Goal: Information Seeking & Learning: Learn about a topic

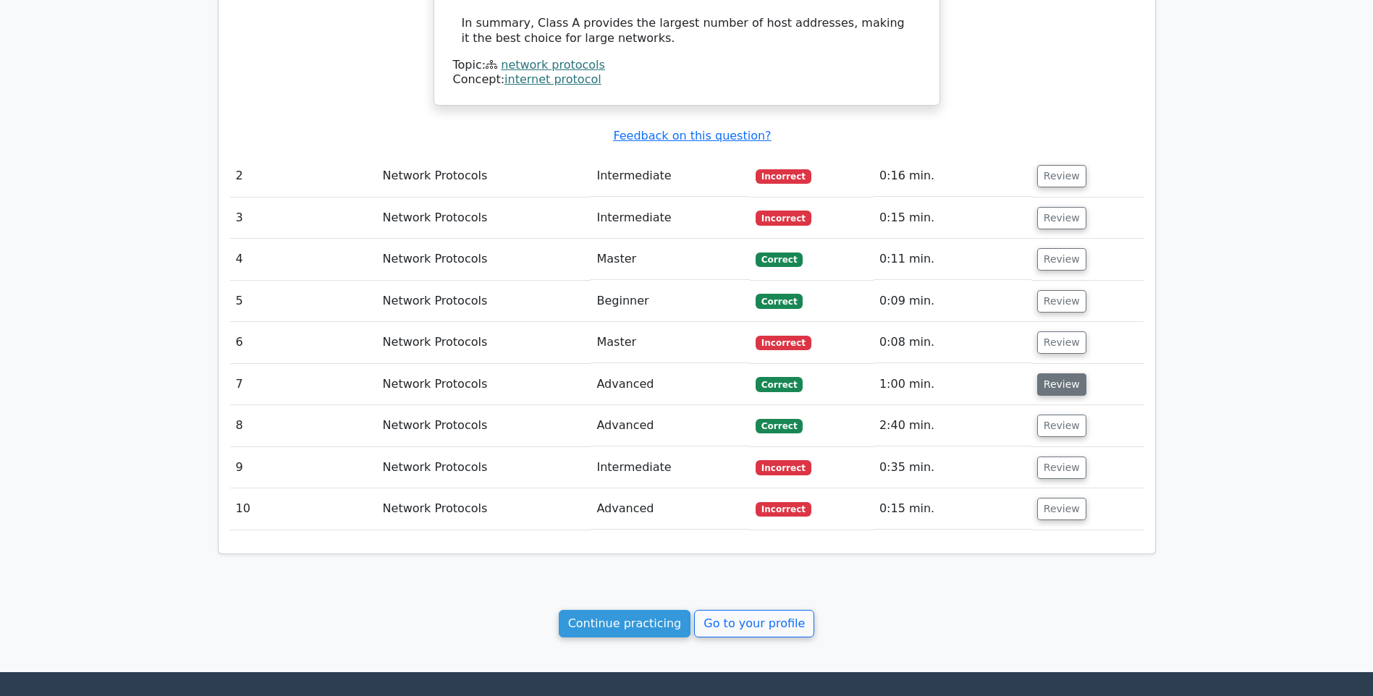
scroll to position [1376, 0]
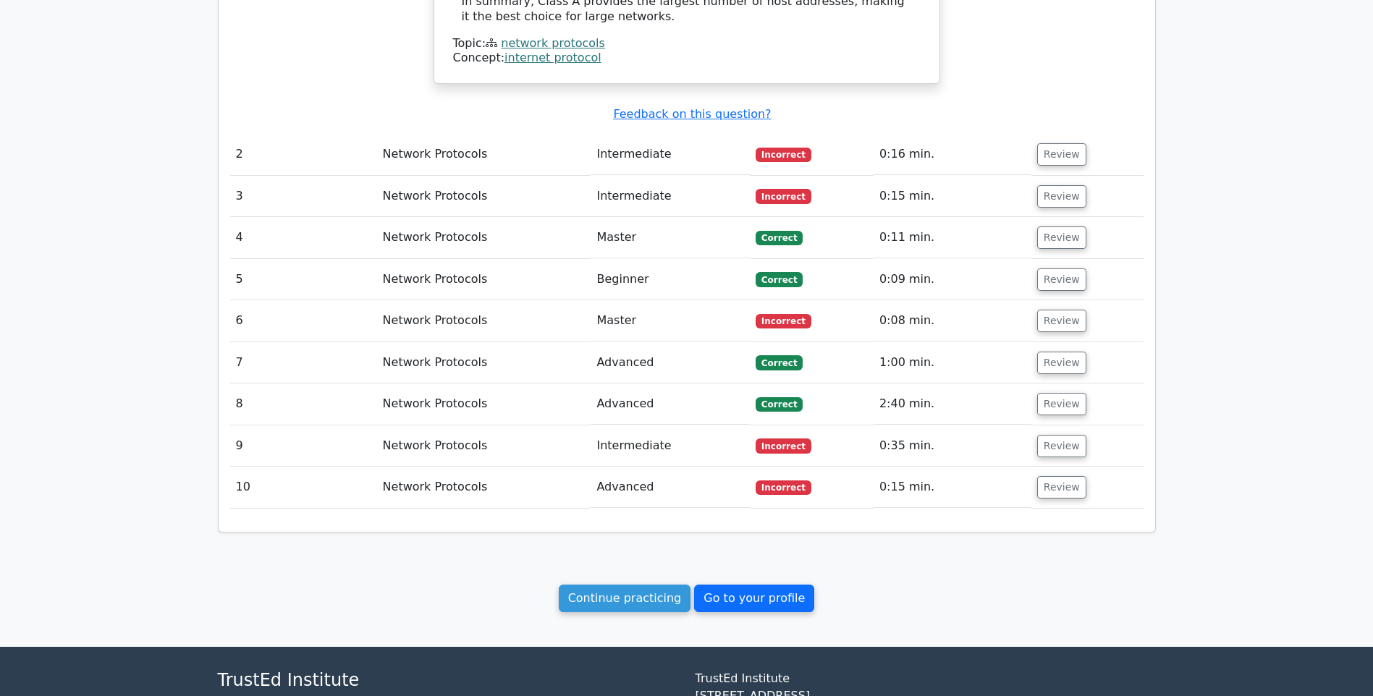
click at [740, 603] on link "Go to your profile" at bounding box center [754, 599] width 120 height 28
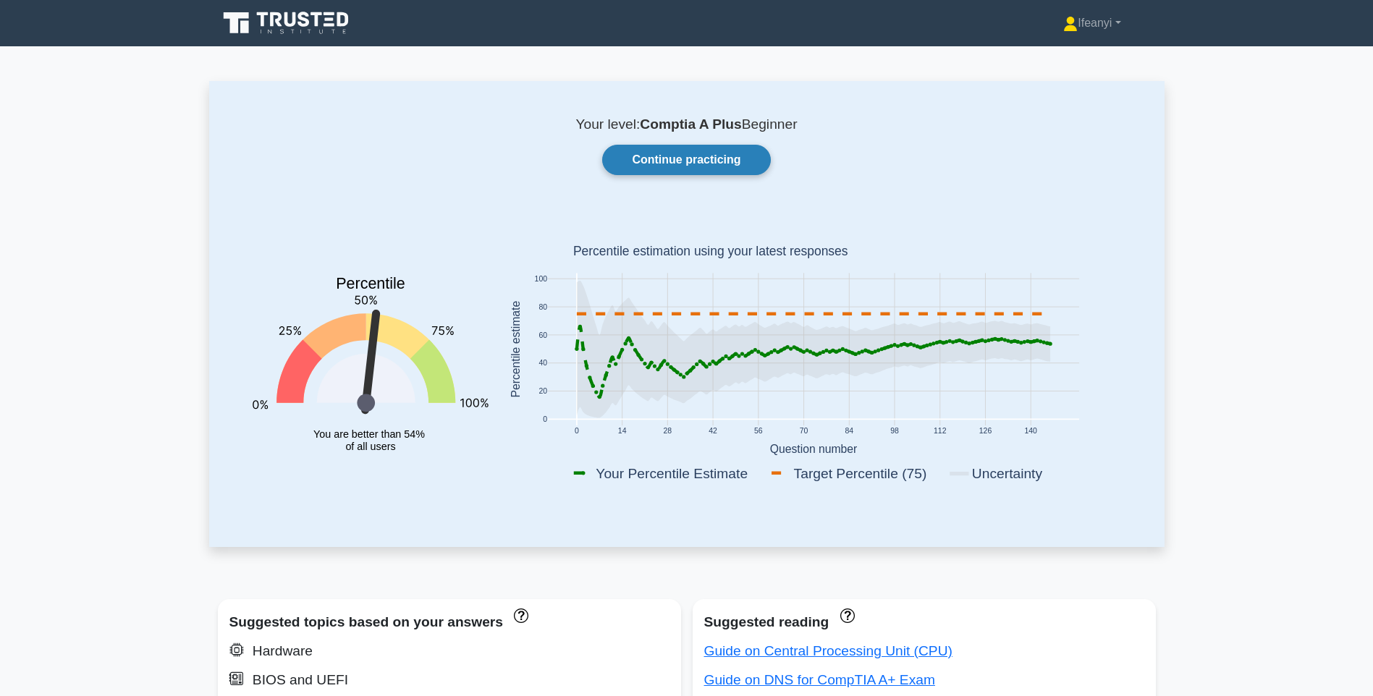
click at [725, 162] on link "Continue practicing" at bounding box center [686, 160] width 168 height 30
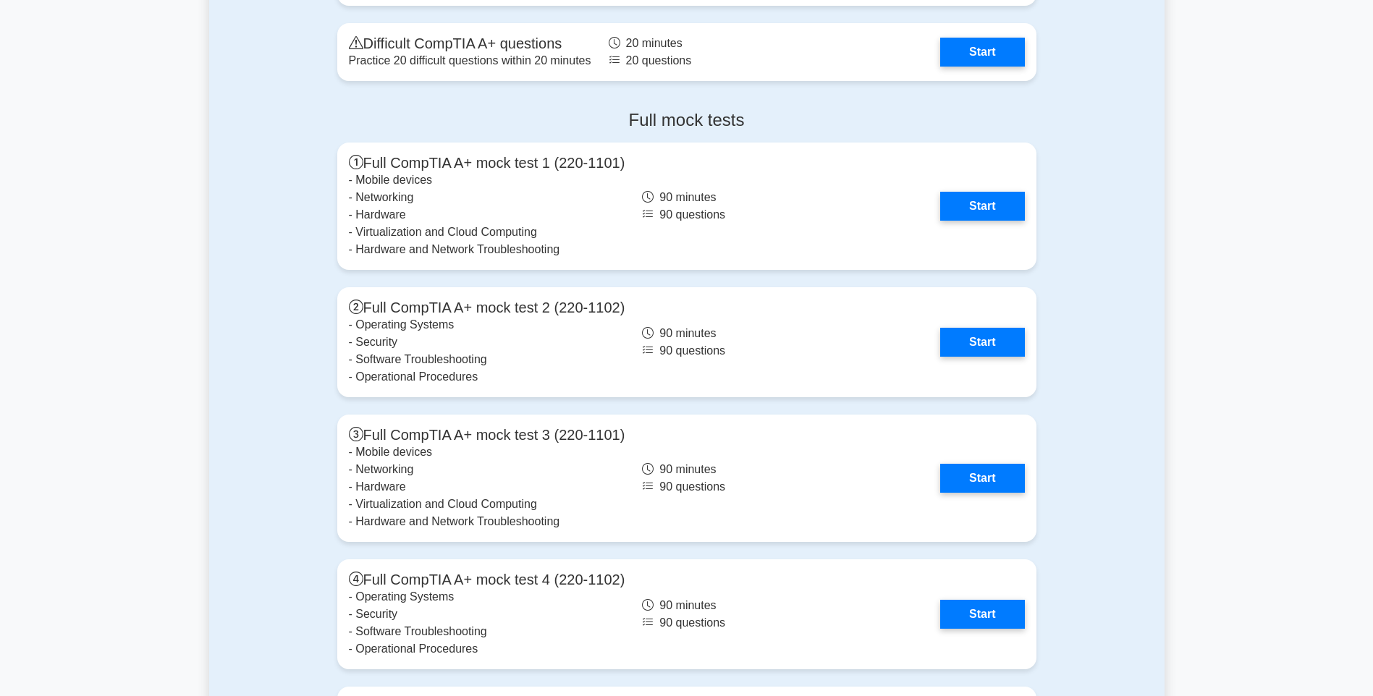
scroll to position [3337, 0]
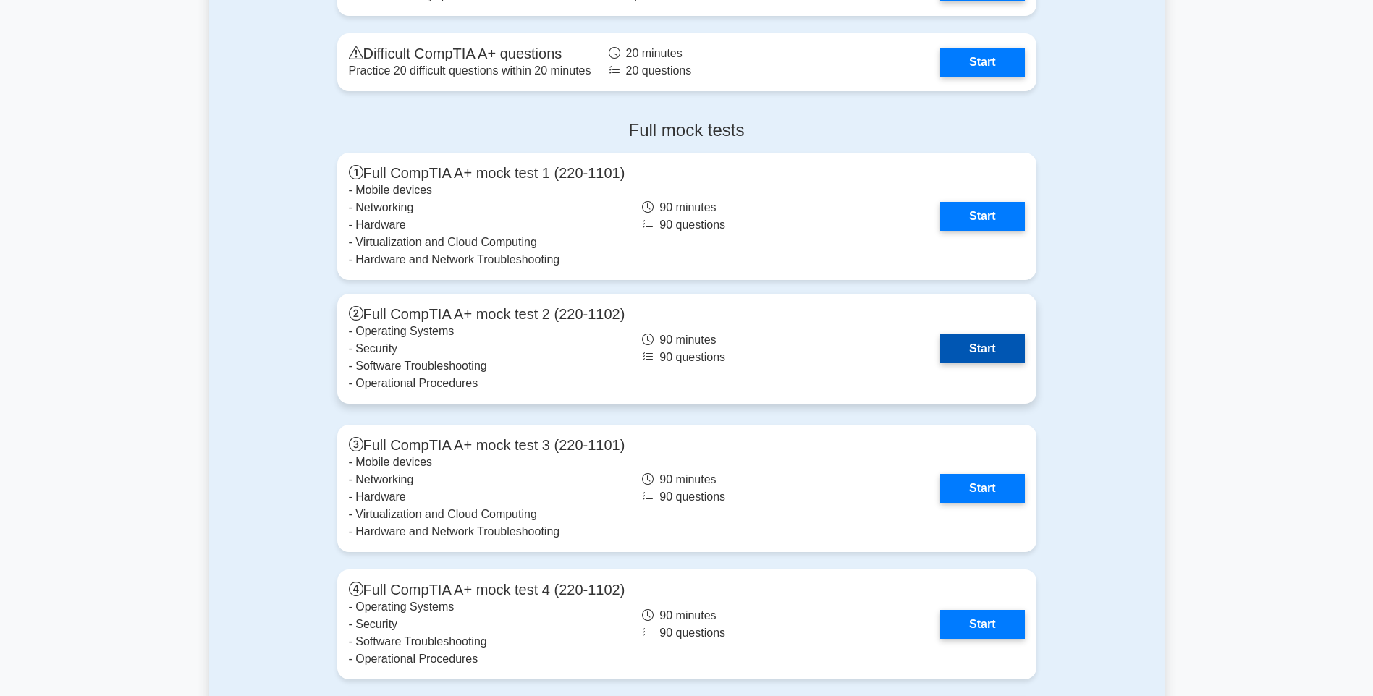
click at [997, 351] on link "Start" at bounding box center [982, 348] width 84 height 29
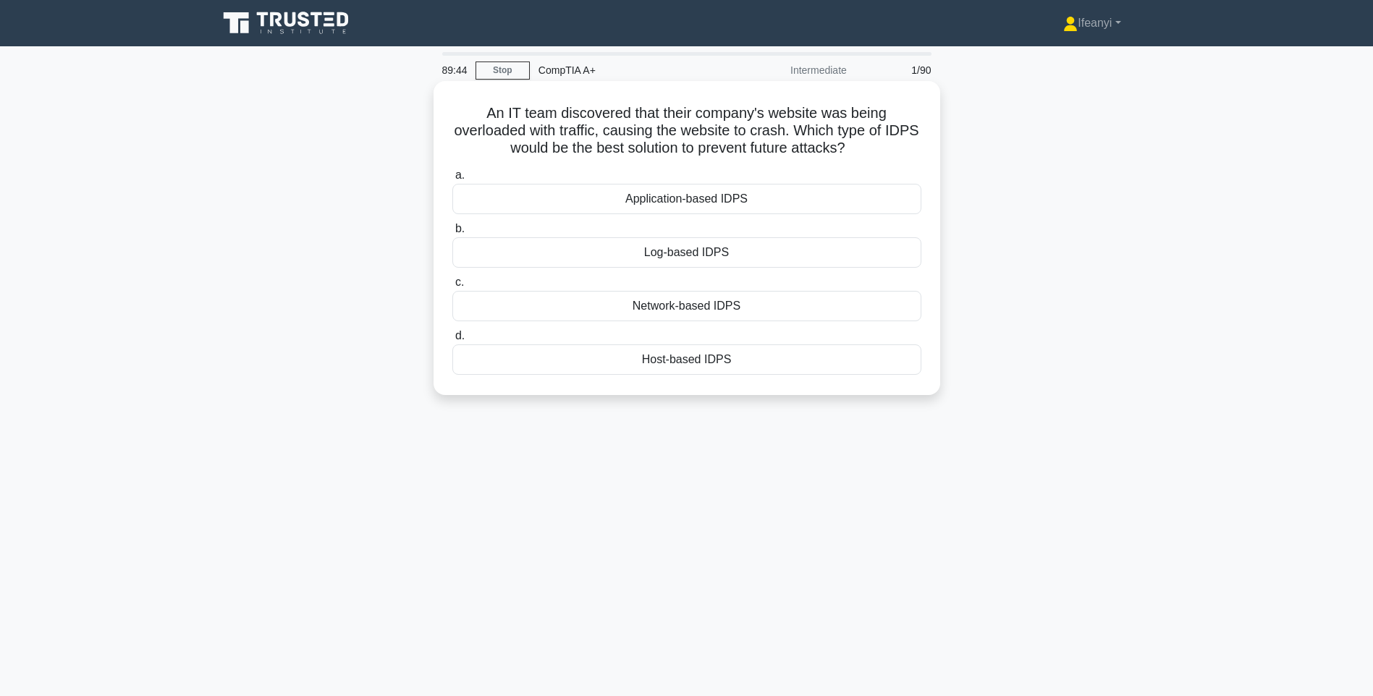
click at [738, 257] on div "Log-based IDPS" at bounding box center [686, 252] width 469 height 30
click at [452, 234] on input "b. Log-based IDPS" at bounding box center [452, 228] width 0 height 9
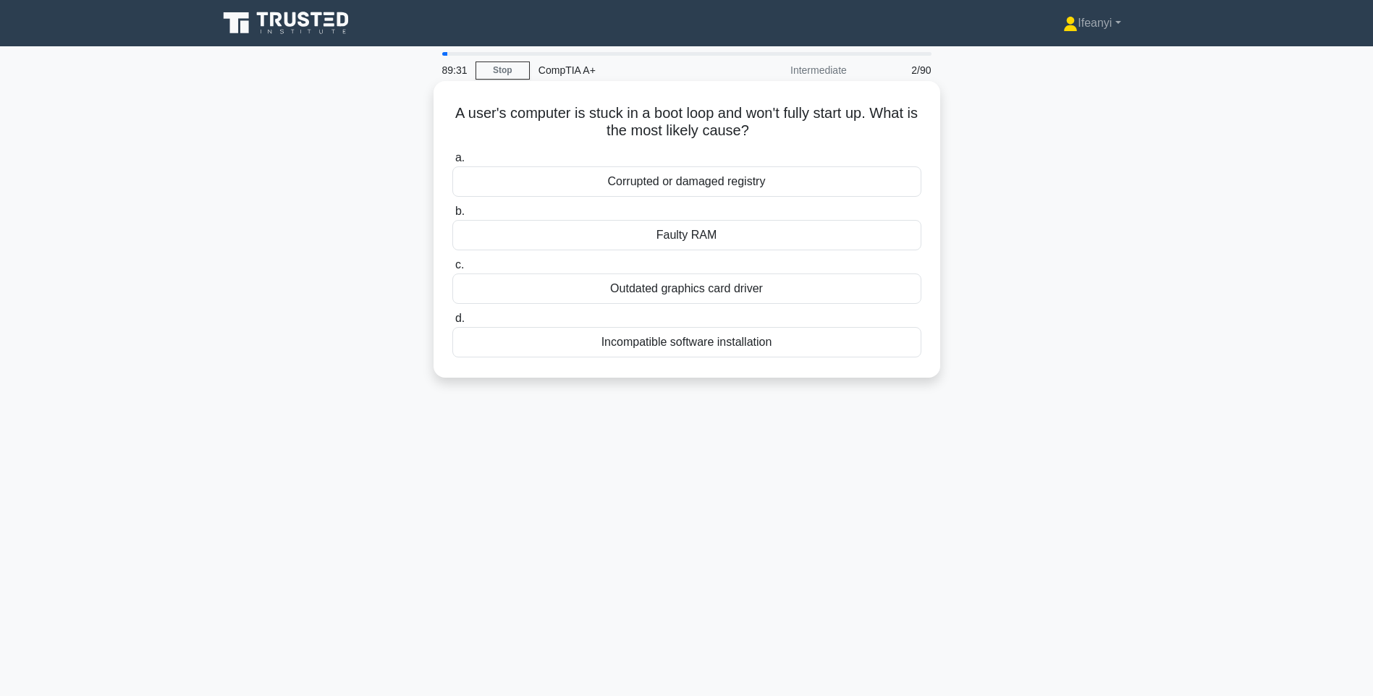
click at [812, 240] on div "Faulty RAM" at bounding box center [686, 235] width 469 height 30
click at [452, 216] on input "b. Faulty RAM" at bounding box center [452, 211] width 0 height 9
click at [841, 181] on div "Check the manufacturer's website for a compatible driver" at bounding box center [686, 182] width 469 height 30
click at [452, 163] on input "a. Check the manufacturer's website for a compatible driver" at bounding box center [452, 157] width 0 height 9
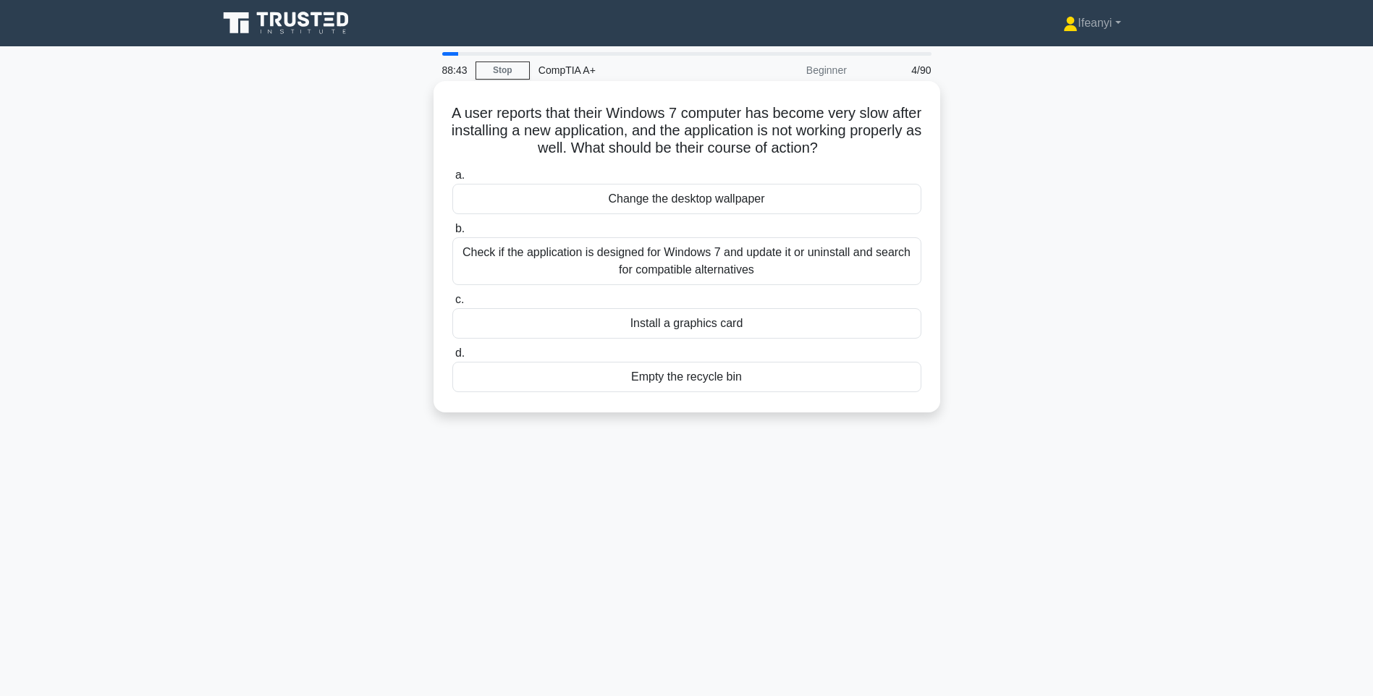
click at [654, 277] on div "Check if the application is designed for Windows 7 and update it or uninstall a…" at bounding box center [686, 261] width 469 height 48
click at [452, 234] on input "b. Check if the application is designed for Windows 7 and update it or uninstal…" at bounding box center [452, 228] width 0 height 9
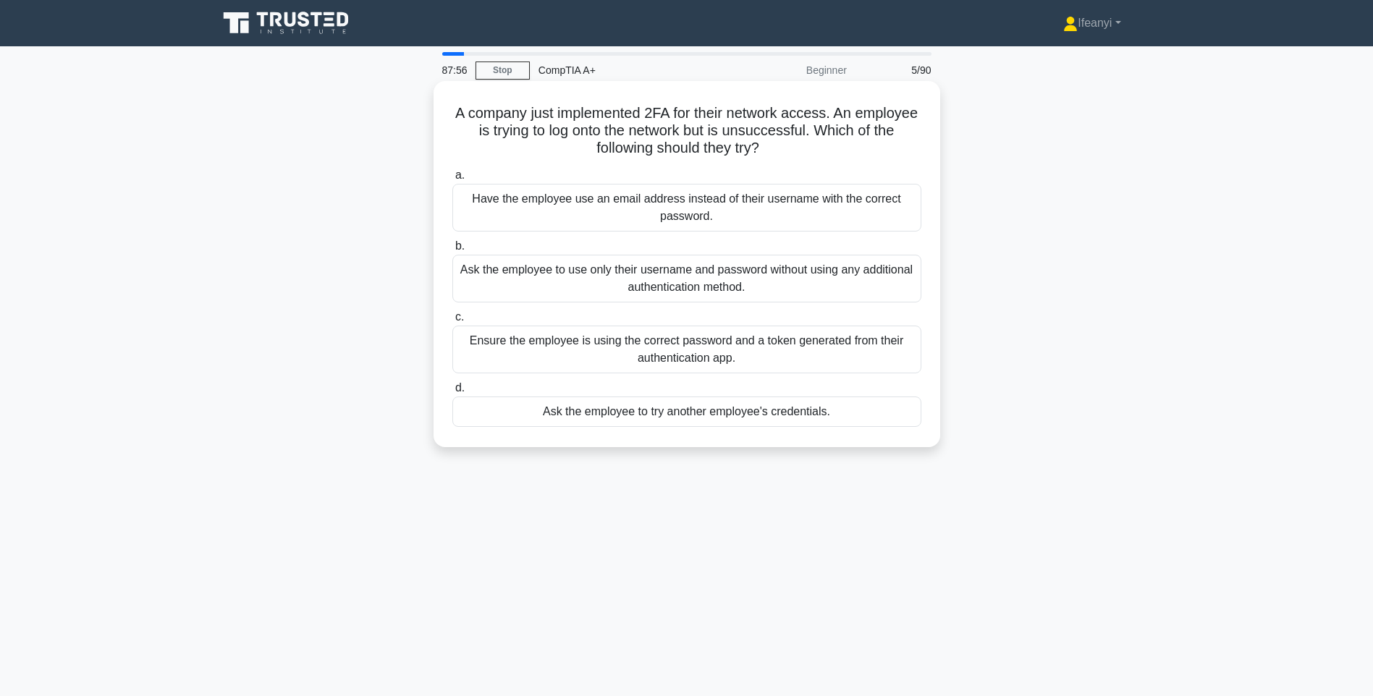
click at [713, 342] on div "Ensure the employee is using the correct password and a token generated from th…" at bounding box center [686, 350] width 469 height 48
click at [452, 322] on input "c. Ensure the employee is using the correct password and a token generated from…" at bounding box center [452, 317] width 0 height 9
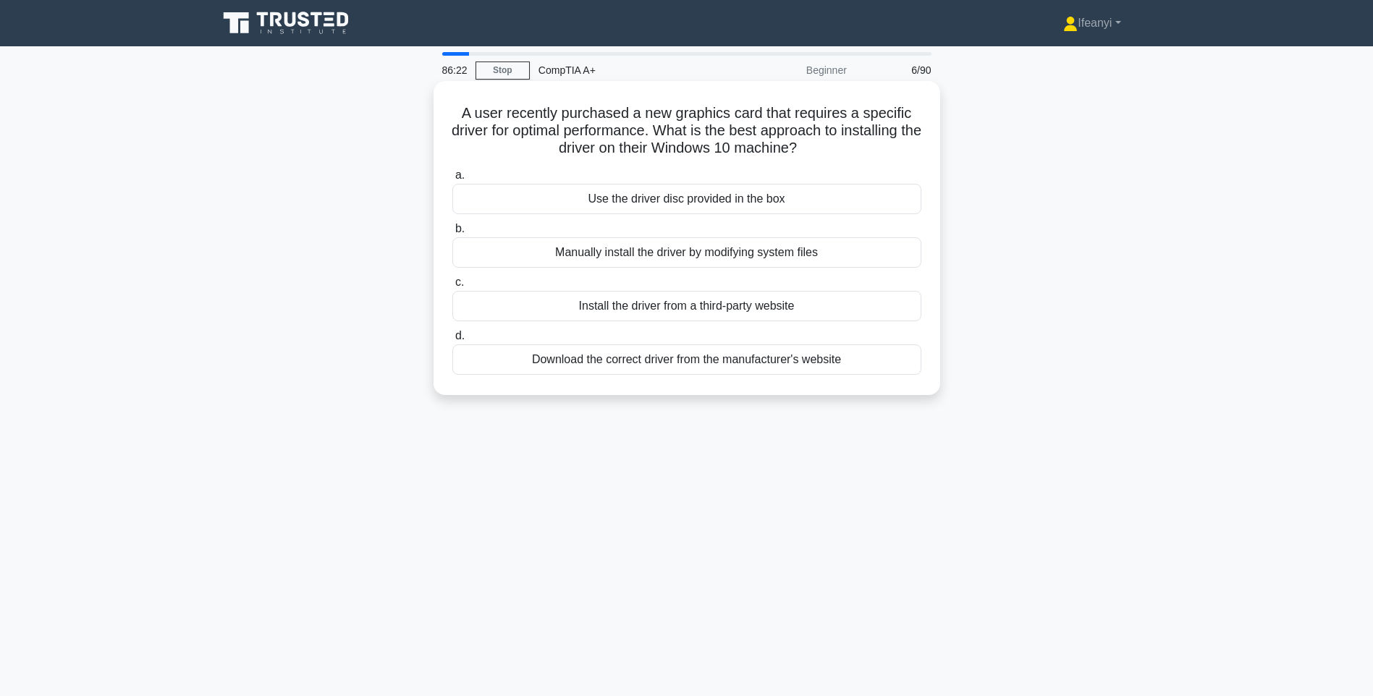
click at [859, 195] on div "Use the driver disc provided in the box" at bounding box center [686, 199] width 469 height 30
click at [452, 180] on input "a. Use the driver disc provided in the box" at bounding box center [452, 175] width 0 height 9
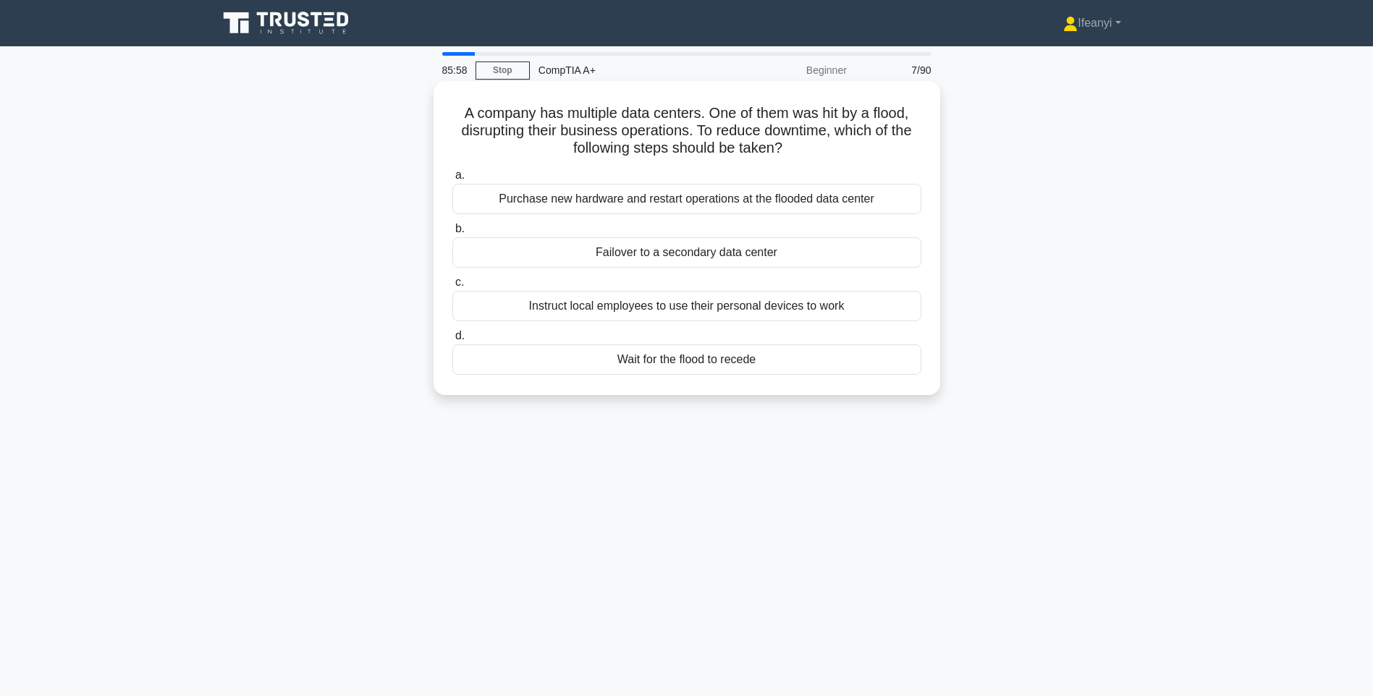
click at [751, 256] on div "Failover to a secondary data center" at bounding box center [686, 252] width 469 height 30
click at [452, 234] on input "b. Failover to a secondary data center" at bounding box center [452, 228] width 0 height 9
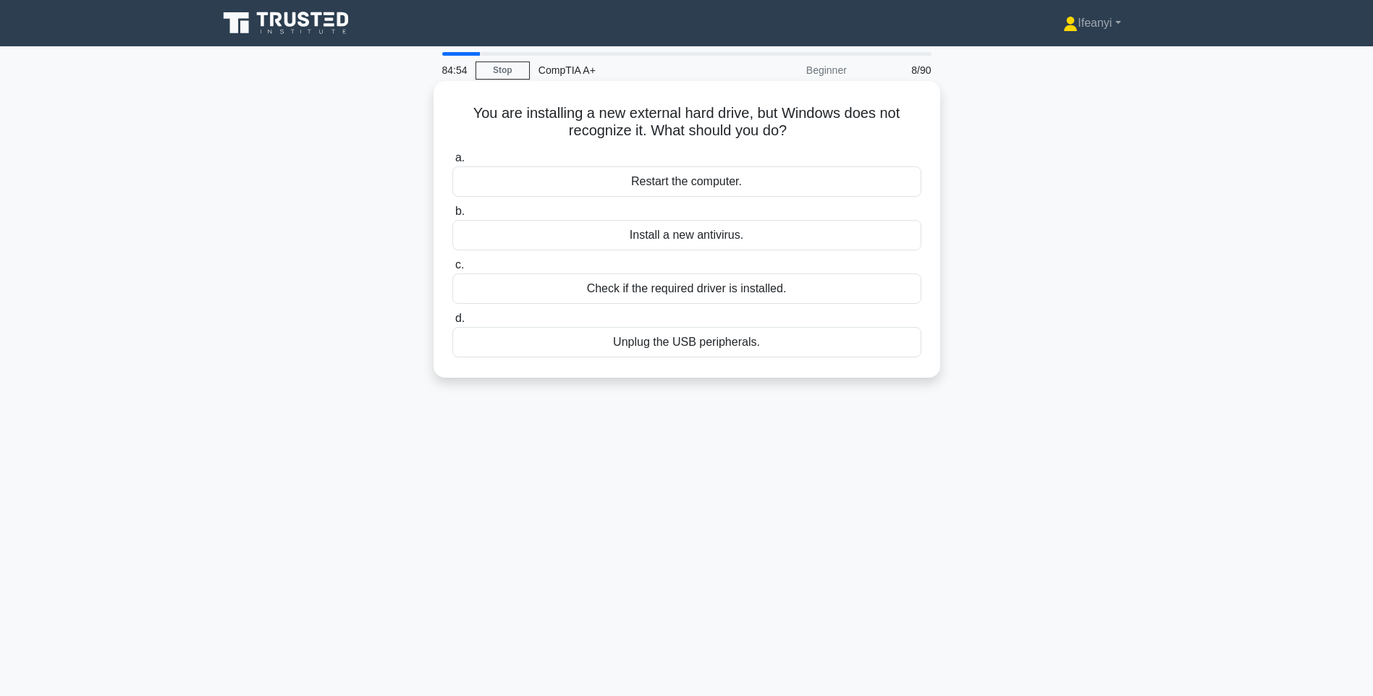
click at [839, 284] on div "Check if the required driver is installed." at bounding box center [686, 289] width 469 height 30
click at [452, 270] on input "c. Check if the required driver is installed." at bounding box center [452, 265] width 0 height 9
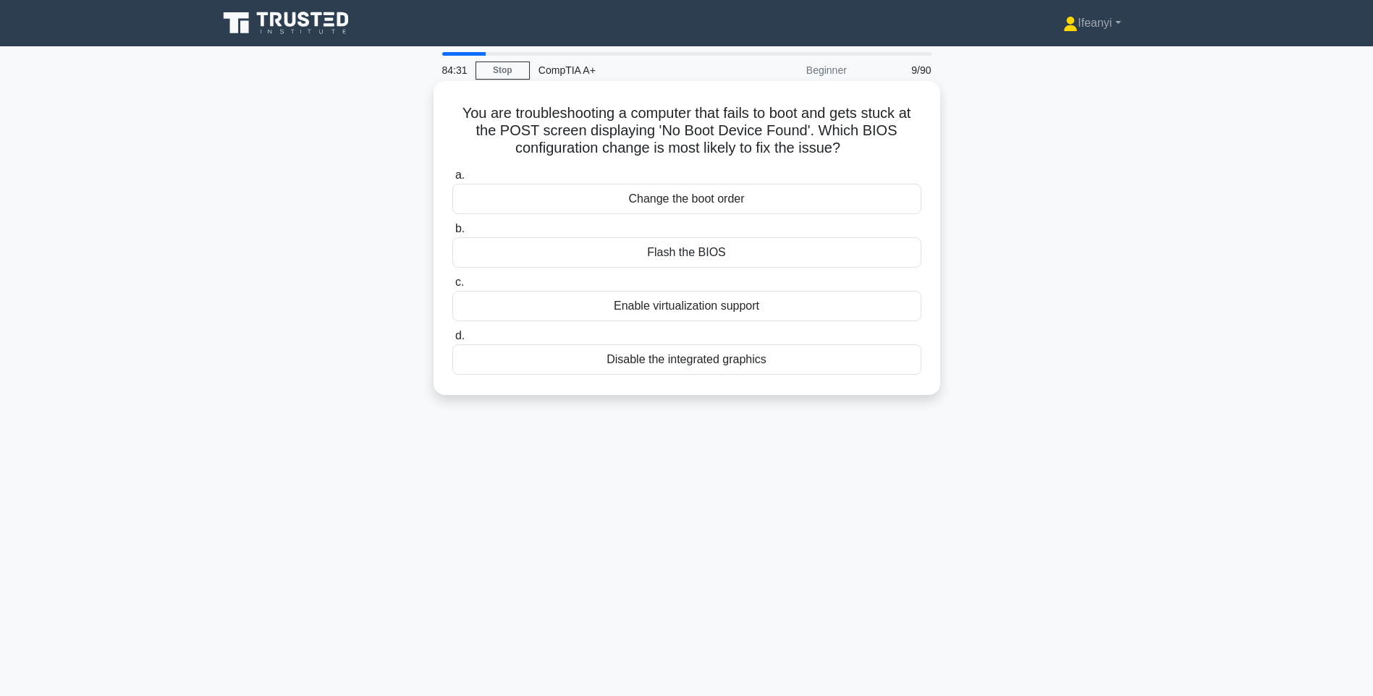
click at [802, 206] on div "Change the boot order" at bounding box center [686, 199] width 469 height 30
click at [452, 180] on input "a. Change the boot order" at bounding box center [452, 175] width 0 height 9
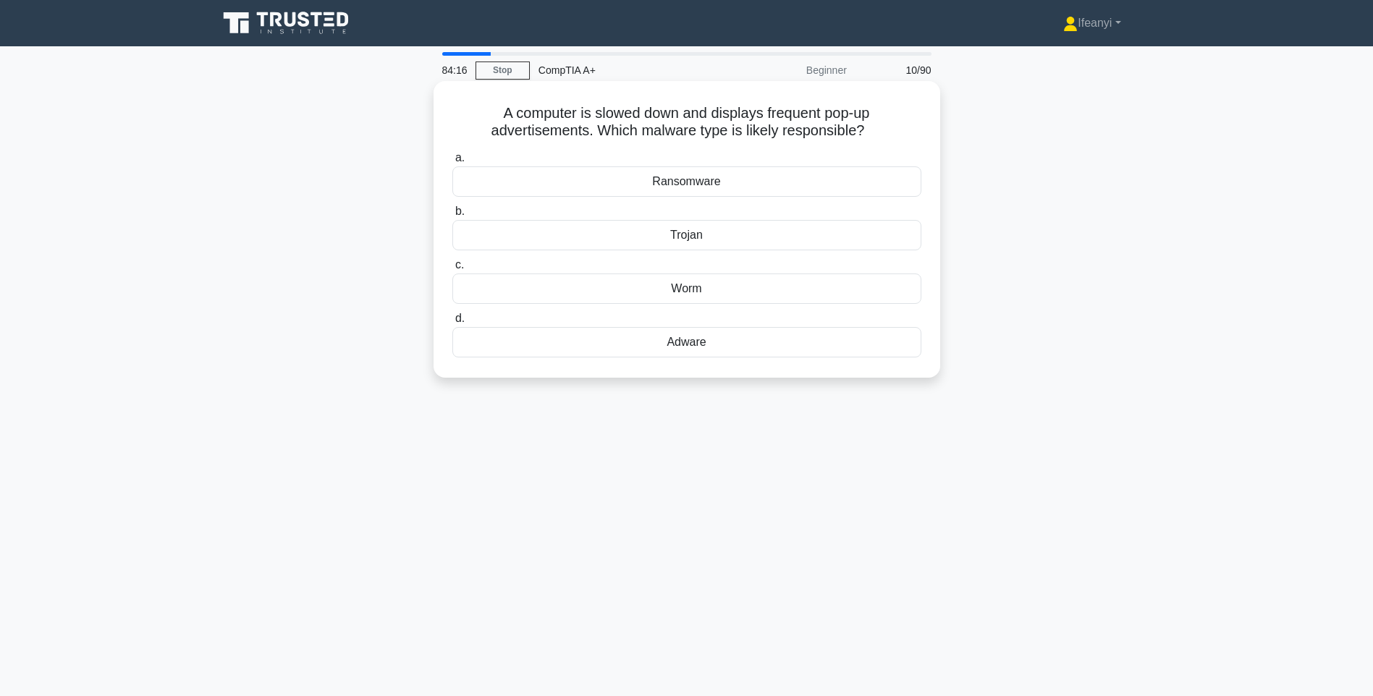
click at [828, 347] on div "Adware" at bounding box center [686, 342] width 469 height 30
click at [452, 324] on input "d. Adware" at bounding box center [452, 318] width 0 height 9
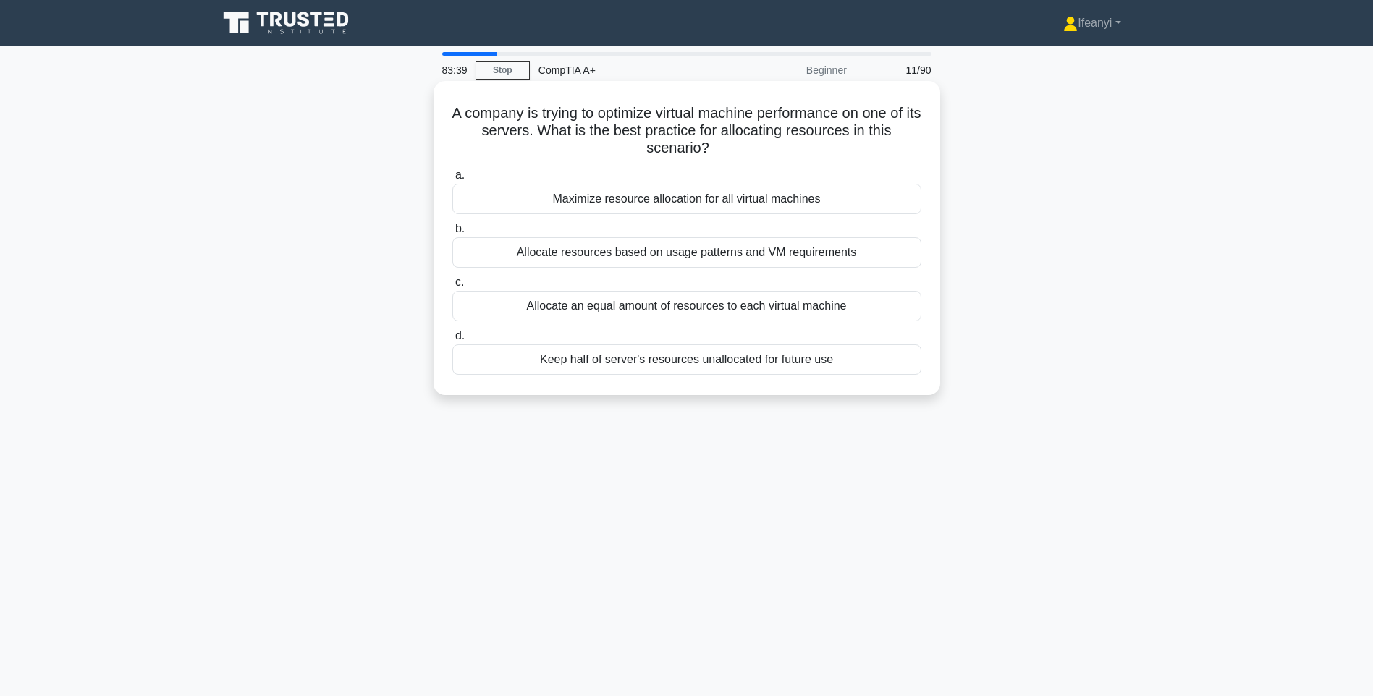
click at [837, 264] on div "Allocate resources based on usage patterns and VM requirements" at bounding box center [686, 252] width 469 height 30
click at [452, 234] on input "b. Allocate resources based on usage patterns and VM requirements" at bounding box center [452, 228] width 0 height 9
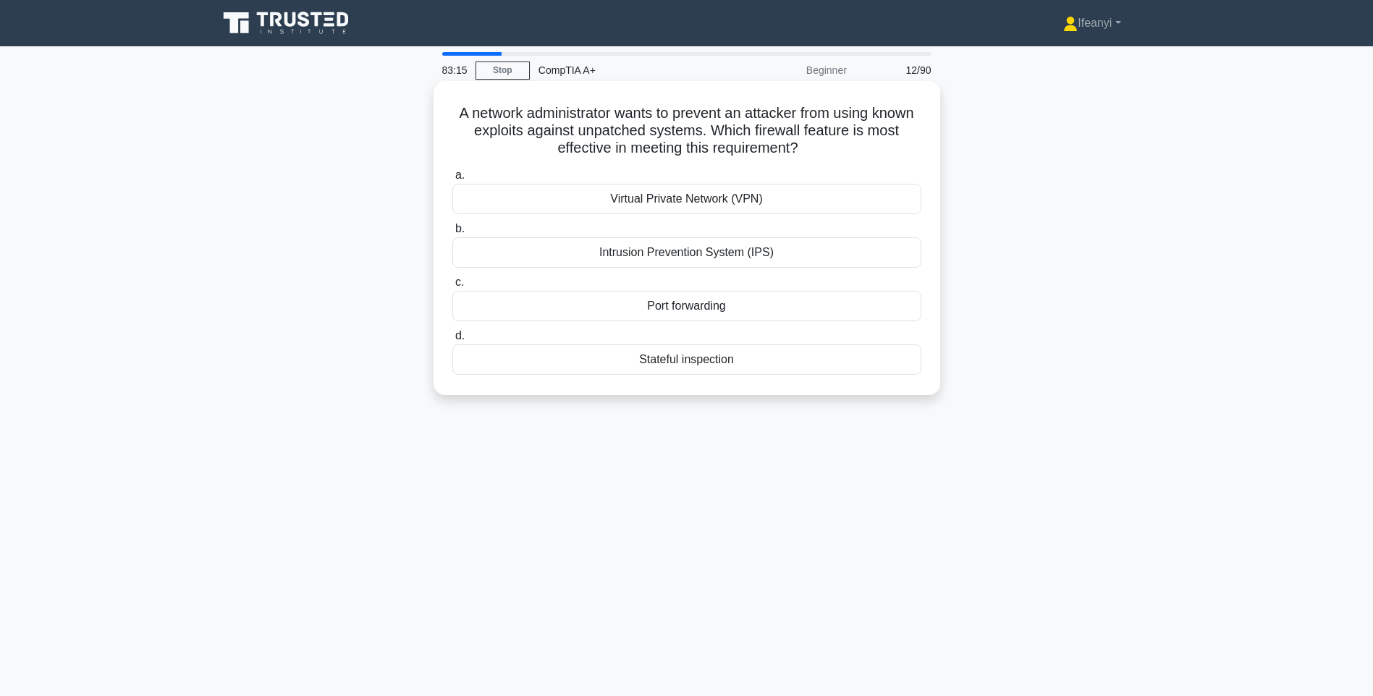
click at [809, 187] on div "Virtual Private Network (VPN)" at bounding box center [686, 199] width 469 height 30
click at [452, 180] on input "a. Virtual Private Network (VPN)" at bounding box center [452, 175] width 0 height 9
click at [767, 253] on div "Shut down non-essential servers and equipment" at bounding box center [686, 252] width 469 height 30
click at [452, 234] on input "b. Shut down non-essential servers and equipment" at bounding box center [452, 228] width 0 height 9
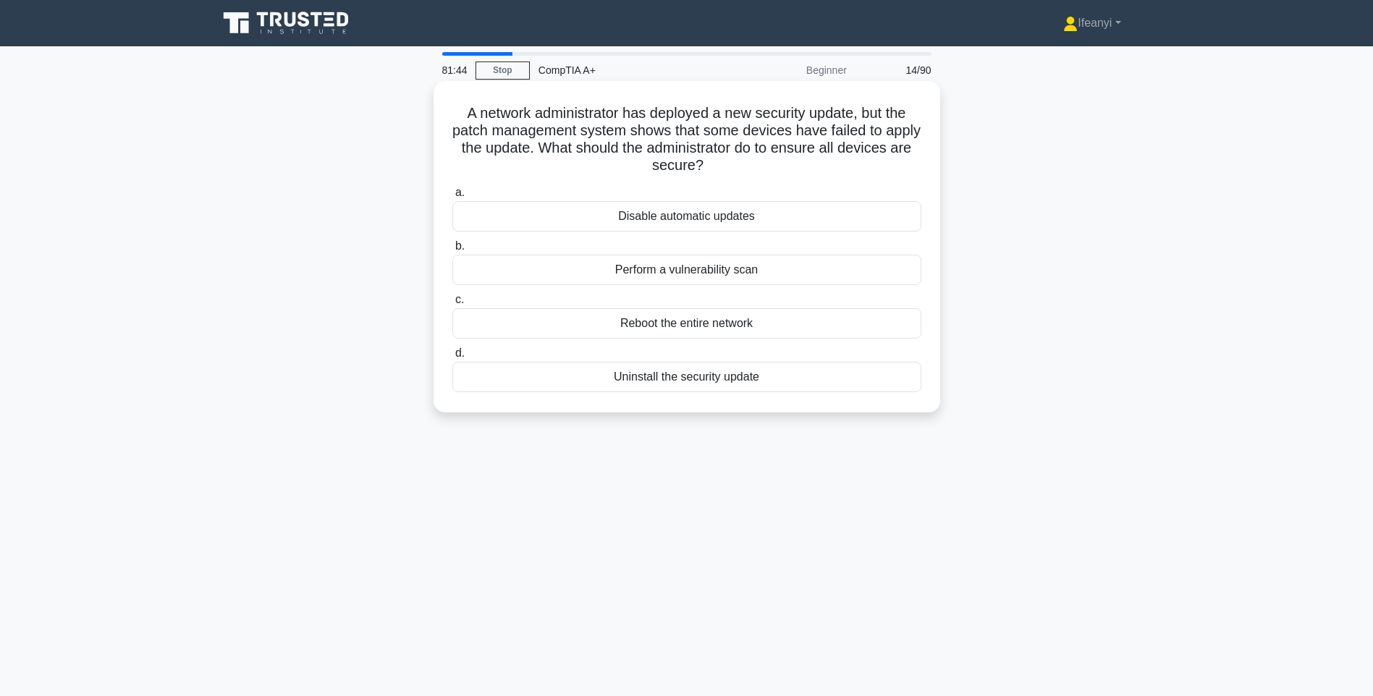
click at [783, 275] on div "Perform a vulnerability scan" at bounding box center [686, 270] width 469 height 30
click at [452, 251] on input "b. Perform a vulnerability scan" at bounding box center [452, 246] width 0 height 9
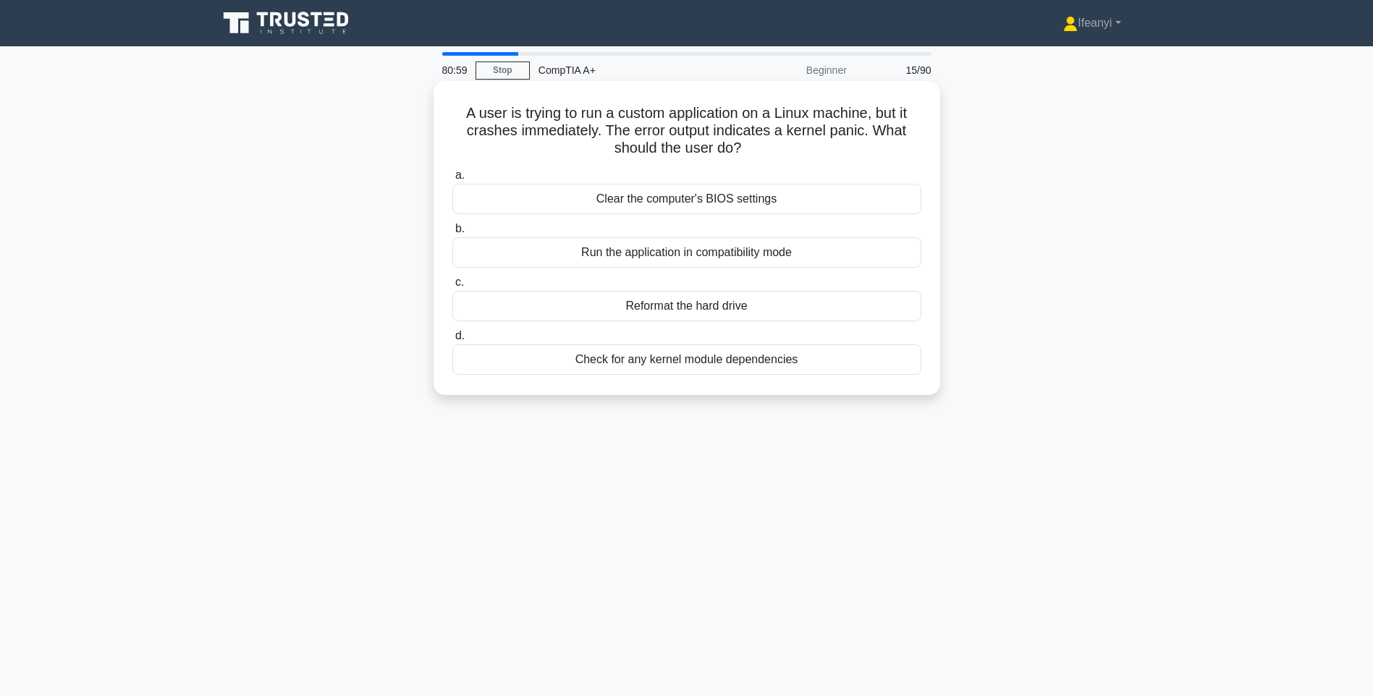
click at [838, 361] on div "Check for any kernel module dependencies" at bounding box center [686, 360] width 469 height 30
click at [452, 341] on input "d. Check for any kernel module dependencies" at bounding box center [452, 336] width 0 height 9
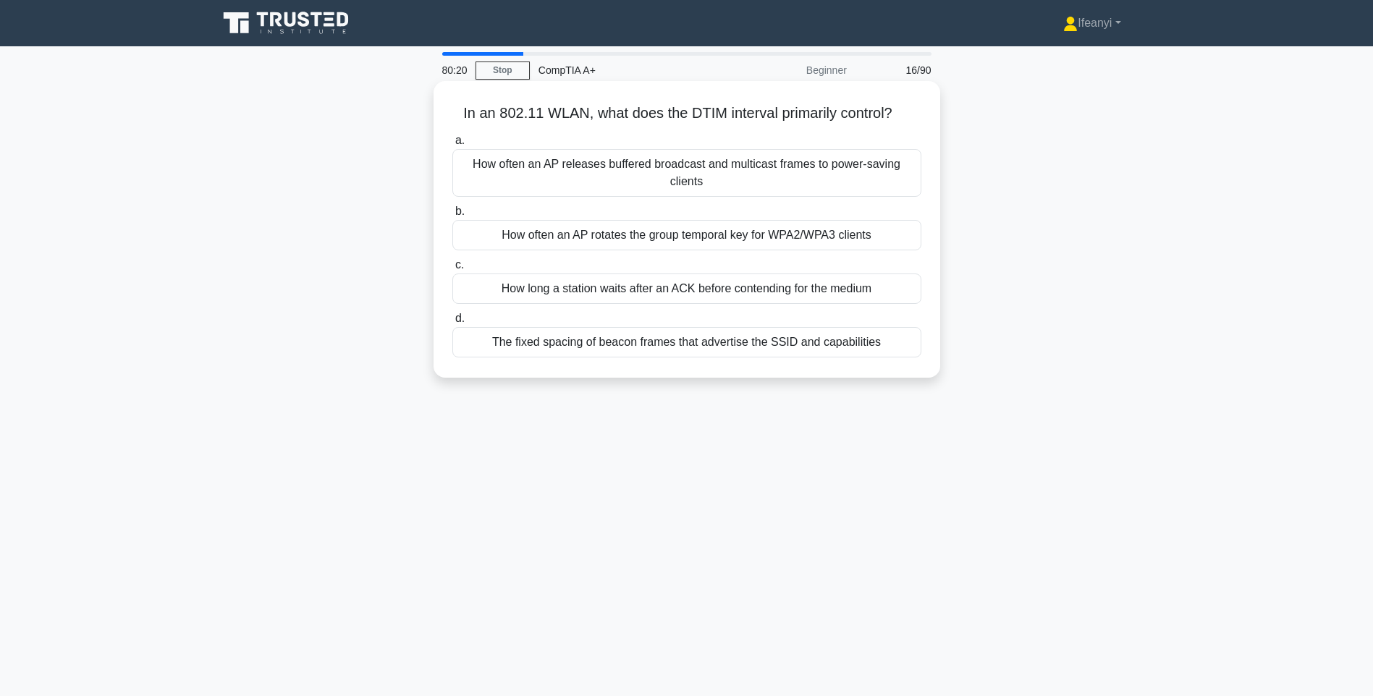
click at [725, 295] on div "How long a station waits after an ACK before contending for the medium" at bounding box center [686, 289] width 469 height 30
click at [452, 270] on input "c. How long a station waits after an ACK before contending for the medium" at bounding box center [452, 265] width 0 height 9
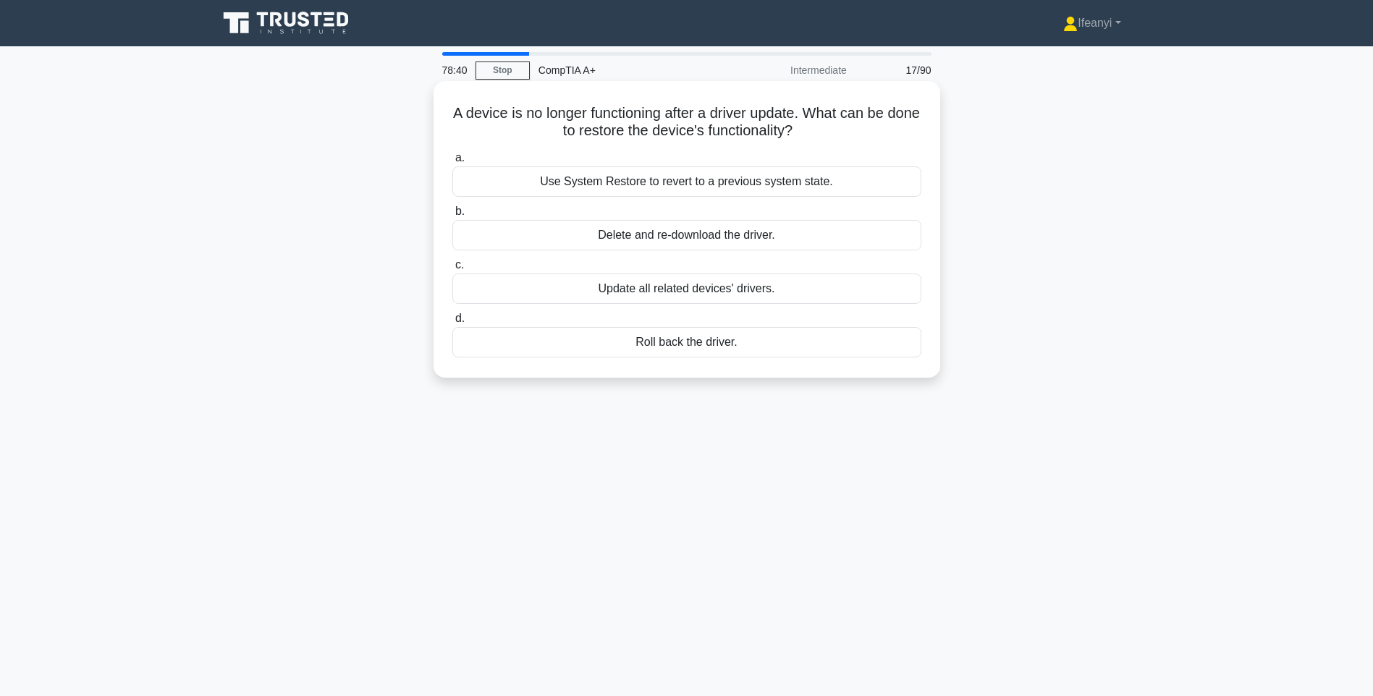
click at [848, 239] on div "Delete and re-download the driver." at bounding box center [686, 235] width 469 height 30
click at [452, 216] on input "b. Delete and re-download the driver." at bounding box center [452, 211] width 0 height 9
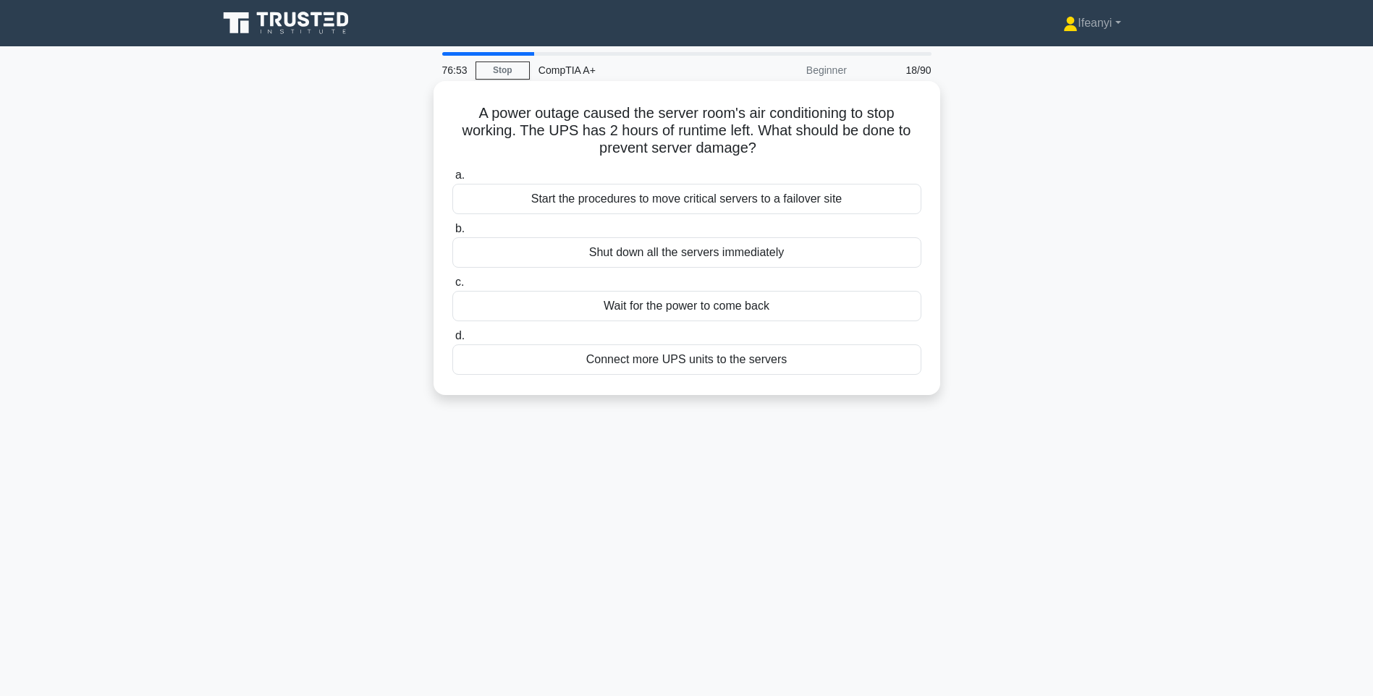
click at [523, 200] on div "Start the procedures to move critical servers to a failover site" at bounding box center [686, 199] width 469 height 30
click at [452, 180] on input "a. Start the procedures to move critical servers to a failover site" at bounding box center [452, 175] width 0 height 9
click at [508, 370] on div "Upgrade the RAM to a higher capacity" at bounding box center [686, 360] width 469 height 30
click at [452, 341] on input "d. Upgrade the RAM to a higher capacity" at bounding box center [452, 336] width 0 height 9
click at [568, 202] on div "Run System File Checker (SFC)" at bounding box center [686, 199] width 469 height 30
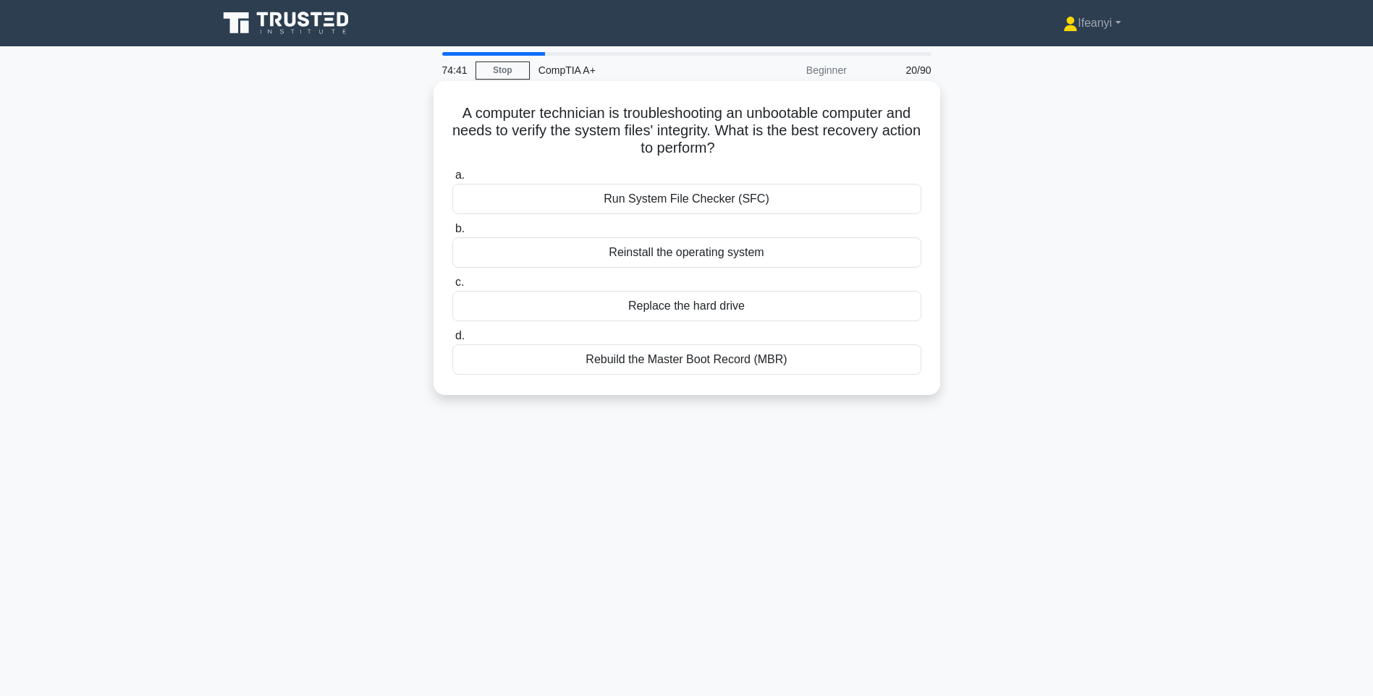
click at [452, 180] on input "a. Run System File Checker (SFC)" at bounding box center [452, 175] width 0 height 9
click at [467, 300] on div "Install a dedicated firewall for guest Wi-Fi" at bounding box center [686, 306] width 469 height 30
click at [452, 287] on input "c. Install a dedicated firewall for guest Wi-Fi" at bounding box center [452, 282] width 0 height 9
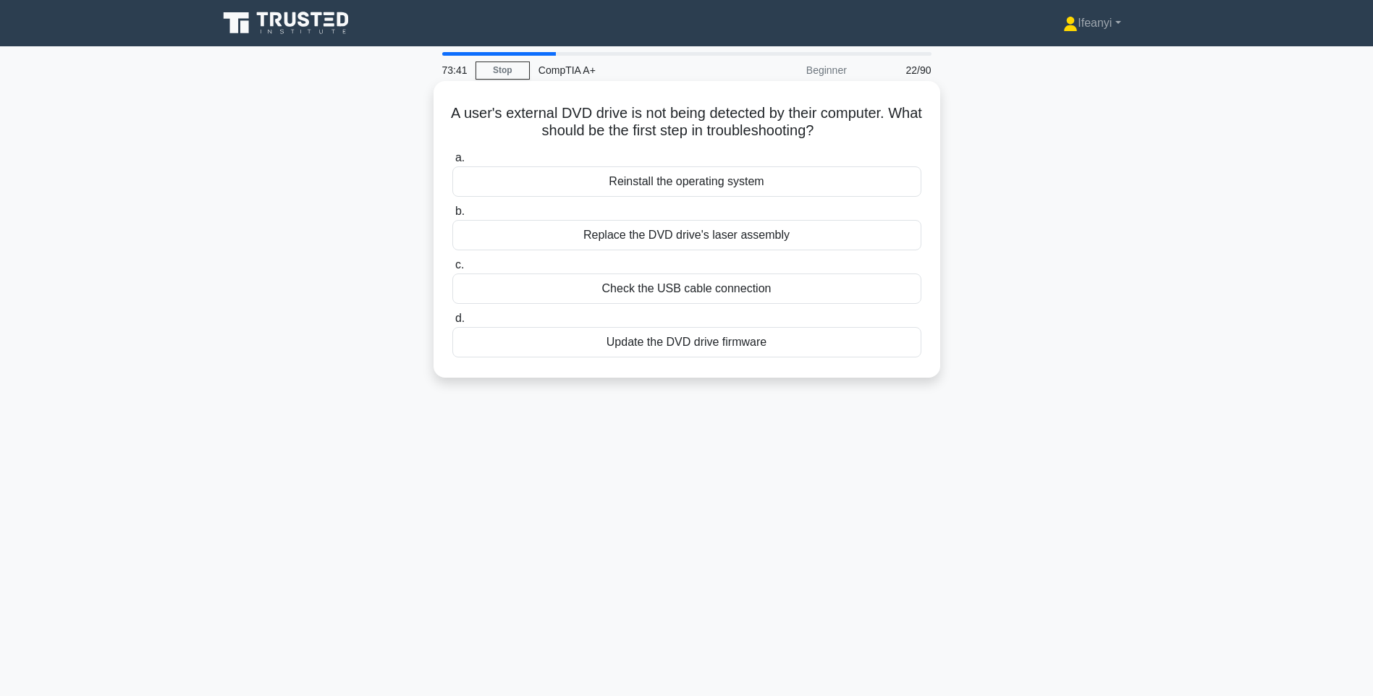
click at [564, 350] on div "Update the DVD drive firmware" at bounding box center [686, 342] width 469 height 30
click at [452, 324] on input "d. Update the DVD drive firmware" at bounding box center [452, 318] width 0 height 9
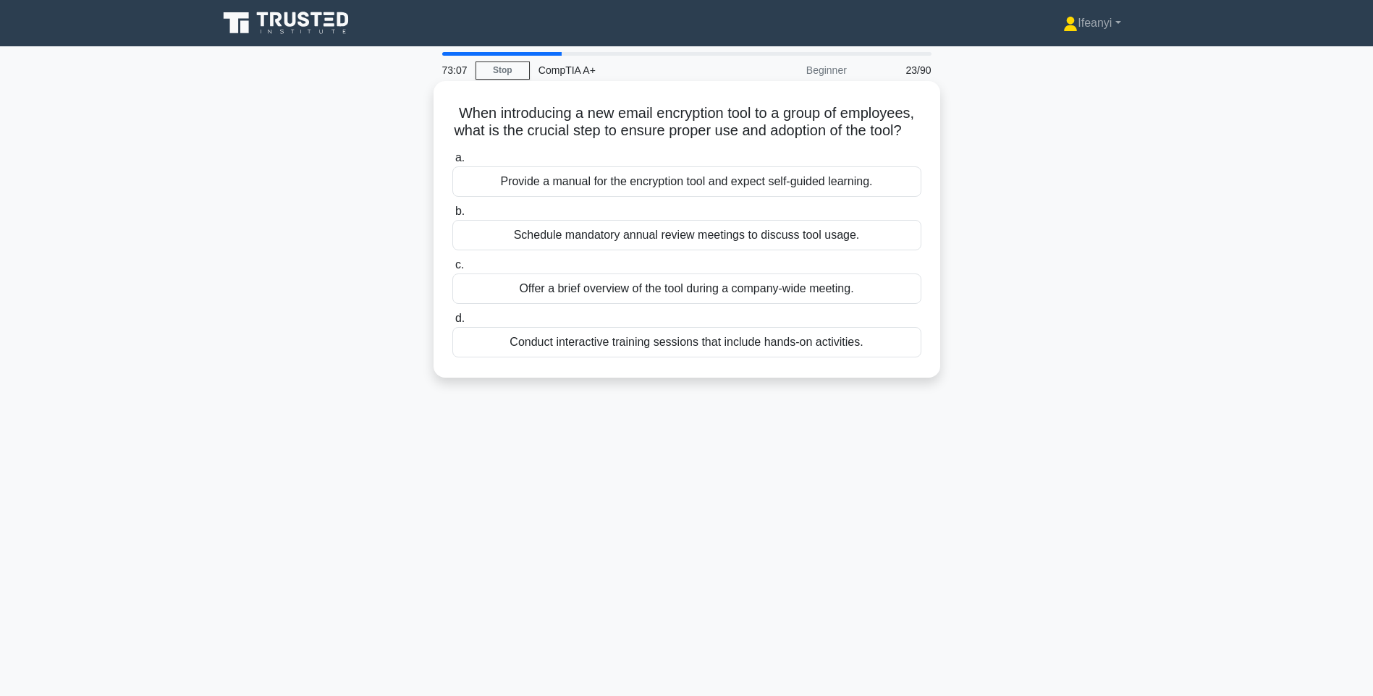
click at [744, 250] on div "Schedule mandatory annual review meetings to discuss tool usage." at bounding box center [686, 235] width 469 height 30
click at [452, 216] on input "b. Schedule mandatory annual review meetings to discuss tool usage." at bounding box center [452, 211] width 0 height 9
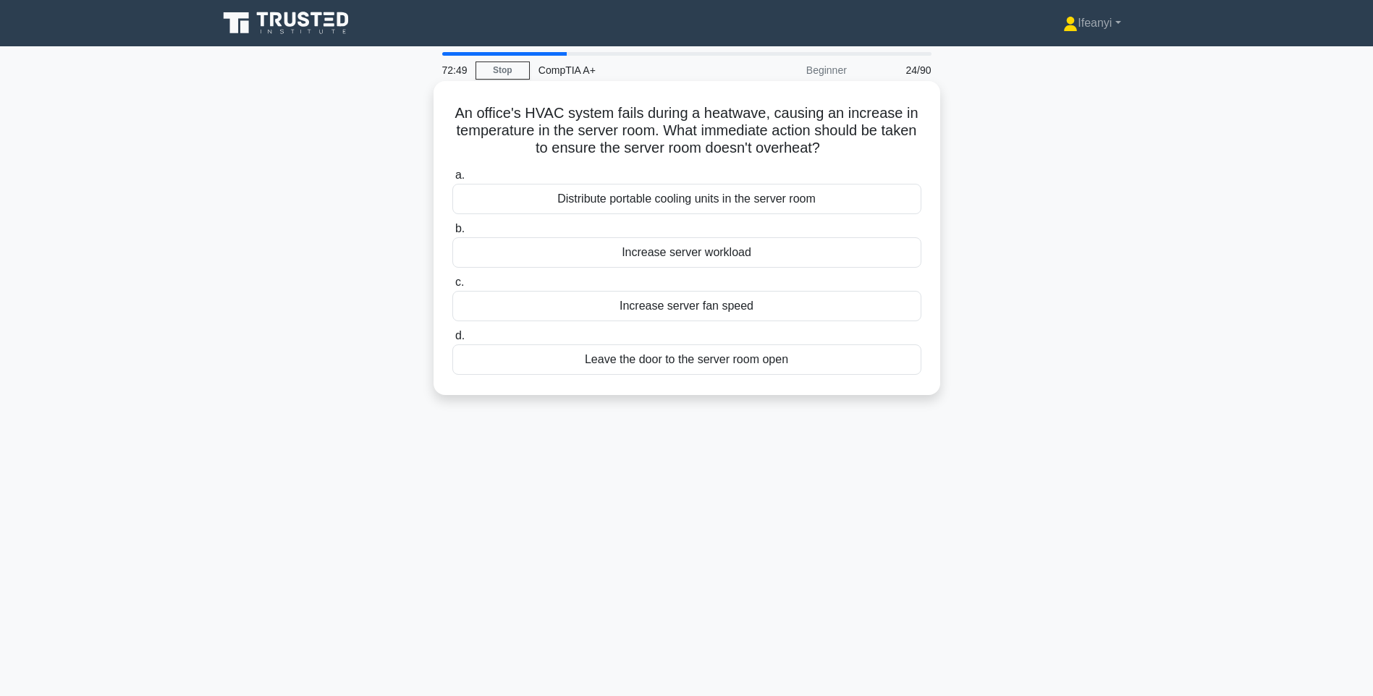
click at [723, 204] on div "Distribute portable cooling units in the server room" at bounding box center [686, 199] width 469 height 30
click at [452, 180] on input "a. Distribute portable cooling units in the server room" at bounding box center [452, 175] width 0 height 9
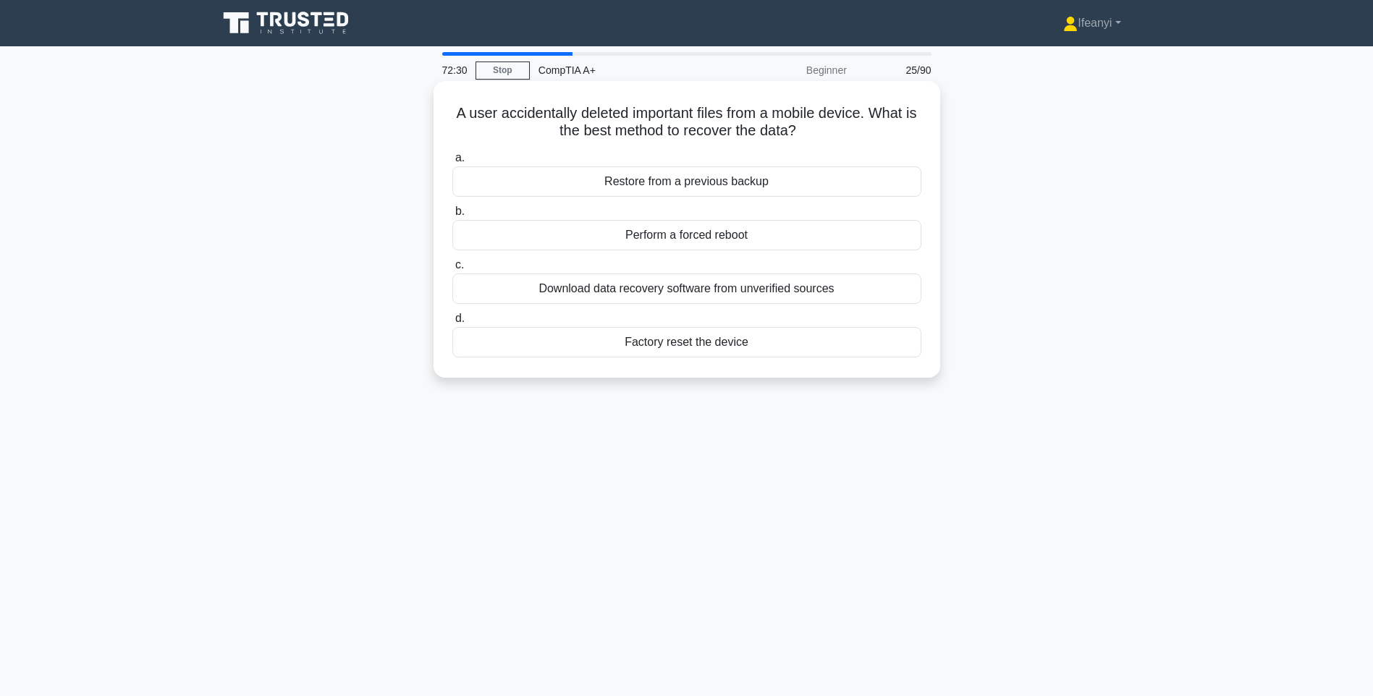
click at [570, 277] on div "Download data recovery software from unverified sources" at bounding box center [686, 289] width 469 height 30
click at [452, 270] on input "c. Download data recovery software from unverified sources" at bounding box center [452, 265] width 0 height 9
click at [480, 197] on div "Increase virtual memory allocation" at bounding box center [686, 182] width 469 height 30
click at [452, 163] on input "a. Increase virtual memory allocation" at bounding box center [452, 157] width 0 height 9
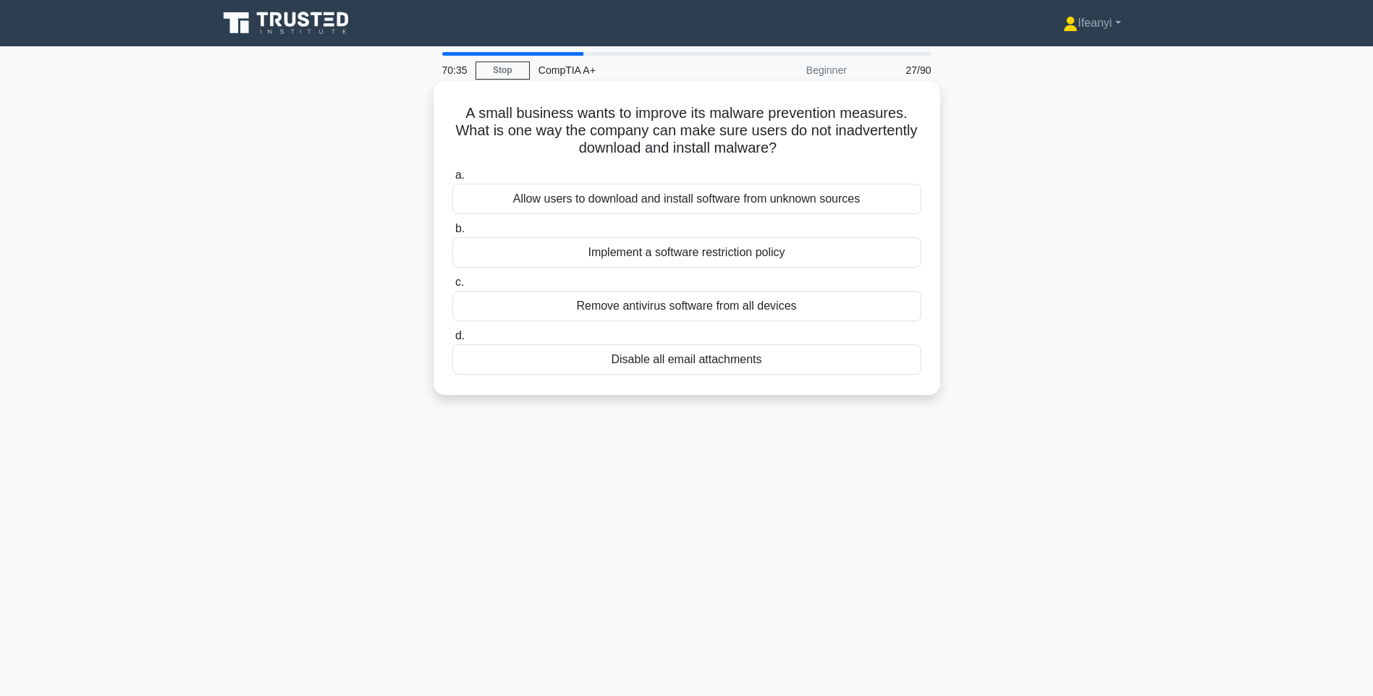
click at [531, 252] on div "Implement a software restriction policy" at bounding box center [686, 252] width 469 height 30
click at [452, 234] on input "b. Implement a software restriction policy" at bounding box center [452, 228] width 0 height 9
click at [806, 318] on div "Enable System Restore and create restore points regularly" at bounding box center [686, 306] width 469 height 30
click at [452, 287] on input "c. Enable System Restore and create restore points regularly" at bounding box center [452, 282] width 0 height 9
click at [790, 363] on div "Install a registry cleaner to optimize the system" at bounding box center [686, 360] width 469 height 30
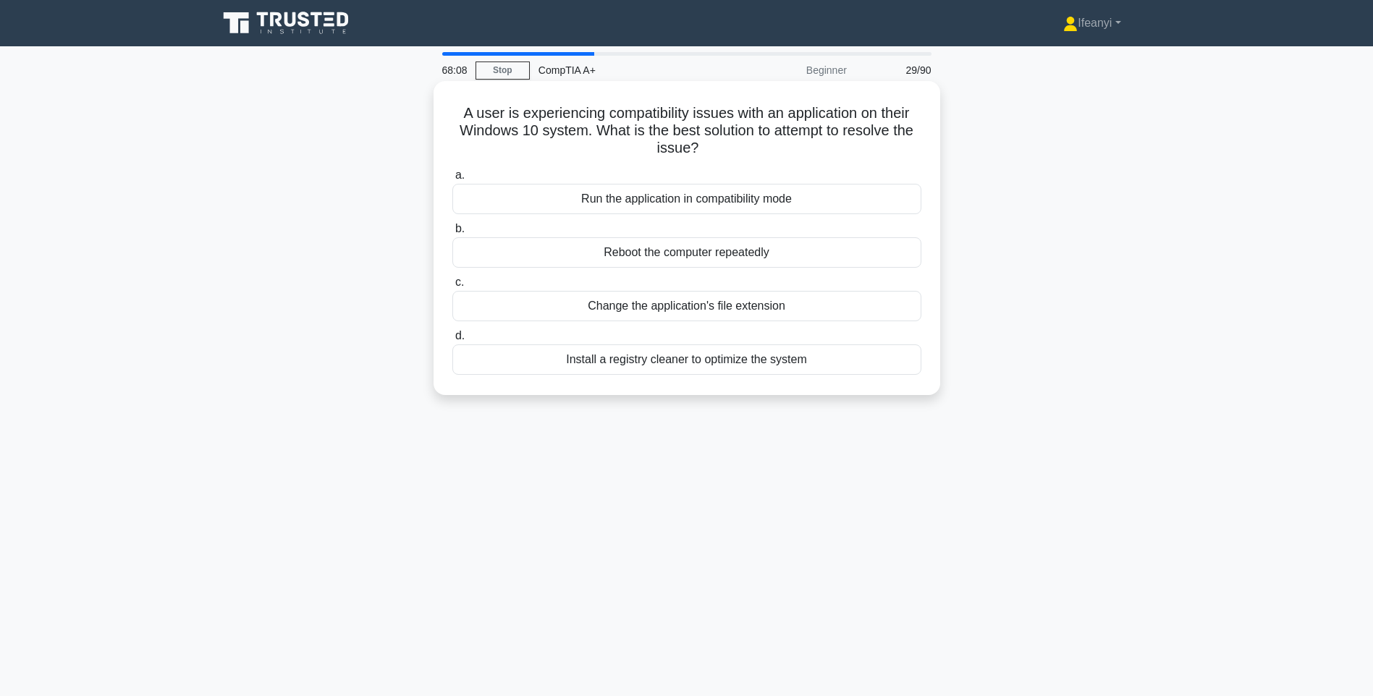
click at [452, 341] on input "d. Install a registry cleaner to optimize the system" at bounding box center [452, 336] width 0 height 9
click at [812, 355] on div "Check for an updated driver on the manufacturer's website" at bounding box center [686, 360] width 469 height 30
click at [452, 341] on input "d. Check for an updated driver on the manufacturer's website" at bounding box center [452, 336] width 0 height 9
click at [641, 368] on div "Restore the file from the Recycle Bin or Trash" at bounding box center [686, 360] width 469 height 30
click at [452, 341] on input "d. Restore the file from the Recycle Bin or Trash" at bounding box center [452, 336] width 0 height 9
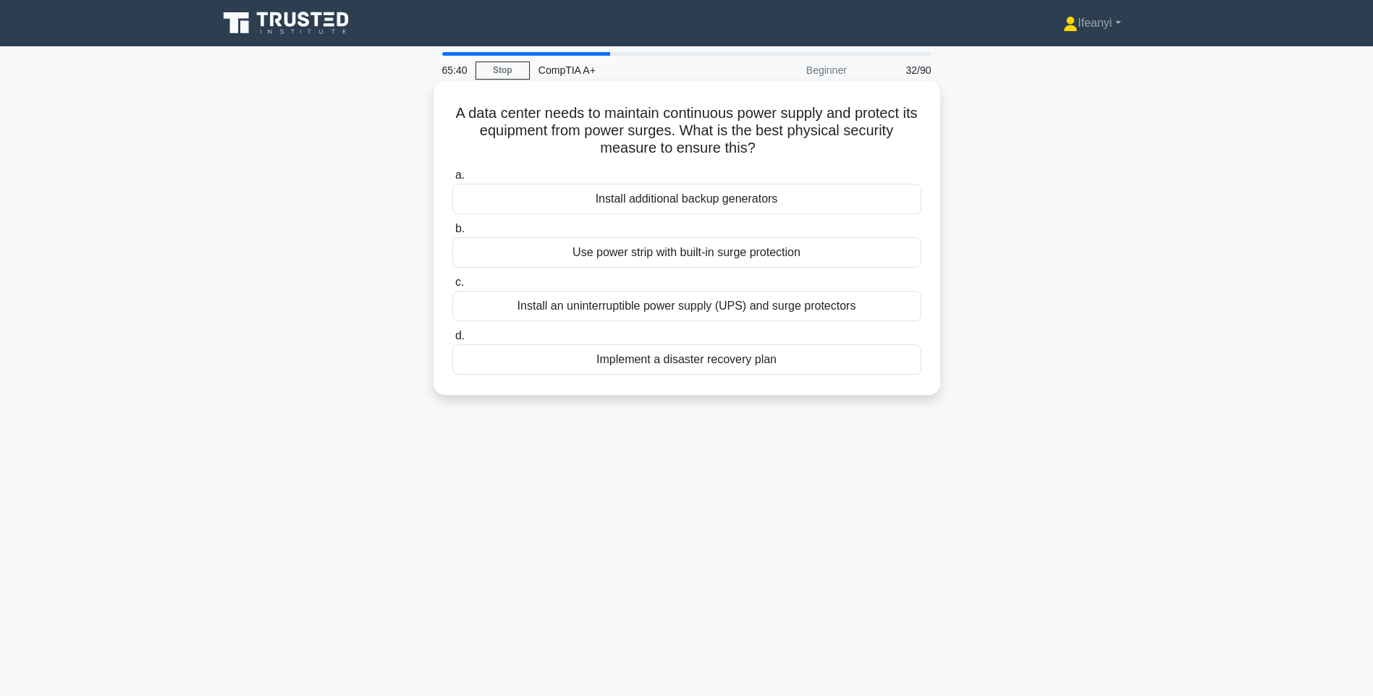
click at [803, 301] on div "Install an uninterruptible power supply (UPS) and surge protectors" at bounding box center [686, 306] width 469 height 30
click at [452, 287] on input "c. Install an uninterruptible power supply (UPS) and surge protectors" at bounding box center [452, 282] width 0 height 9
click at [712, 314] on div "Clear browser cache and cookies" at bounding box center [686, 306] width 469 height 30
click at [452, 287] on input "c. Clear browser cache and cookies" at bounding box center [452, 282] width 0 height 9
click at [814, 303] on div "Check each user's device manually" at bounding box center [686, 306] width 469 height 30
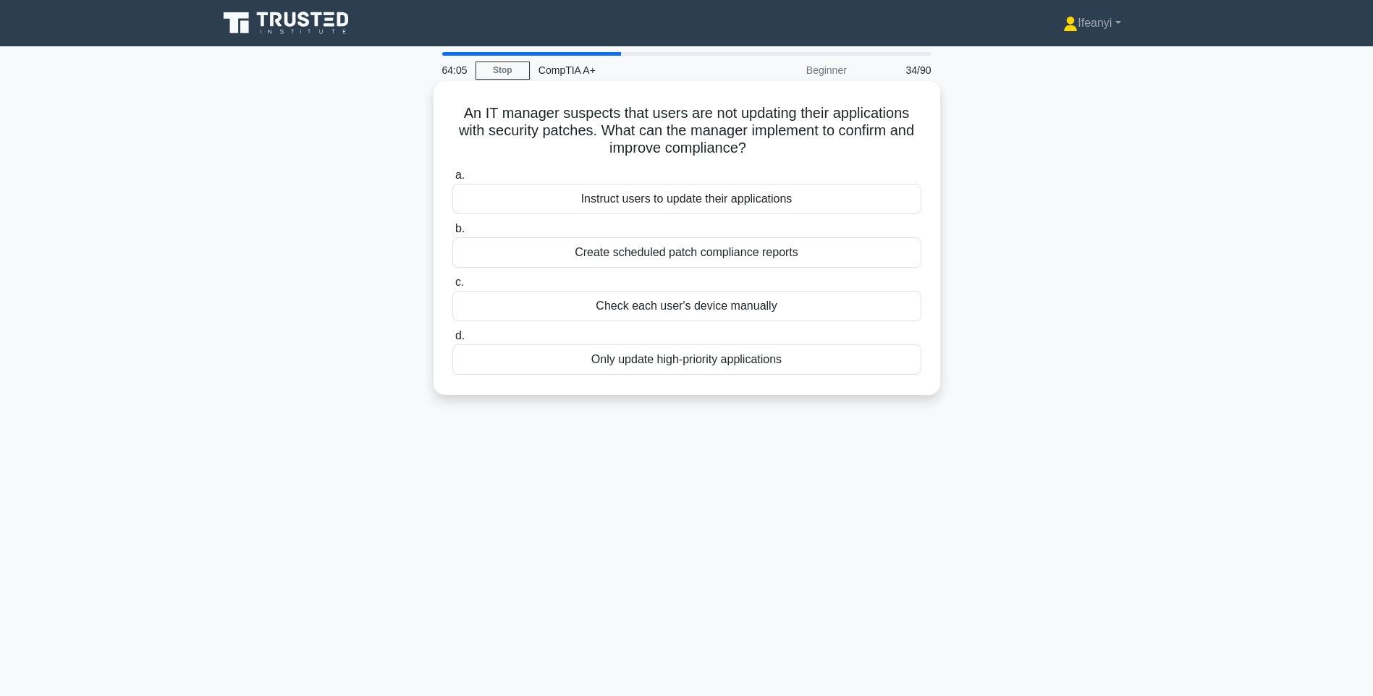
click at [452, 287] on input "c. Check each user's device manually" at bounding box center [452, 282] width 0 height 9
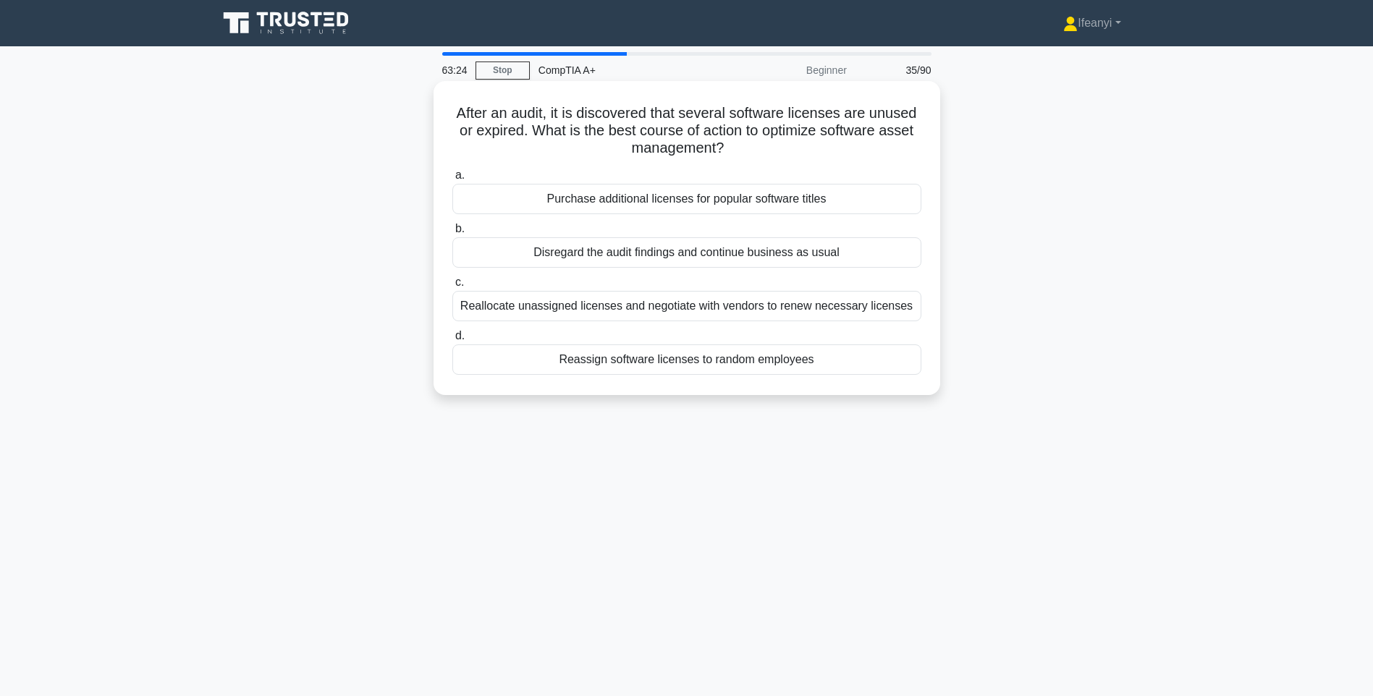
click at [620, 308] on div "Reallocate unassigned licenses and negotiate with vendors to renew necessary li…" at bounding box center [686, 306] width 469 height 30
click at [452, 287] on input "c. Reallocate unassigned licenses and negotiate with vendors to renew necessary…" at bounding box center [452, 282] width 0 height 9
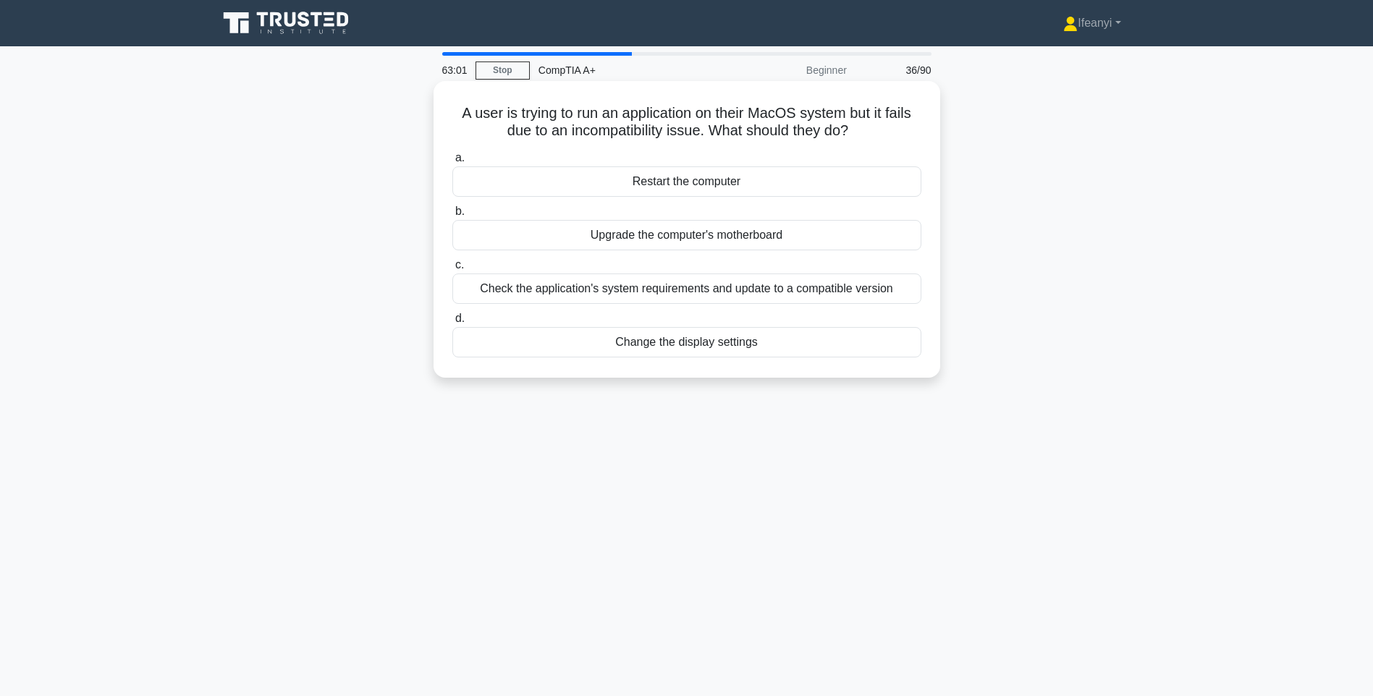
click at [876, 300] on div "Check the application's system requirements and update to a compatible version" at bounding box center [686, 289] width 469 height 30
click at [452, 270] on input "c. Check the application's system requirements and update to a compatible versi…" at bounding box center [452, 265] width 0 height 9
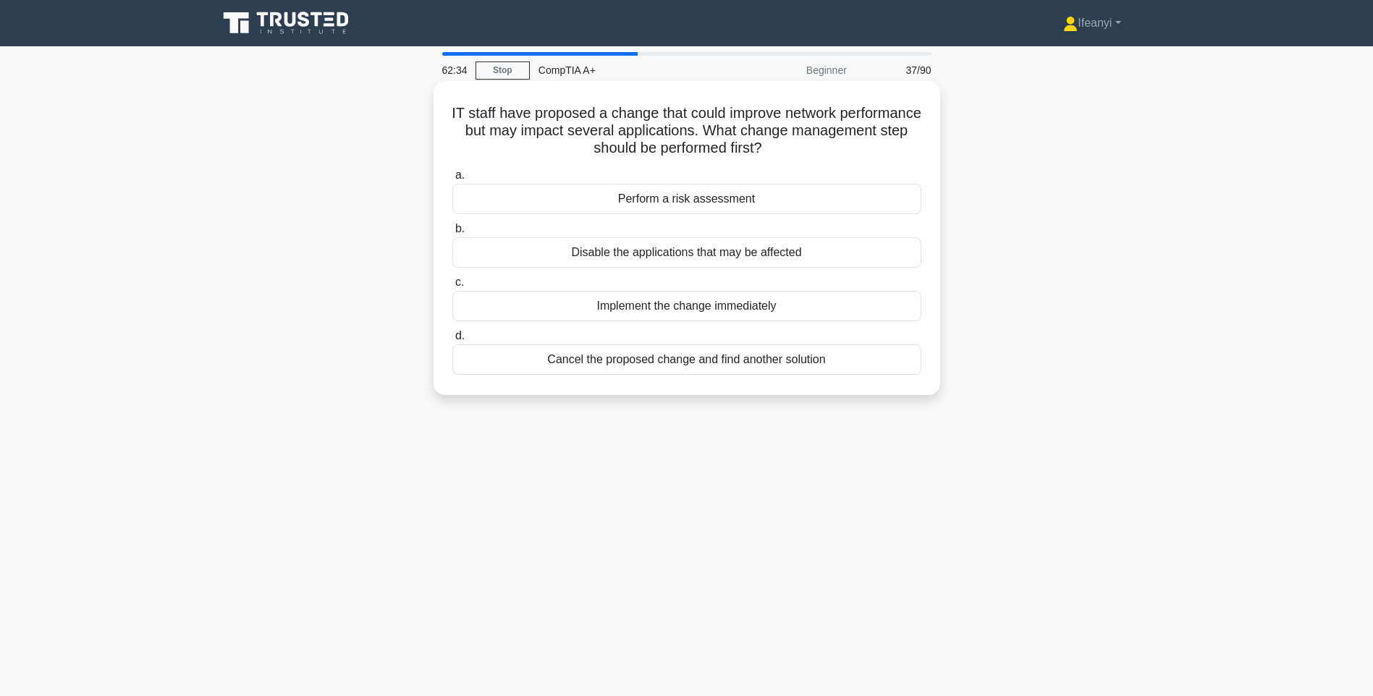
click at [807, 211] on div "Perform a risk assessment" at bounding box center [686, 199] width 469 height 30
click at [452, 180] on input "a. Perform a risk assessment" at bounding box center [452, 175] width 0 height 9
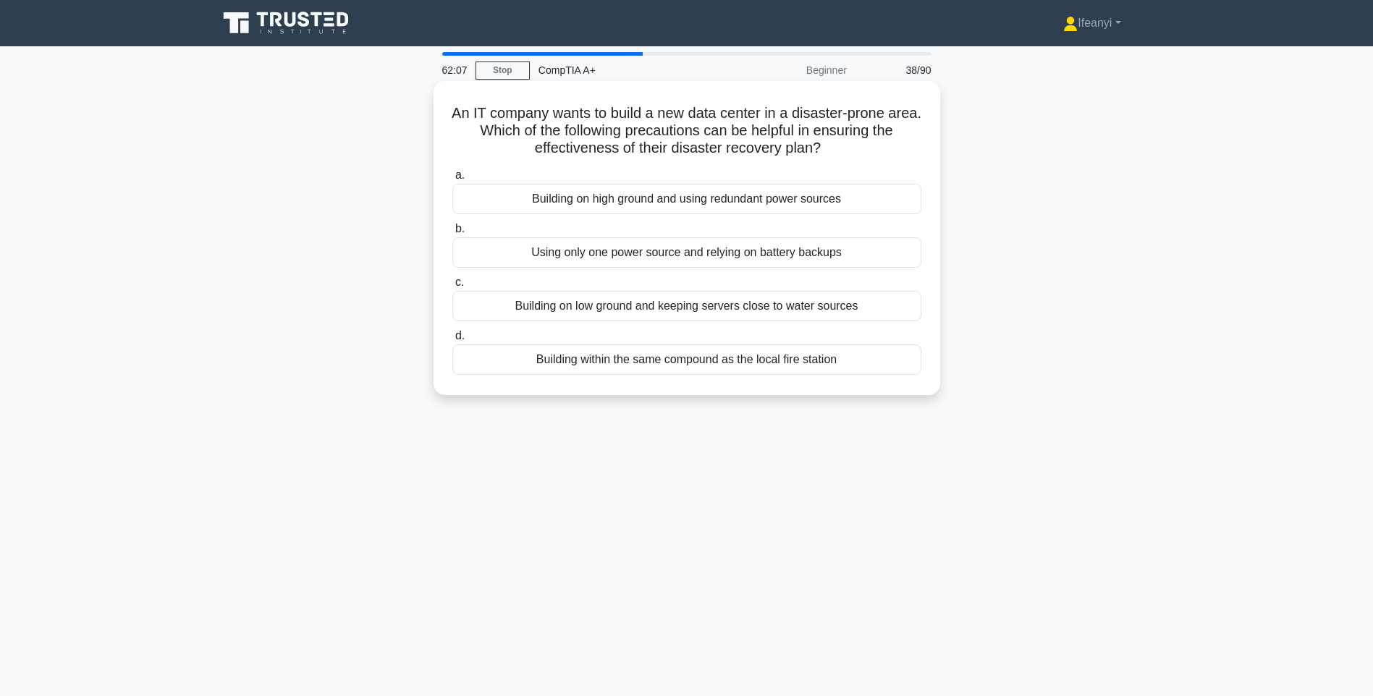
click at [890, 256] on div "Using only one power source and relying on battery backups" at bounding box center [686, 252] width 469 height 30
click at [452, 234] on input "b. Using only one power source and relying on battery backups" at bounding box center [452, 228] width 0 height 9
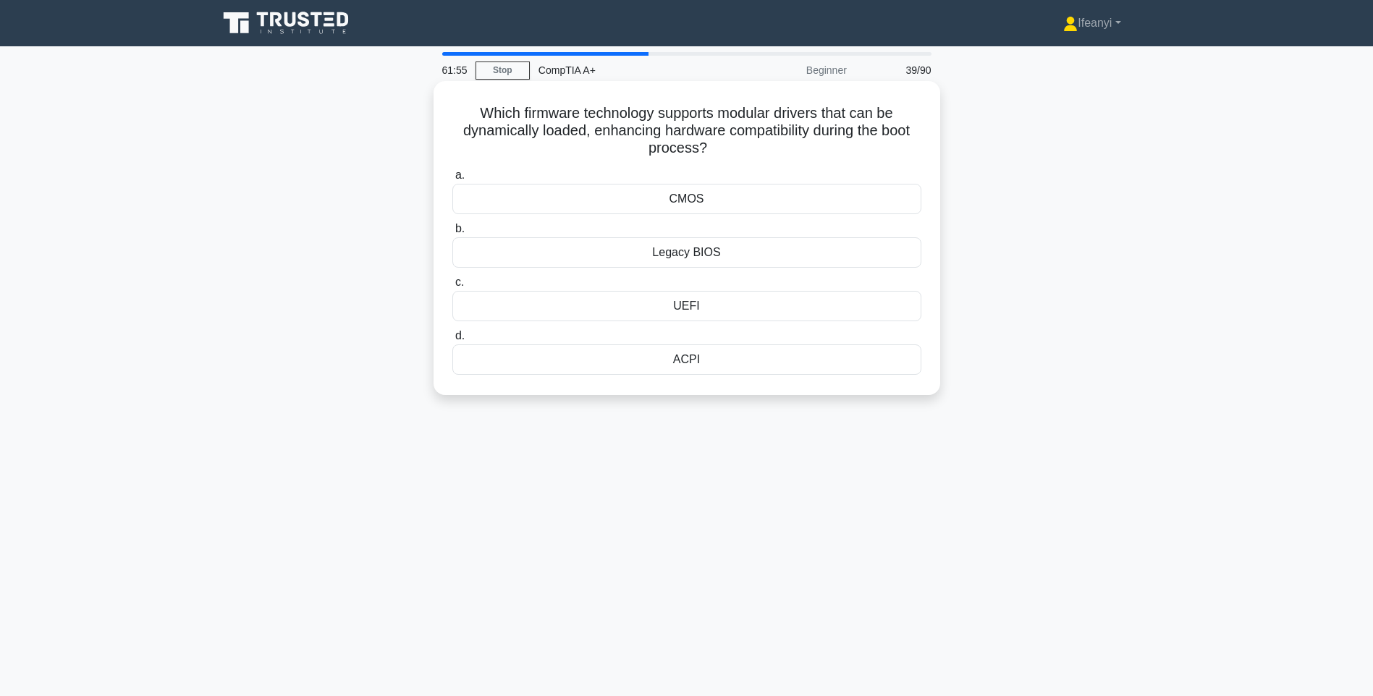
click at [754, 307] on div "UEFI" at bounding box center [686, 306] width 469 height 30
click at [452, 287] on input "c. UEFI" at bounding box center [452, 282] width 0 height 9
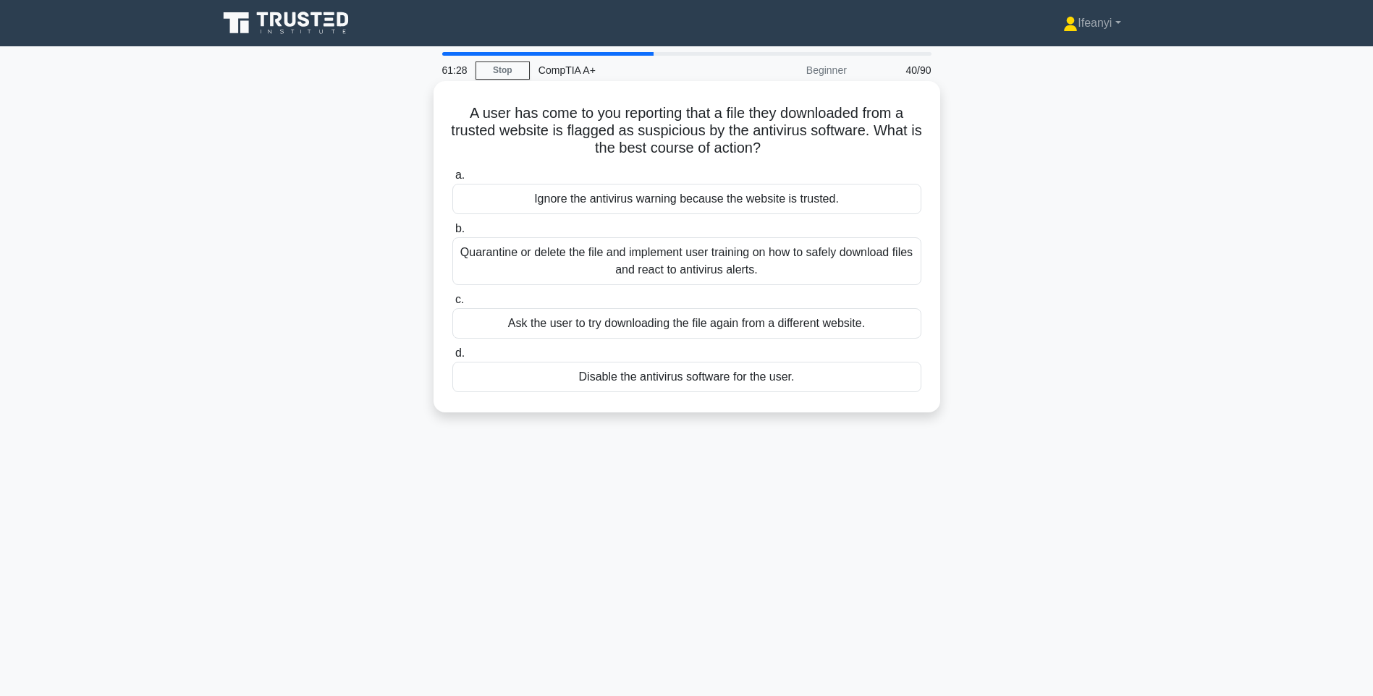
click at [864, 256] on div "Quarantine or delete the file and implement user training on how to safely down…" at bounding box center [686, 261] width 469 height 48
click at [452, 234] on input "b. Quarantine or delete the file and implement user training on how to safely d…" at bounding box center [452, 228] width 0 height 9
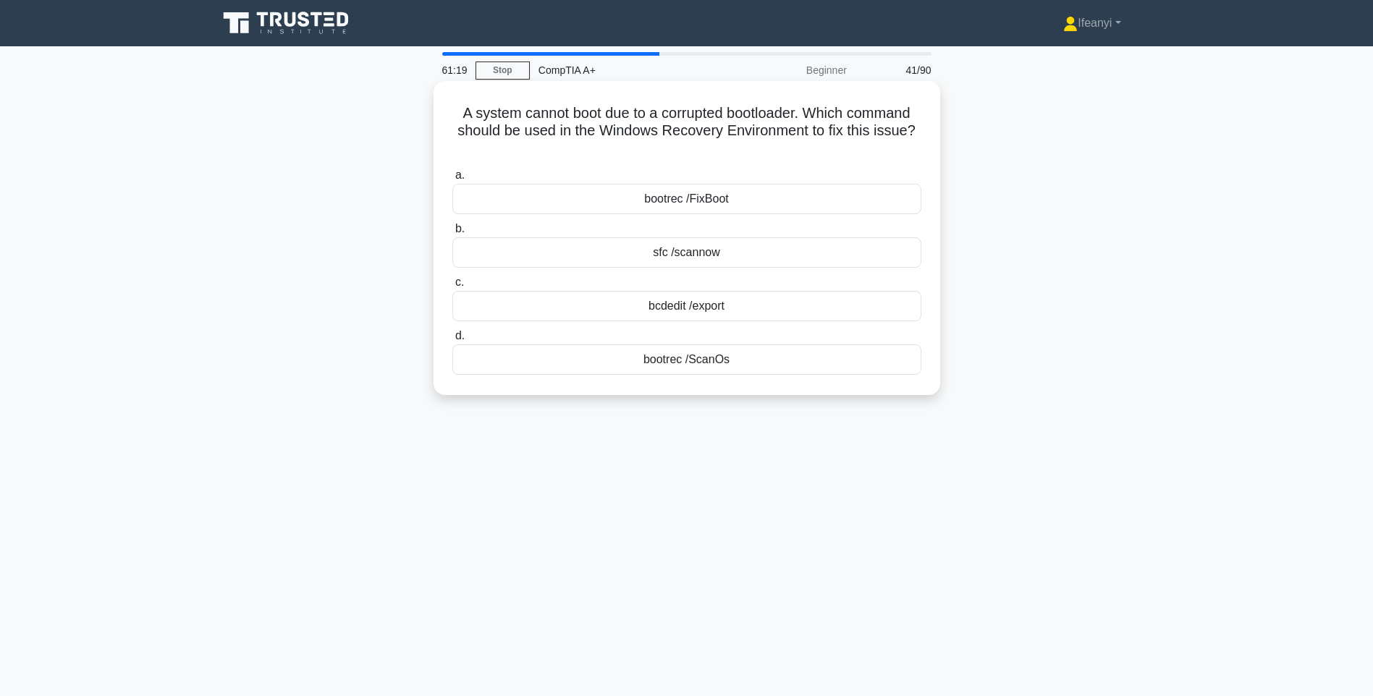
click at [821, 252] on div "sfc /scannow" at bounding box center [686, 252] width 469 height 30
click at [452, 234] on input "b. sfc /scannow" at bounding box center [452, 228] width 0 height 9
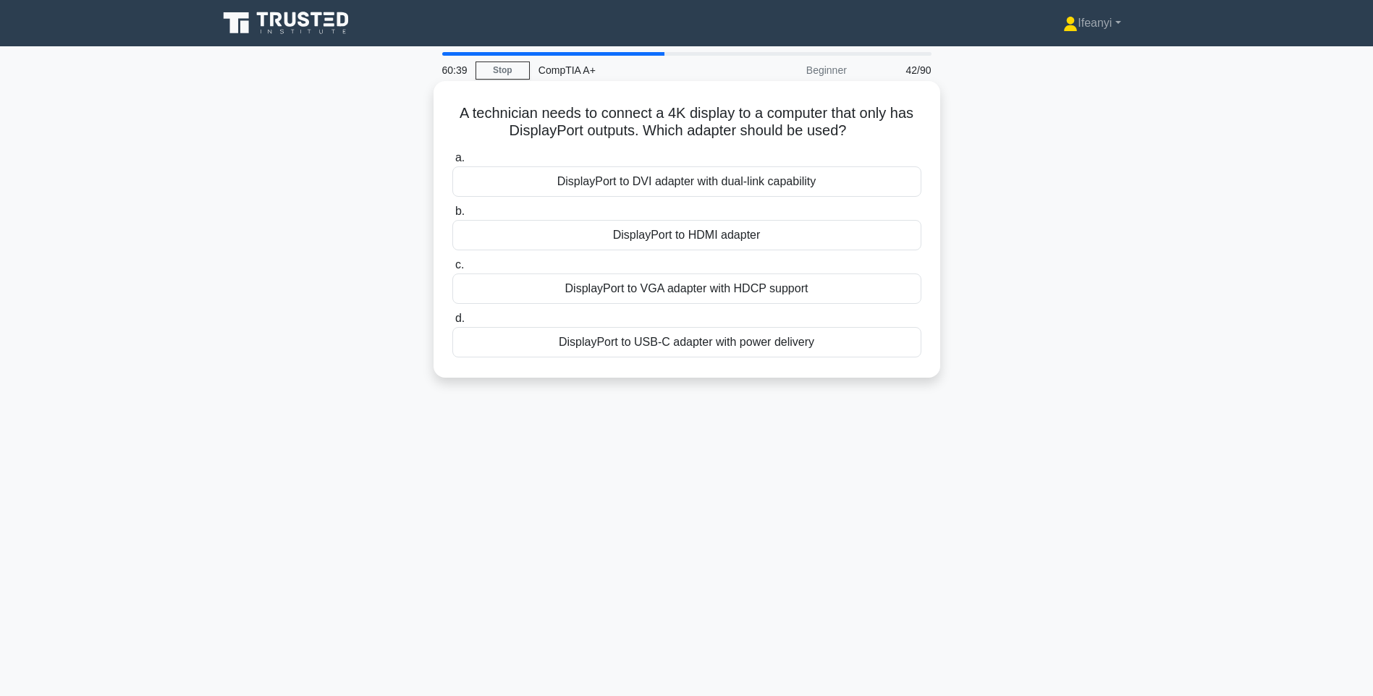
click at [791, 237] on div "DisplayPort to HDMI adapter" at bounding box center [686, 235] width 469 height 30
click at [452, 216] on input "b. DisplayPort to HDMI adapter" at bounding box center [452, 211] width 0 height 9
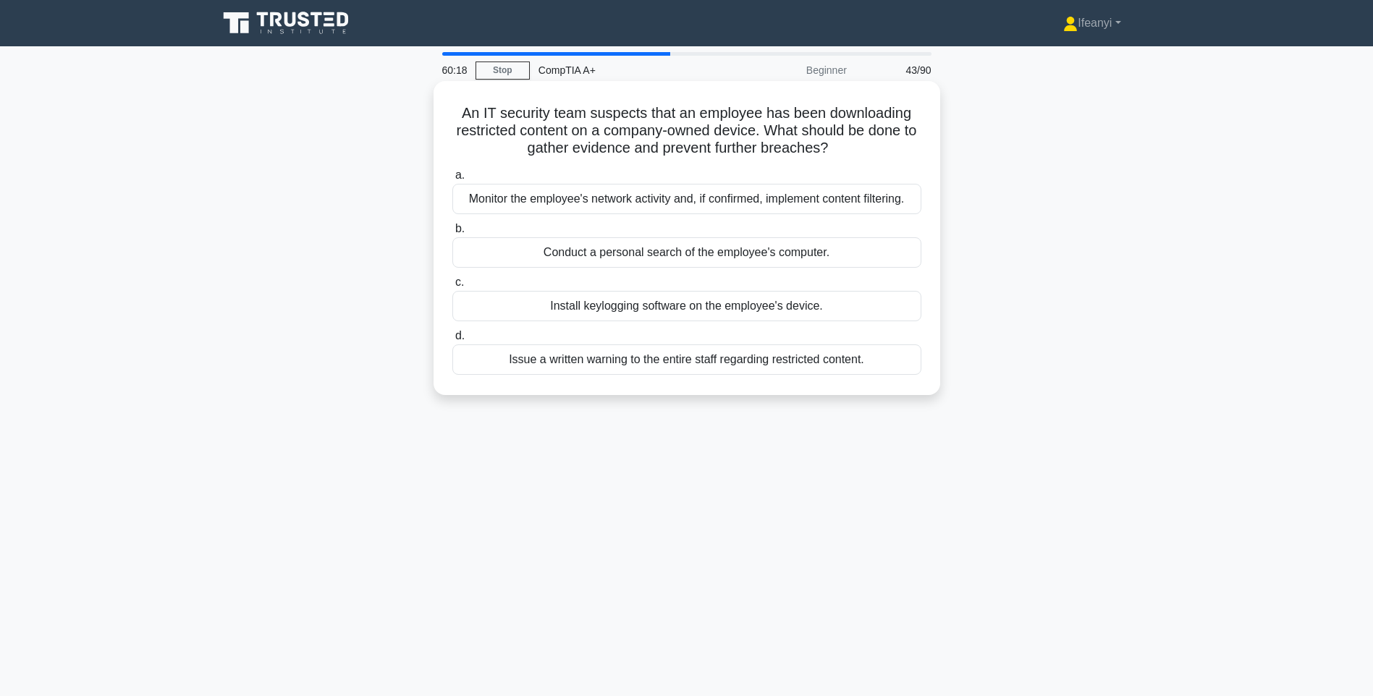
click at [898, 196] on div "Monitor the employee's network activity and, if confirmed, implement content fi…" at bounding box center [686, 199] width 469 height 30
click at [452, 180] on input "a. Monitor the employee's network activity and, if confirmed, implement content…" at bounding box center [452, 175] width 0 height 9
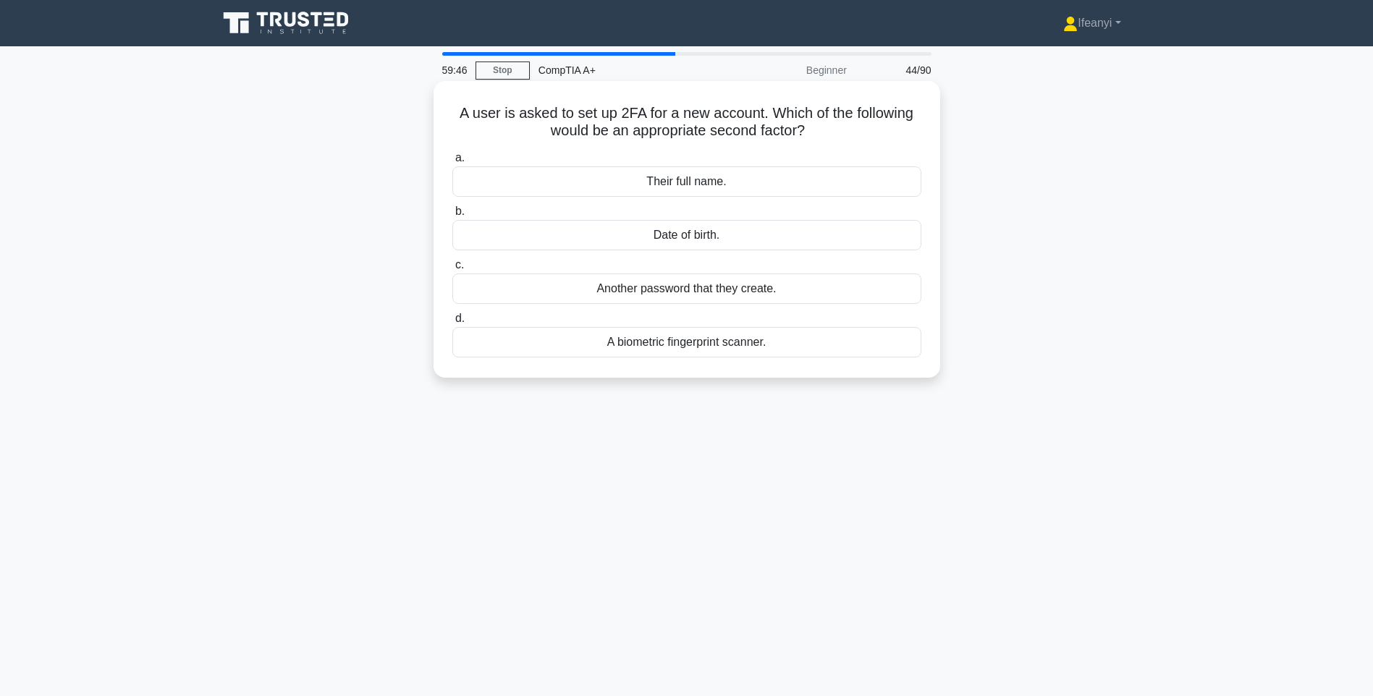
click at [853, 348] on div "A biometric fingerprint scanner." at bounding box center [686, 342] width 469 height 30
click at [452, 324] on input "d. A biometric fingerprint scanner." at bounding box center [452, 318] width 0 height 9
click at [898, 300] on div "BIOS or UEFI" at bounding box center [686, 289] width 469 height 30
click at [452, 270] on input "c. BIOS or UEFI" at bounding box center [452, 265] width 0 height 9
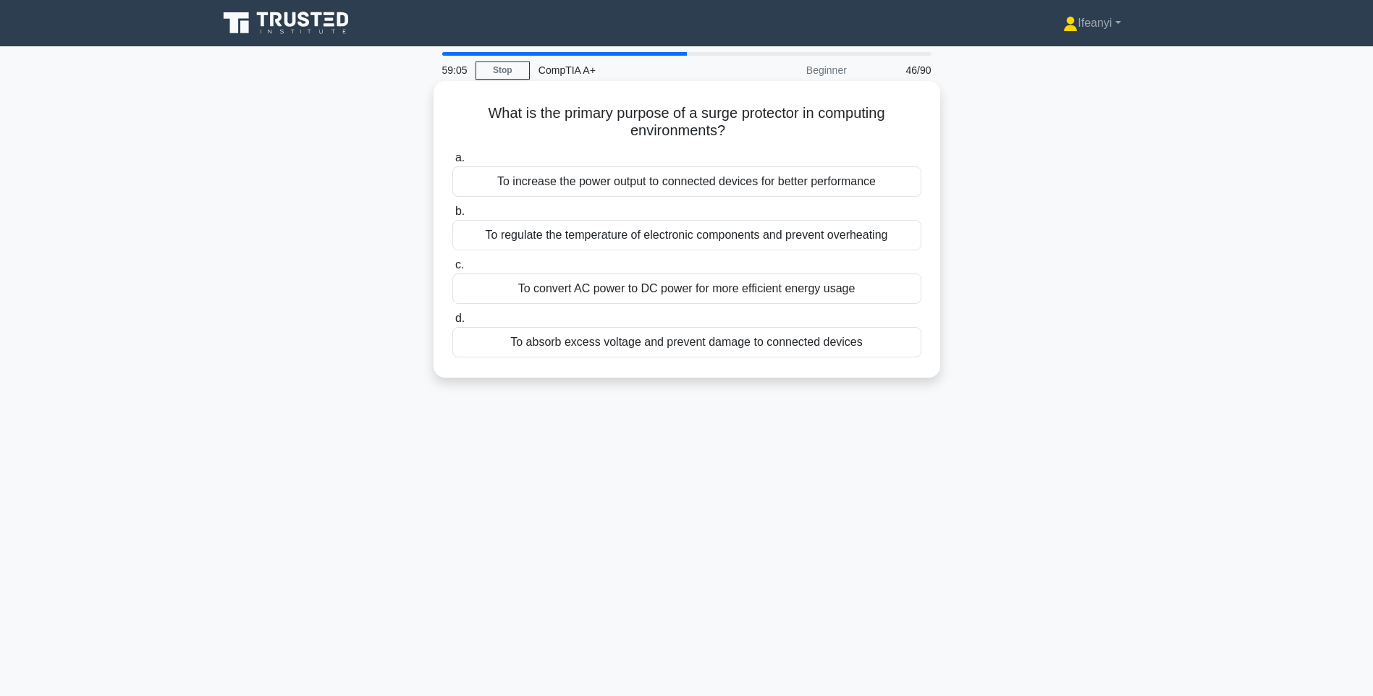
click at [865, 352] on div "To absorb excess voltage and prevent damage to connected devices" at bounding box center [686, 342] width 469 height 30
click at [452, 324] on input "d. To absorb excess voltage and prevent damage to connected devices" at bounding box center [452, 318] width 0 height 9
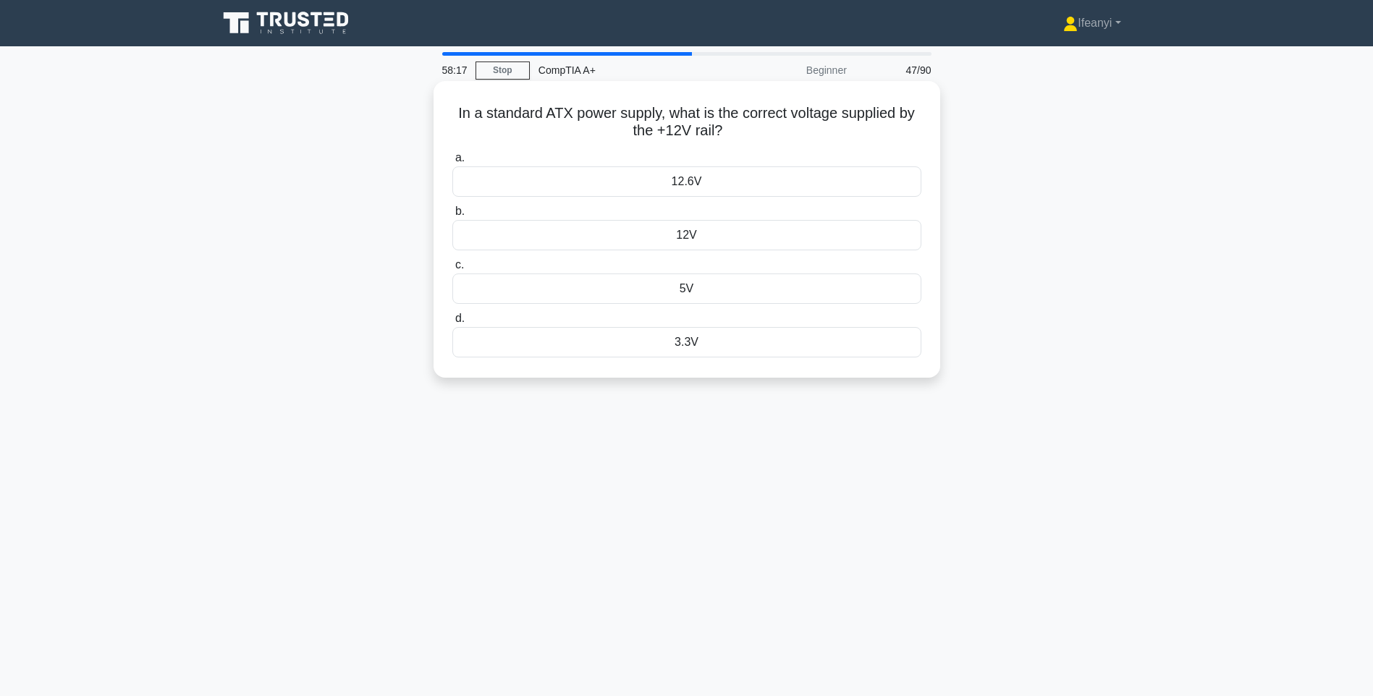
click at [799, 299] on div "5V" at bounding box center [686, 289] width 469 height 30
click at [452, 270] on input "c. 5V" at bounding box center [452, 265] width 0 height 9
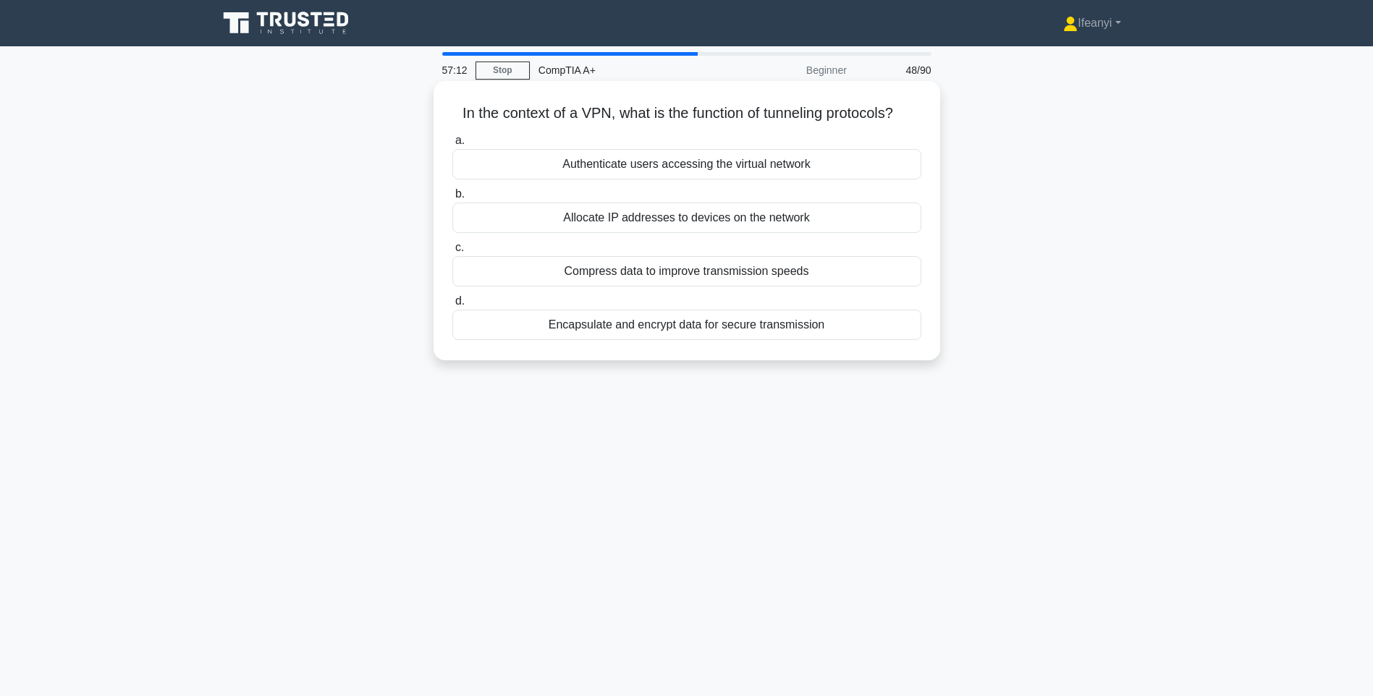
click at [783, 329] on div "Encapsulate and encrypt data for secure transmission" at bounding box center [686, 325] width 469 height 30
click at [452, 306] on input "d. Encapsulate and encrypt data for secure transmission" at bounding box center [452, 301] width 0 height 9
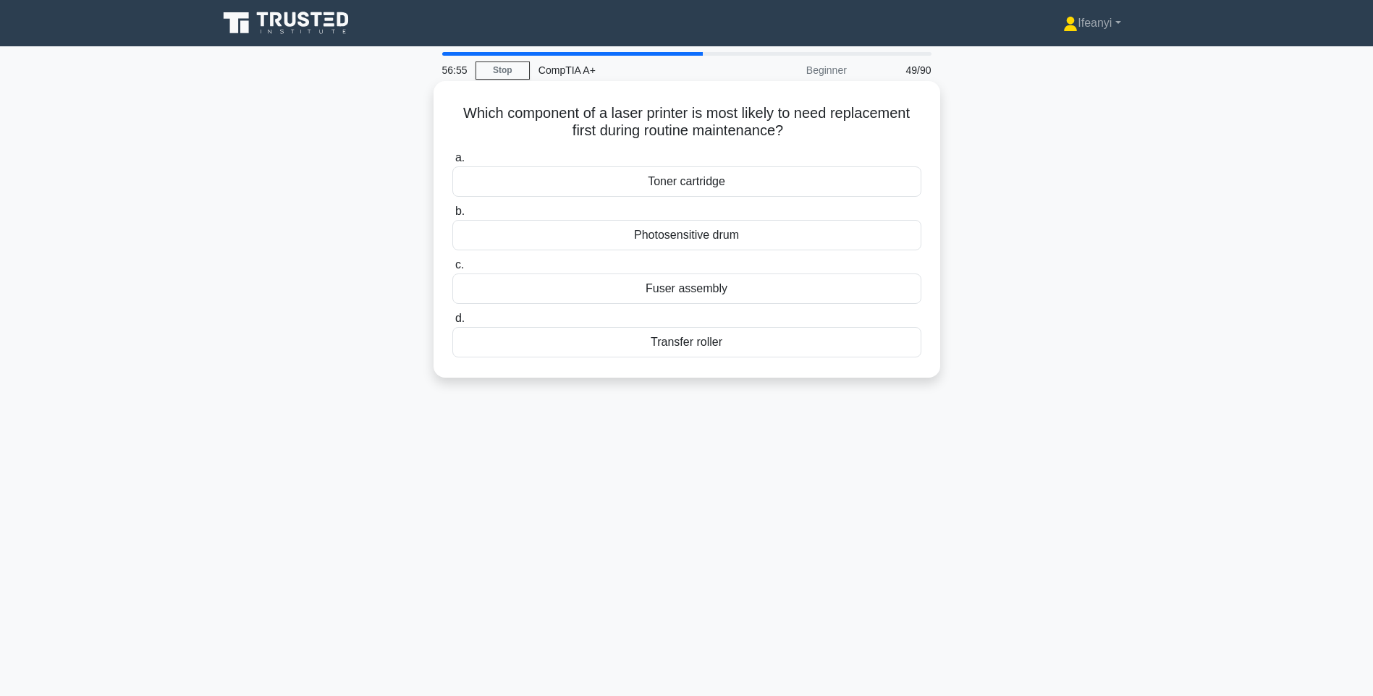
click at [582, 362] on div "Which component of a laser printer is most likely to need replacement first dur…" at bounding box center [686, 229] width 495 height 285
click at [738, 345] on div "Transfer roller" at bounding box center [686, 342] width 469 height 30
click at [452, 324] on input "d. Transfer roller" at bounding box center [452, 318] width 0 height 9
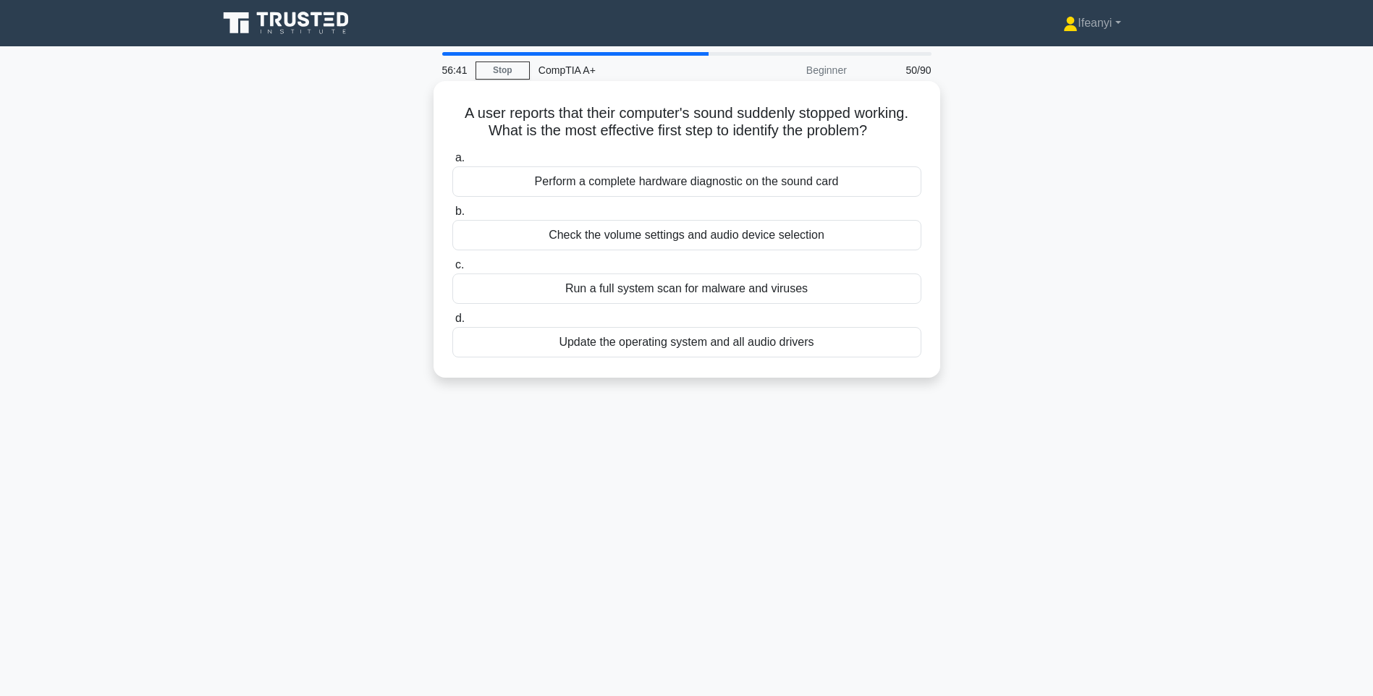
click at [855, 236] on div "Check the volume settings and audio device selection" at bounding box center [686, 235] width 469 height 30
click at [452, 216] on input "b. Check the volume settings and audio device selection" at bounding box center [452, 211] width 0 height 9
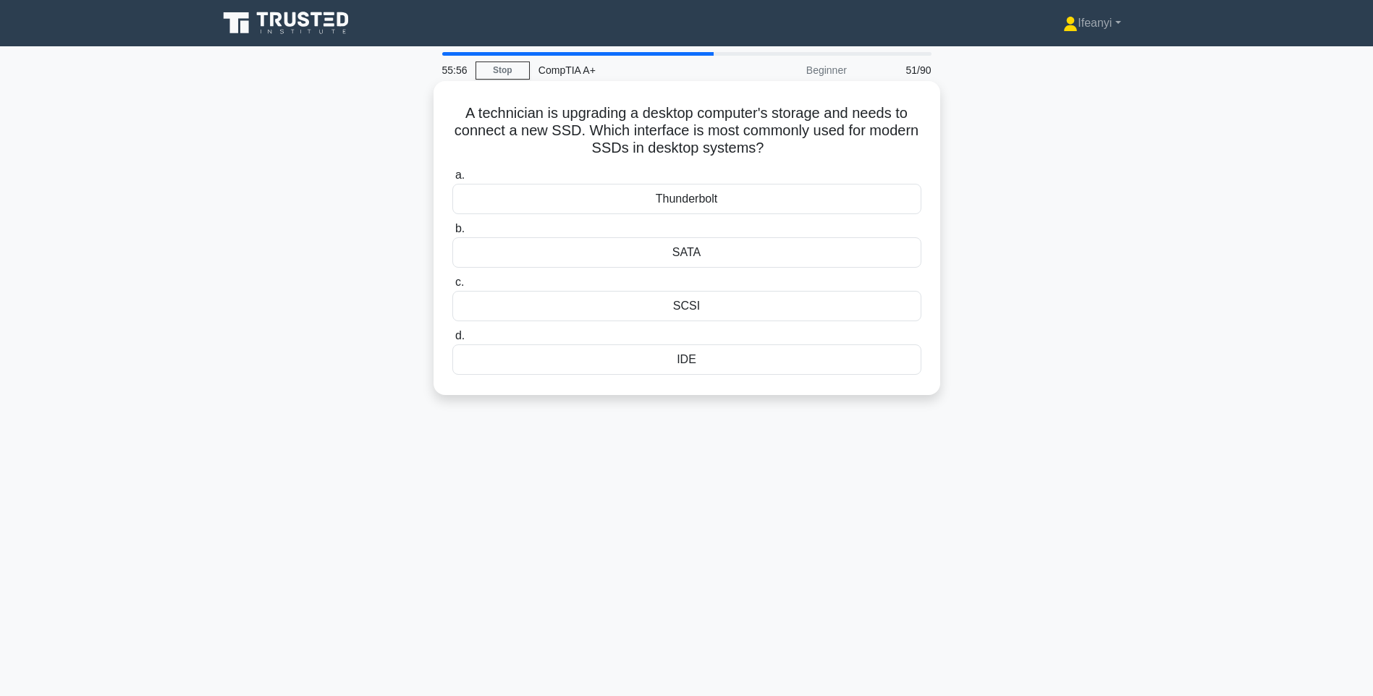
click at [779, 310] on div "SCSI" at bounding box center [686, 306] width 469 height 30
click at [452, 287] on input "c. SCSI" at bounding box center [452, 282] width 0 height 9
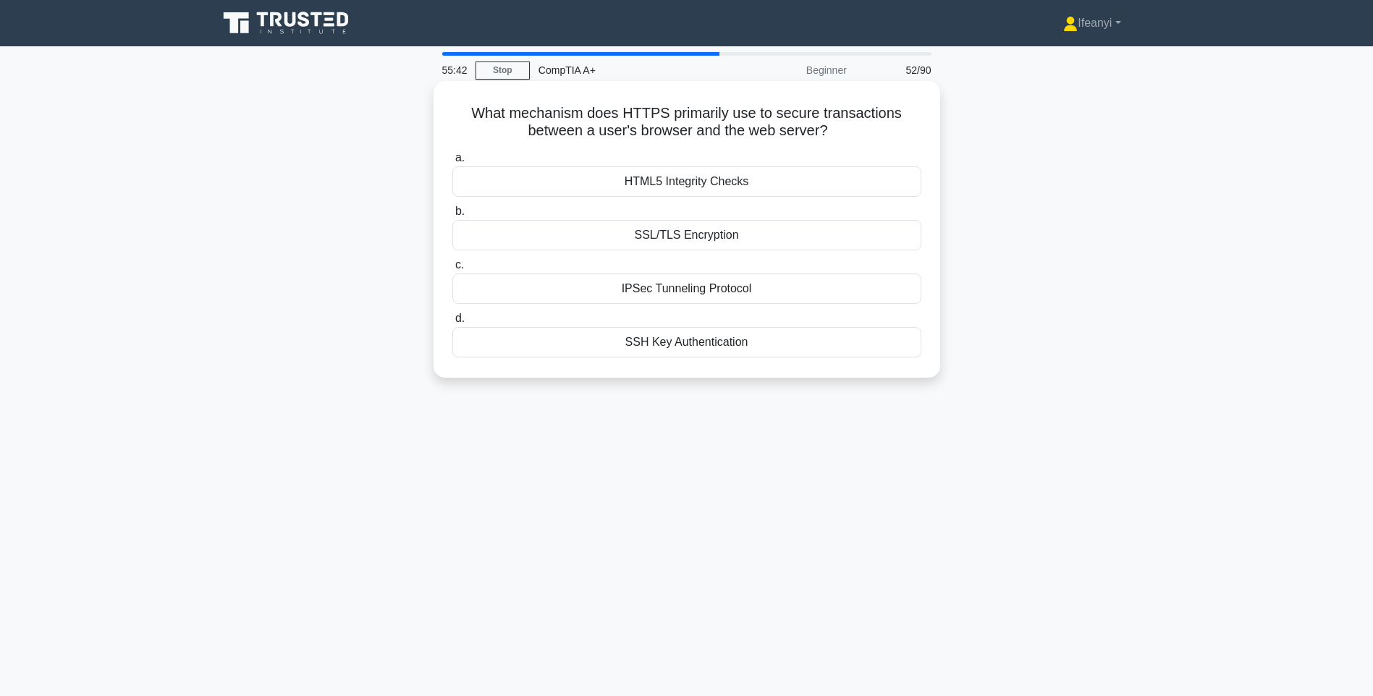
click at [699, 235] on div "SSL/TLS Encryption" at bounding box center [686, 235] width 469 height 30
click at [452, 216] on input "b. SSL/TLS Encryption" at bounding box center [452, 211] width 0 height 9
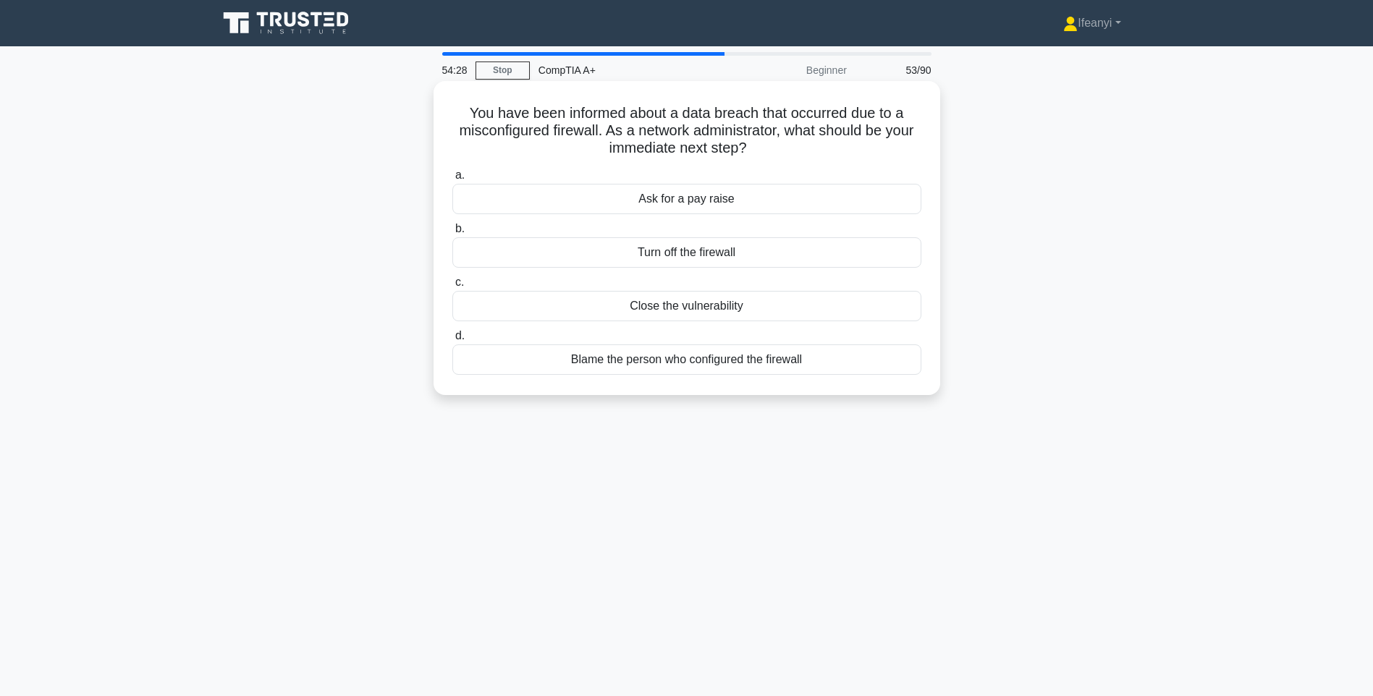
click at [849, 306] on div "Close the vulnerability" at bounding box center [686, 306] width 469 height 30
click at [452, 287] on input "c. Close the vulnerability" at bounding box center [452, 282] width 0 height 9
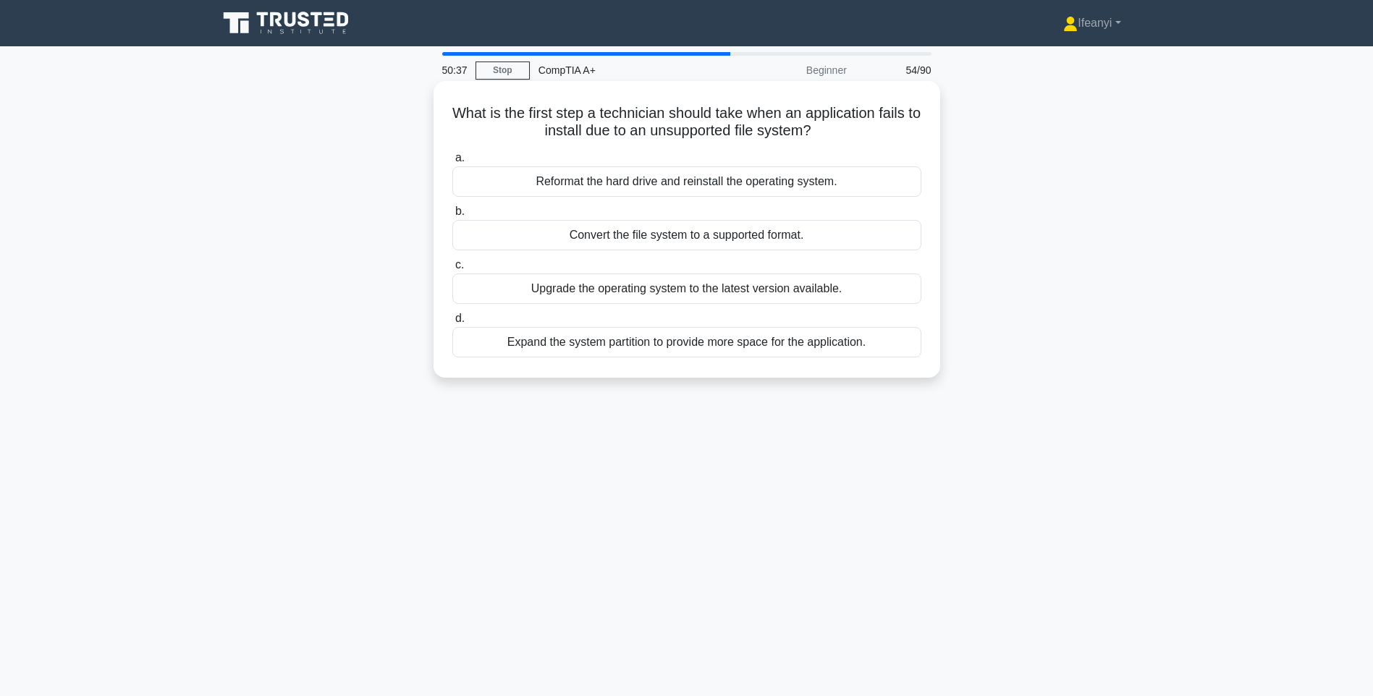
click at [812, 243] on div "Convert the file system to a supported format." at bounding box center [686, 235] width 469 height 30
click at [452, 216] on input "b. Convert the file system to a supported format." at bounding box center [452, 211] width 0 height 9
click at [848, 241] on div "Connect an antistatic mat to a proper grounding point." at bounding box center [686, 235] width 469 height 30
click at [452, 216] on input "b. Connect an antistatic mat to a proper grounding point." at bounding box center [452, 211] width 0 height 9
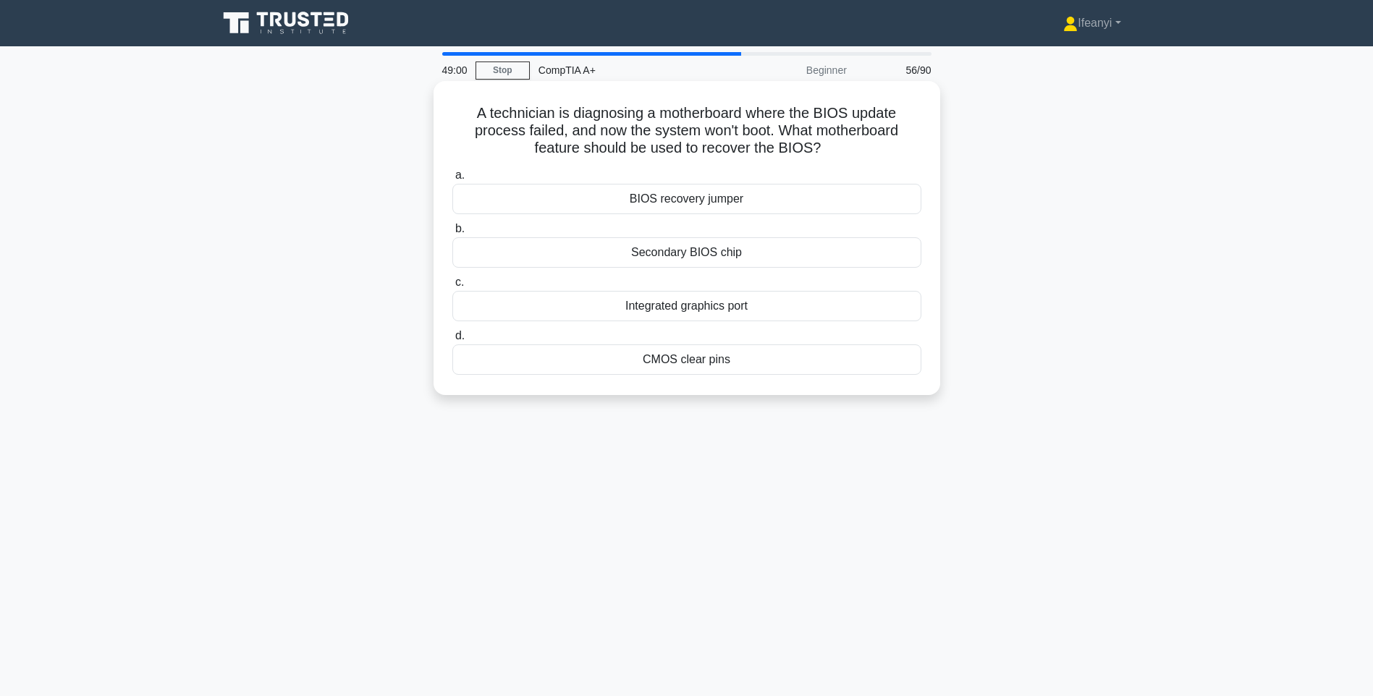
click at [866, 194] on div "BIOS recovery jumper" at bounding box center [686, 199] width 469 height 30
click at [452, 180] on input "a. BIOS recovery jumper" at bounding box center [452, 175] width 0 height 9
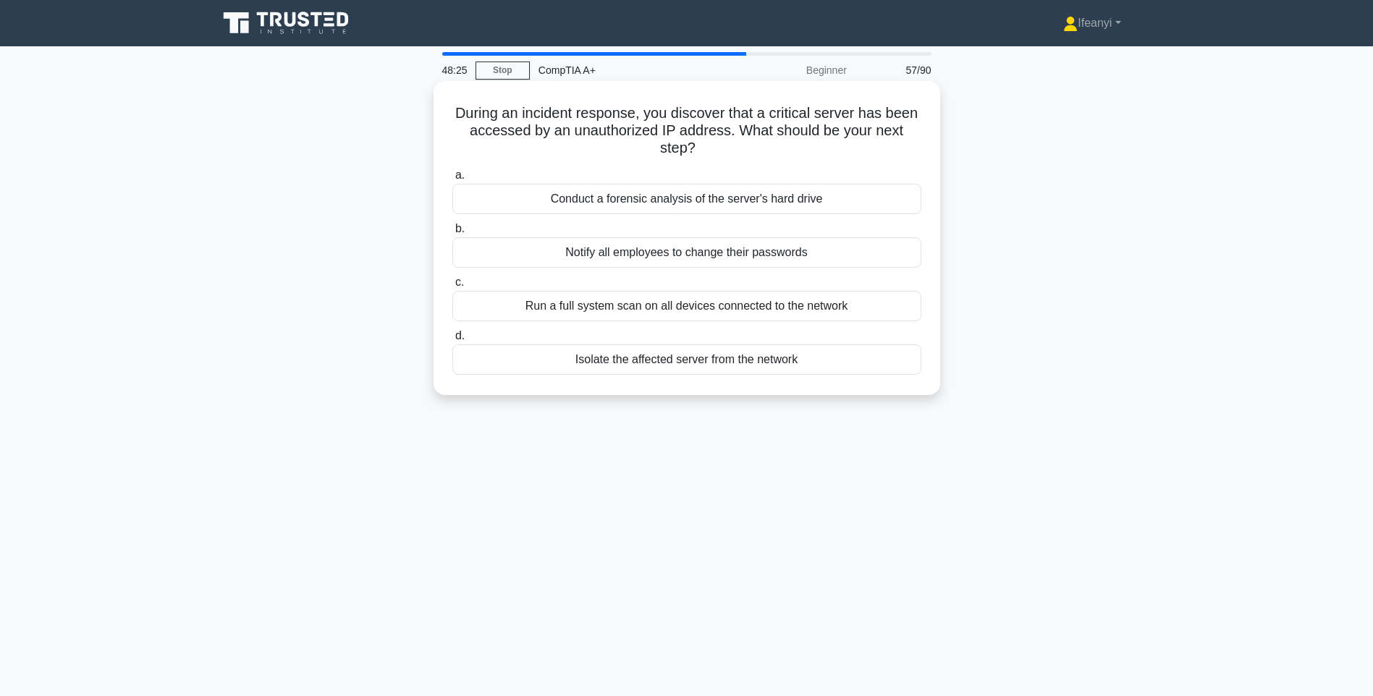
click at [565, 363] on div "Isolate the affected server from the network" at bounding box center [686, 360] width 469 height 30
click at [452, 341] on input "d. Isolate the affected server from the network" at bounding box center [452, 336] width 0 height 9
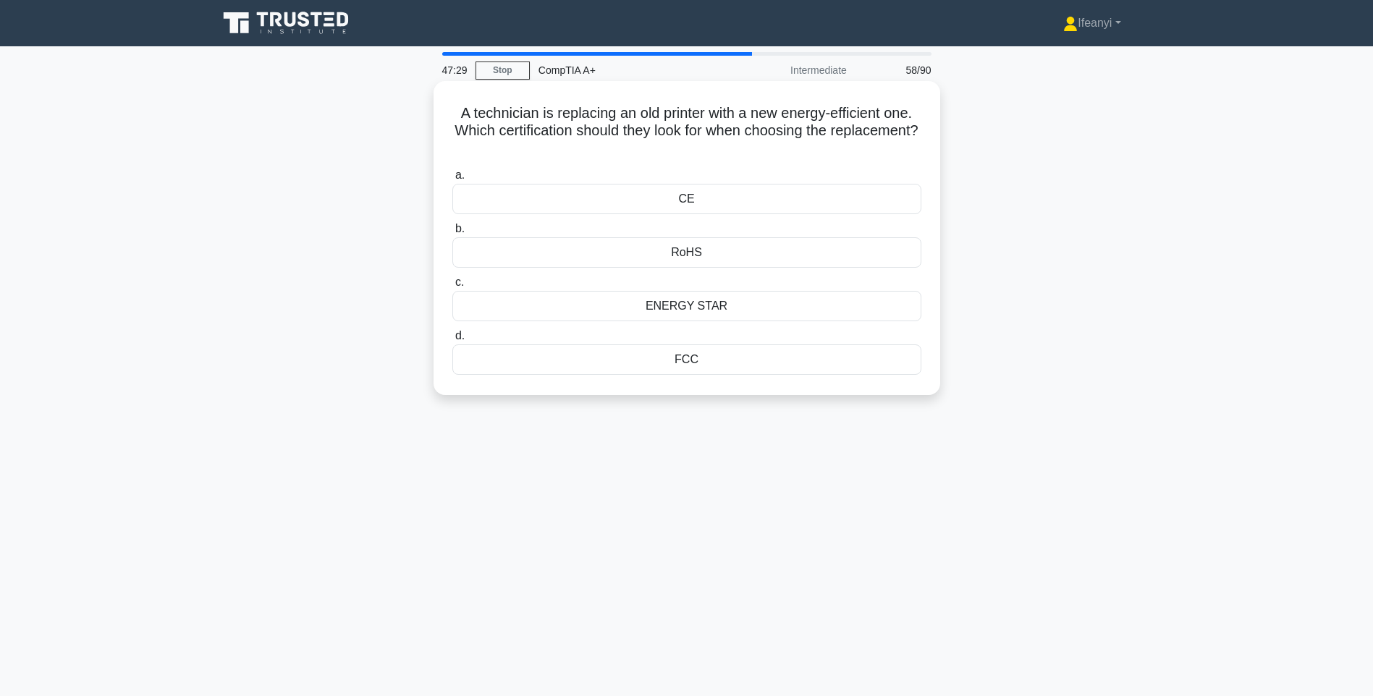
click at [812, 198] on div "CE" at bounding box center [686, 199] width 469 height 30
click at [452, 180] on input "a. CE" at bounding box center [452, 175] width 0 height 9
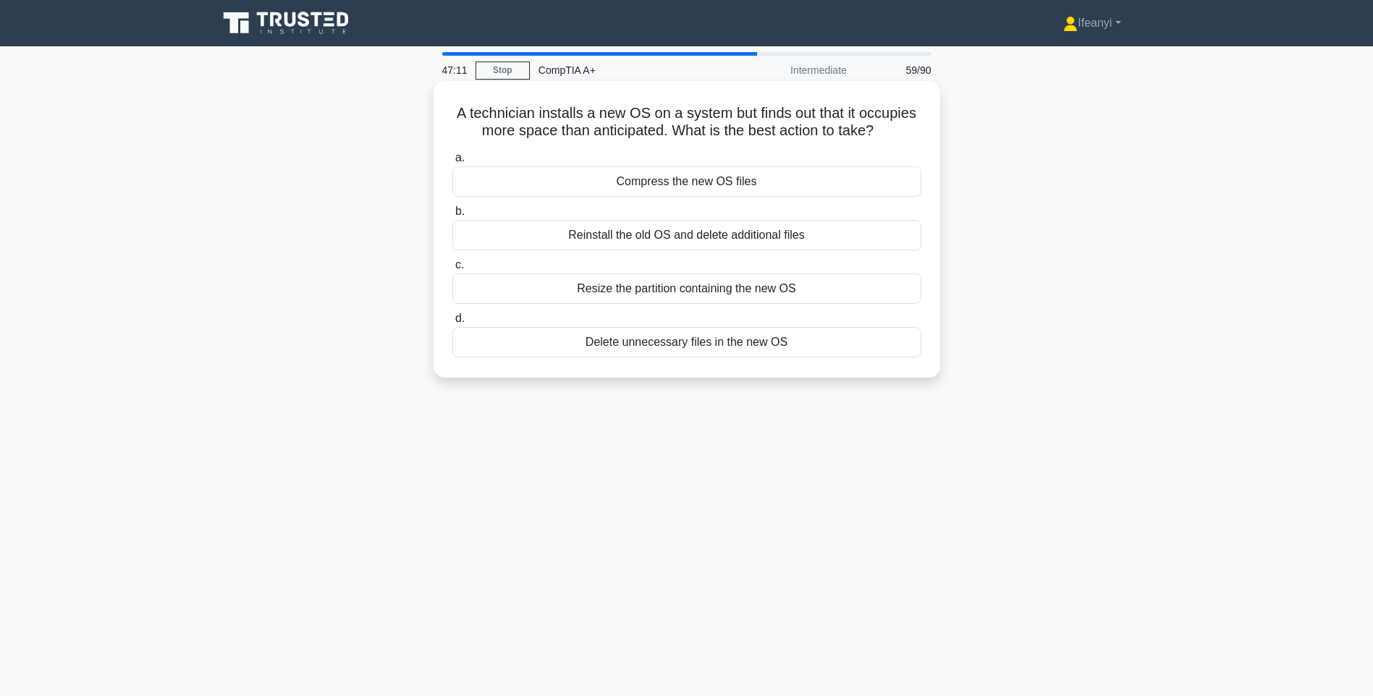
click at [652, 293] on div "Resize the partition containing the new OS" at bounding box center [686, 289] width 469 height 30
click at [452, 270] on input "c. Resize the partition containing the new OS" at bounding box center [452, 265] width 0 height 9
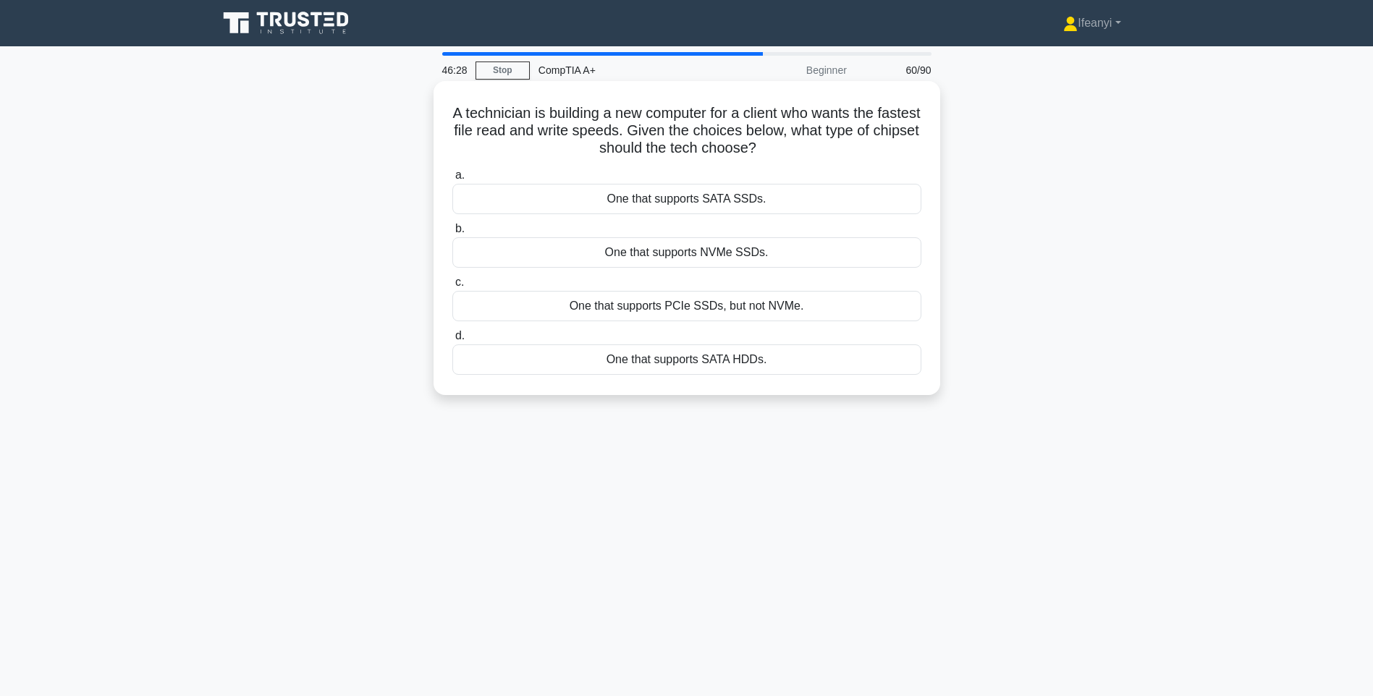
click at [632, 258] on div "One that supports NVMe SSDs." at bounding box center [686, 252] width 469 height 30
click at [452, 234] on input "b. One that supports NVMe SSDs." at bounding box center [452, 228] width 0 height 9
click at [602, 201] on div "Communicate the change and expected downtime to stakeholders" at bounding box center [686, 199] width 469 height 30
click at [452, 180] on input "a. Communicate the change and expected downtime to stakeholders" at bounding box center [452, 175] width 0 height 9
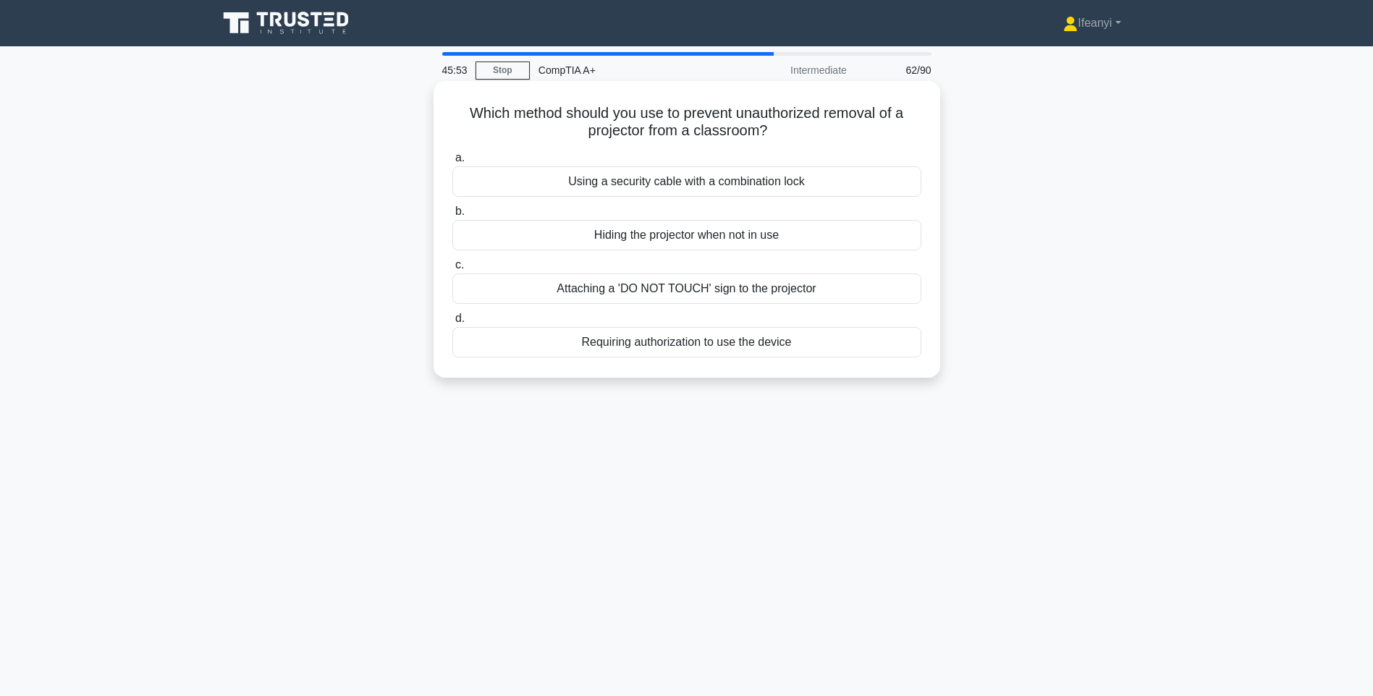
click at [607, 187] on div "Using a security cable with a combination lock" at bounding box center [686, 182] width 469 height 30
click at [452, 163] on input "a. Using a security cable with a combination lock" at bounding box center [452, 157] width 0 height 9
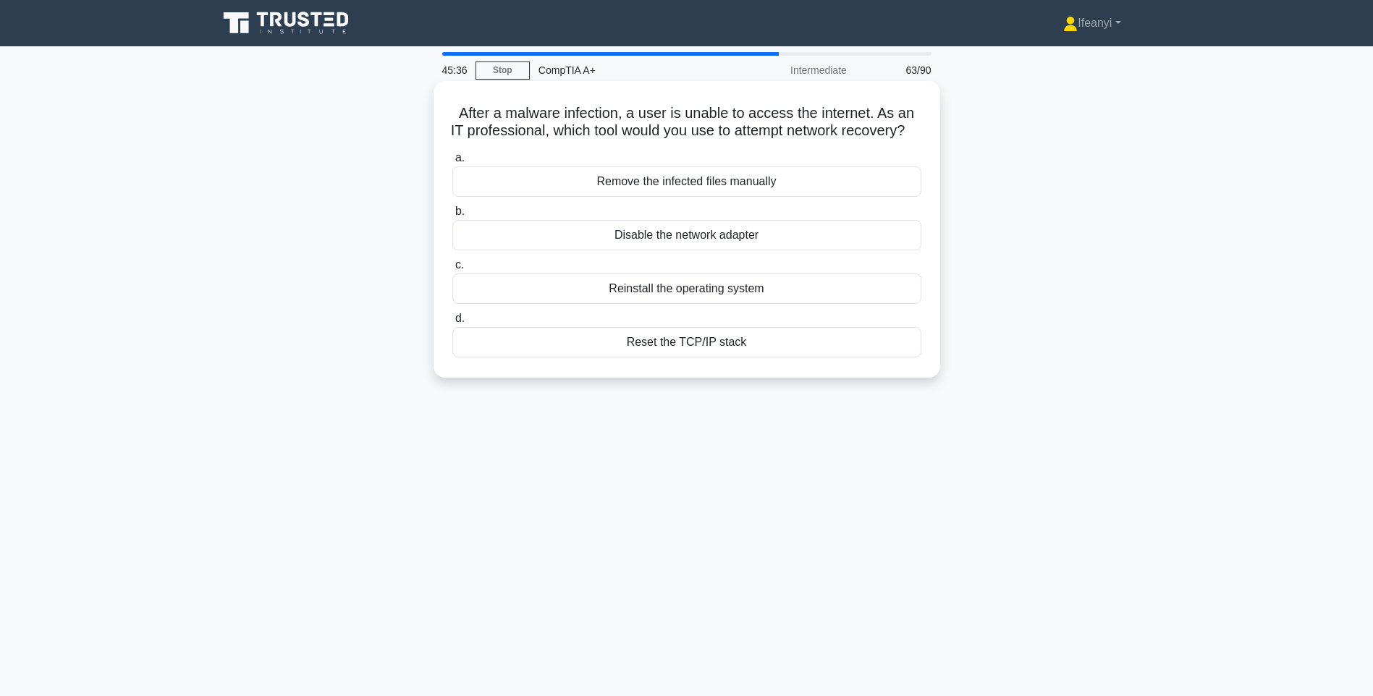
click at [634, 197] on div "Remove the infected files manually" at bounding box center [686, 182] width 469 height 30
click at [452, 163] on input "a. Remove the infected files manually" at bounding box center [452, 157] width 0 height 9
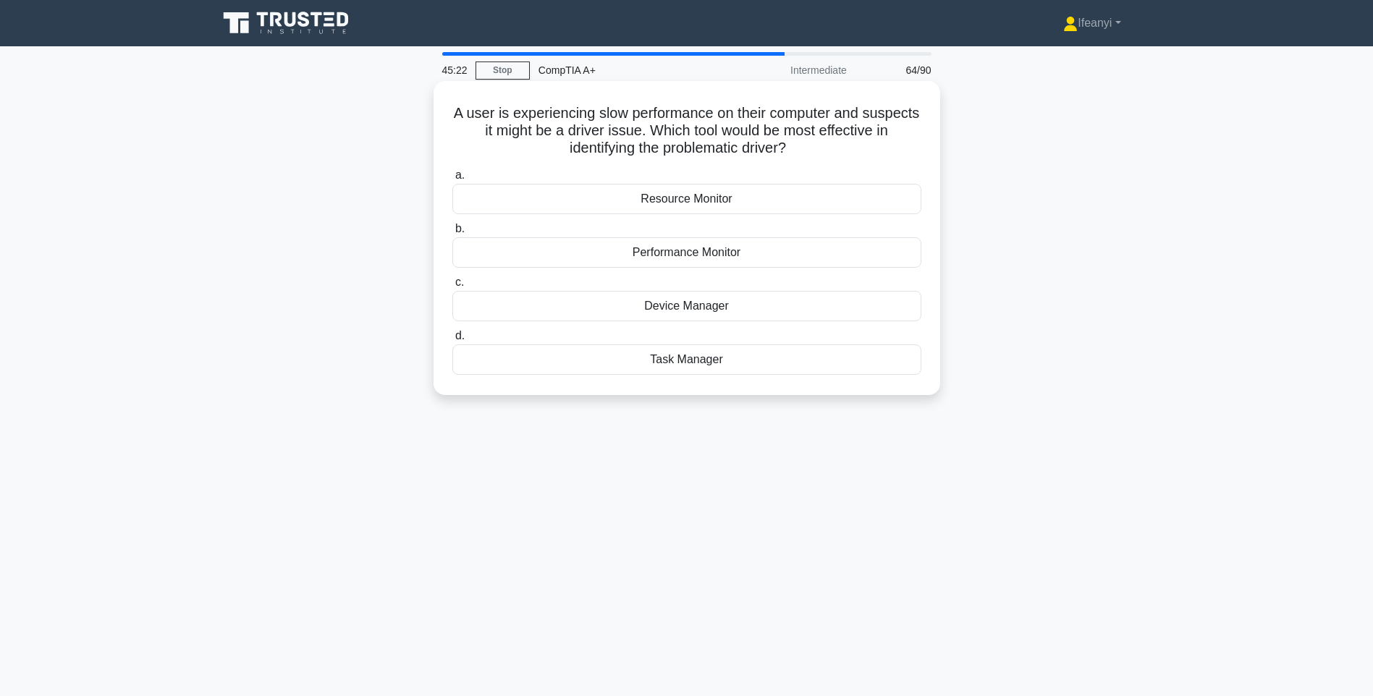
click at [723, 259] on div "Performance Monitor" at bounding box center [686, 252] width 469 height 30
click at [452, 234] on input "b. Performance Monitor" at bounding box center [452, 228] width 0 height 9
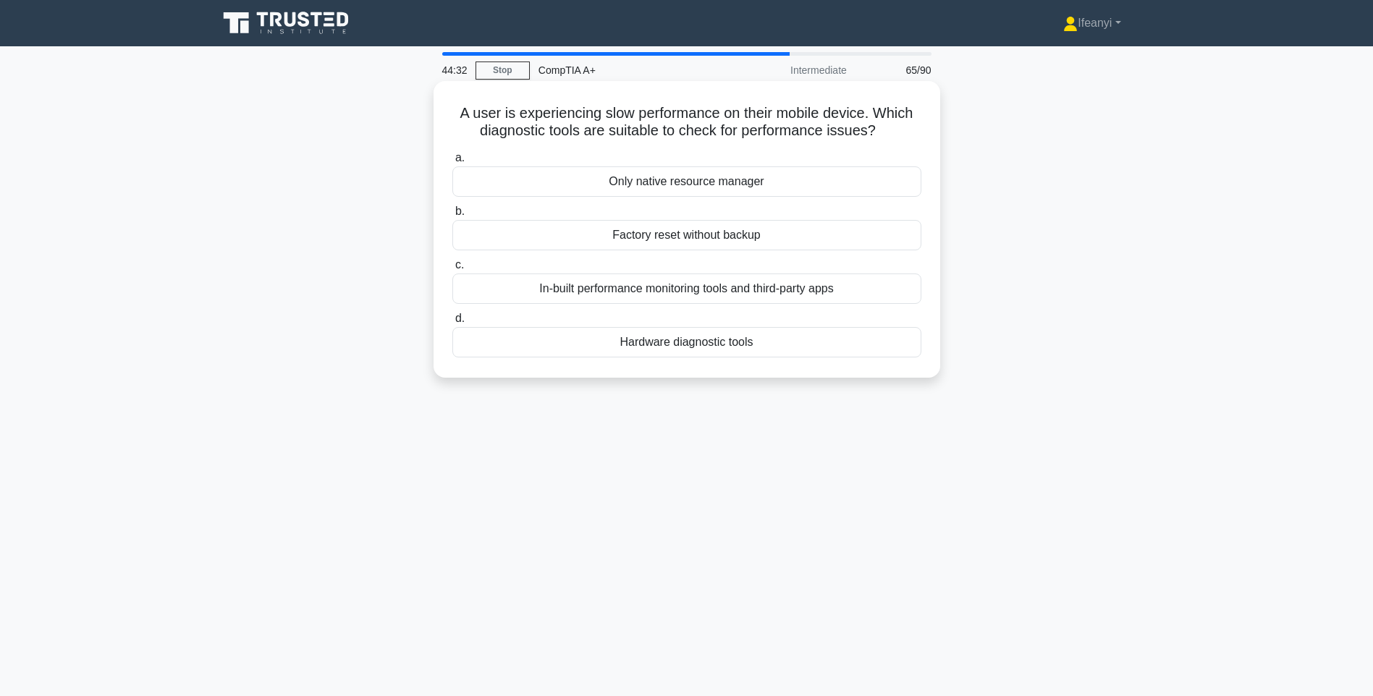
click at [513, 293] on div "In-built performance monitoring tools and third-party apps" at bounding box center [686, 289] width 469 height 30
click at [452, 270] on input "c. In-built performance monitoring tools and third-party apps" at bounding box center [452, 265] width 0 height 9
click at [654, 345] on div "FTP (File Transfer Protocol)" at bounding box center [686, 342] width 469 height 30
click at [452, 324] on input "d. FTP (File Transfer Protocol)" at bounding box center [452, 318] width 0 height 9
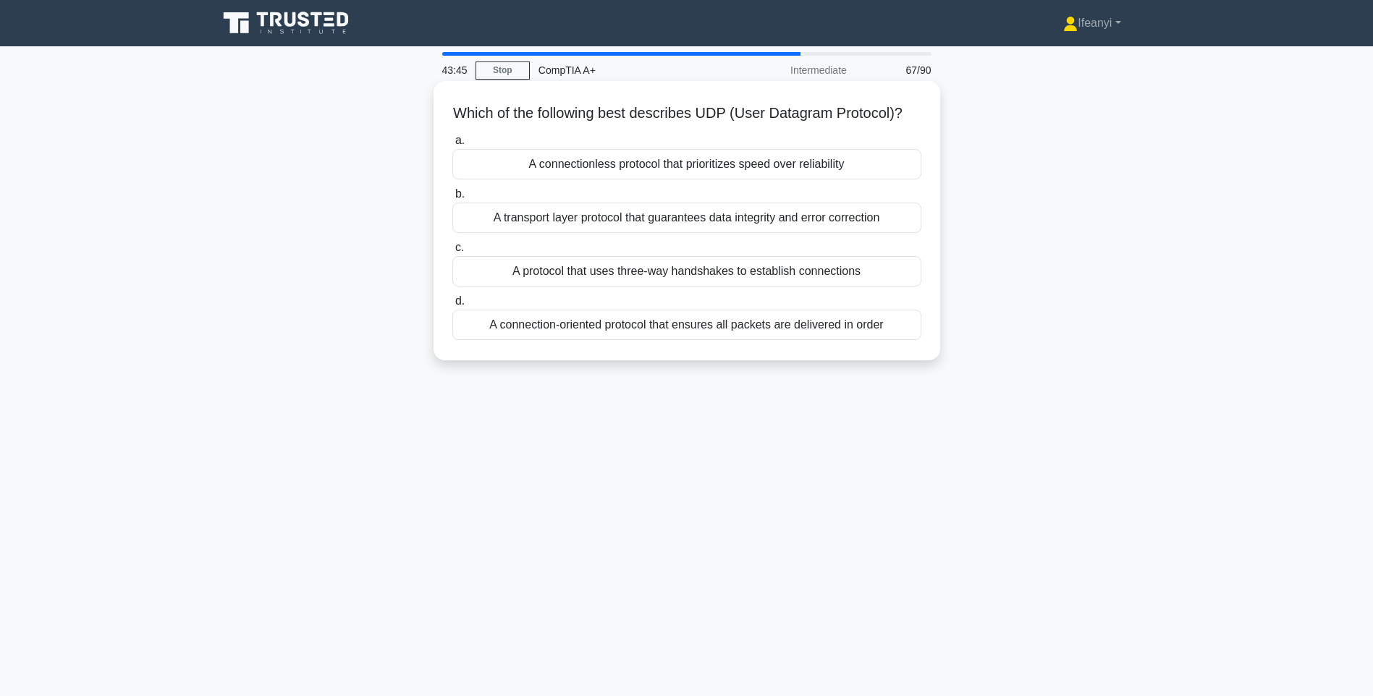
click at [697, 180] on div "A connectionless protocol that prioritizes speed over reliability" at bounding box center [686, 164] width 469 height 30
click at [452, 146] on input "a. A connectionless protocol that prioritizes speed over reliability" at bounding box center [452, 140] width 0 height 9
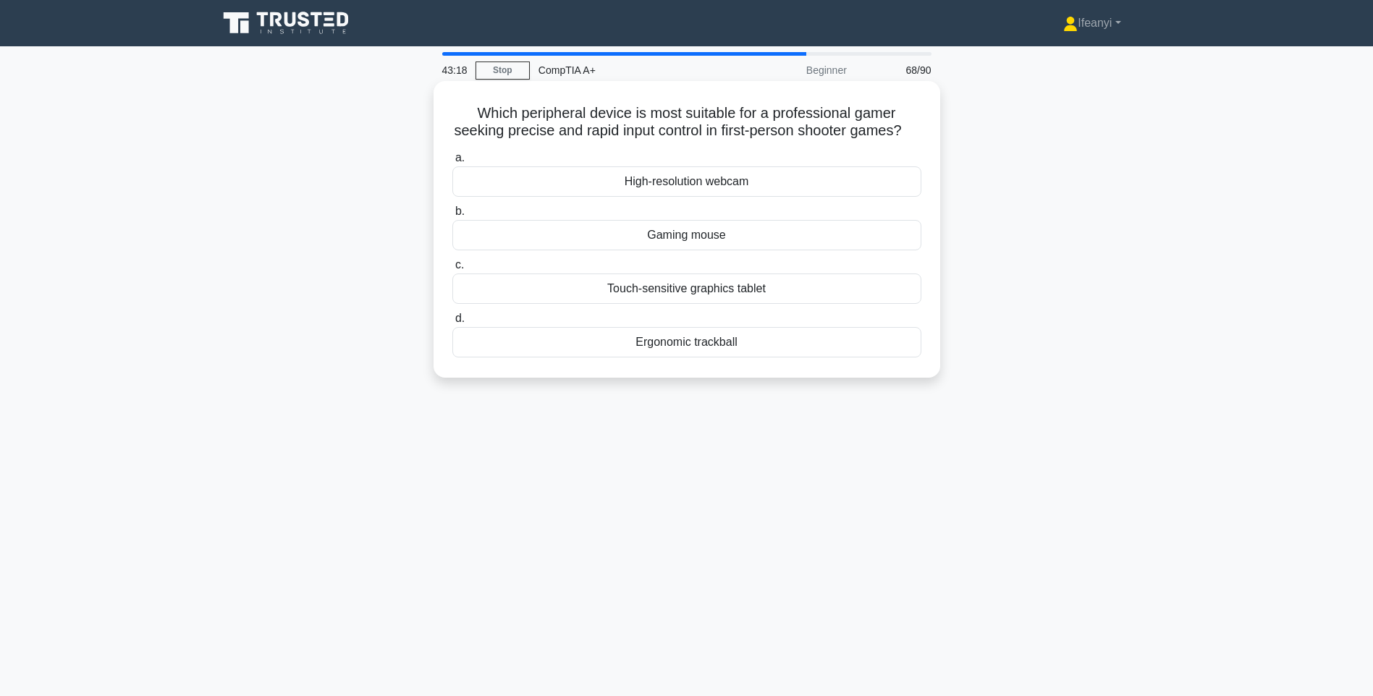
click at [667, 250] on div "Gaming mouse" at bounding box center [686, 235] width 469 height 30
click at [452, 216] on input "b. Gaming mouse" at bounding box center [452, 211] width 0 height 9
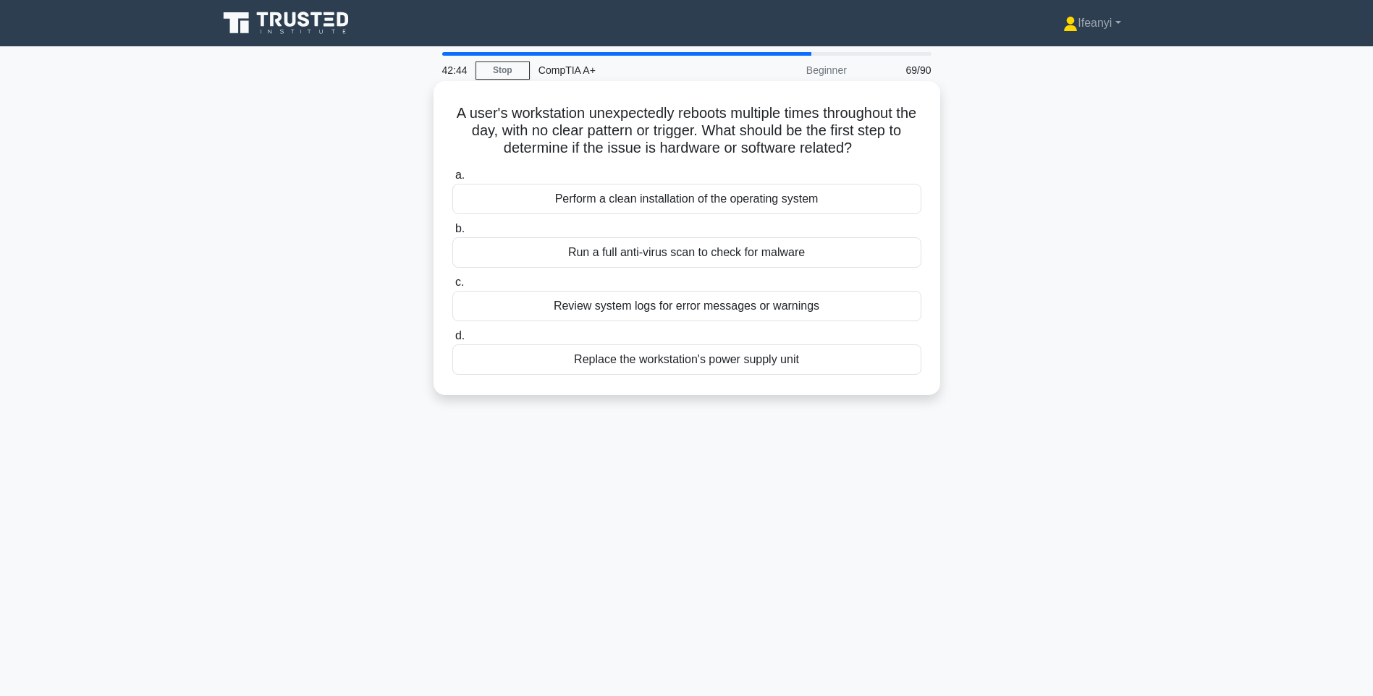
click at [649, 311] on div "Review system logs for error messages or warnings" at bounding box center [686, 306] width 469 height 30
click at [452, 287] on input "c. Review system logs for error messages or warnings" at bounding box center [452, 282] width 0 height 9
click at [582, 368] on div "Implement a rolling upgrade strategy" at bounding box center [686, 360] width 469 height 30
click at [452, 341] on input "d. Implement a rolling upgrade strategy" at bounding box center [452, 336] width 0 height 9
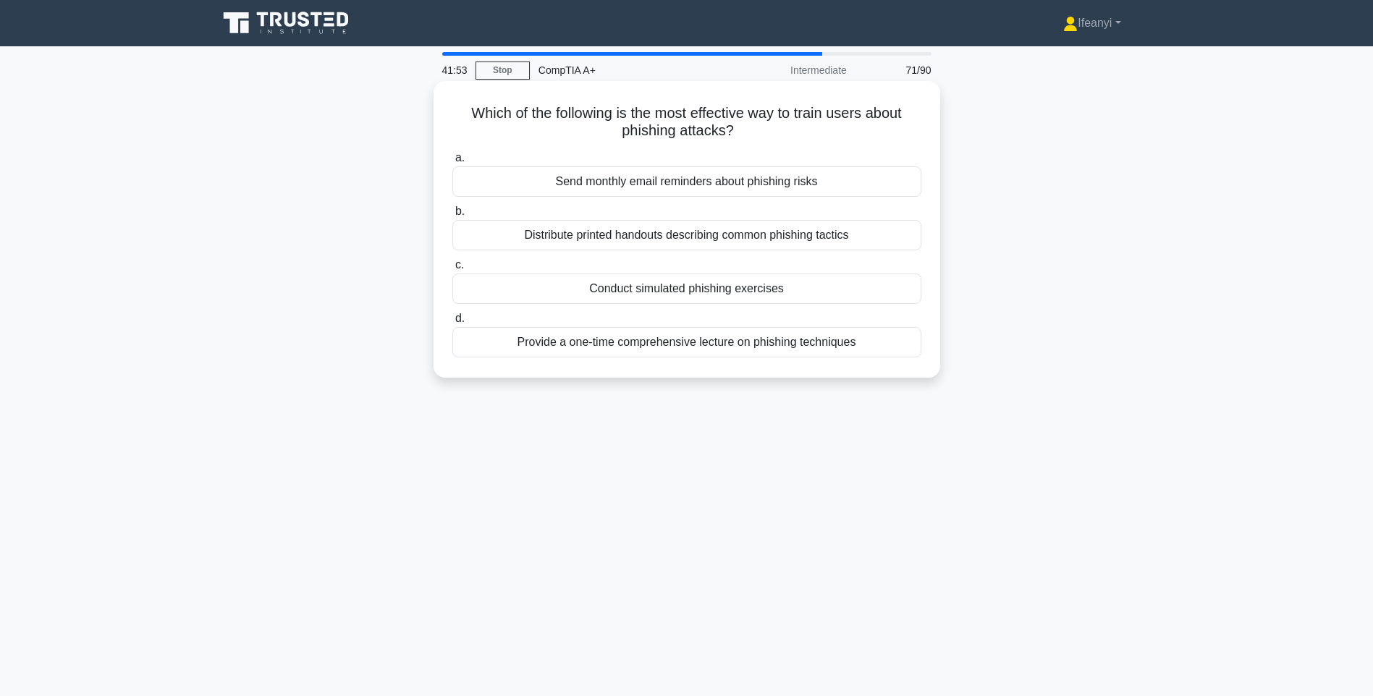
click at [563, 298] on div "Conduct simulated phishing exercises" at bounding box center [686, 289] width 469 height 30
click at [452, 270] on input "c. Conduct simulated phishing exercises" at bounding box center [452, 265] width 0 height 9
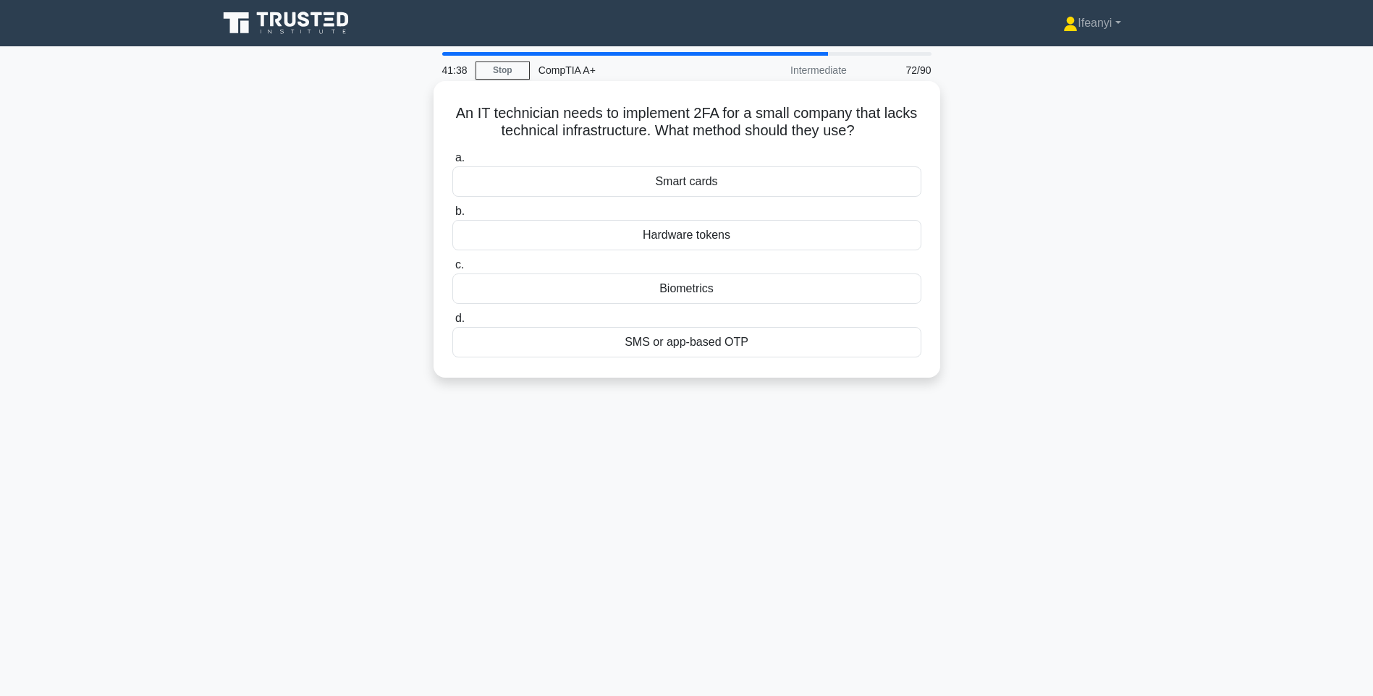
click at [740, 166] on label "a. Smart cards" at bounding box center [686, 173] width 469 height 48
click at [452, 163] on input "a. Smart cards" at bounding box center [452, 157] width 0 height 9
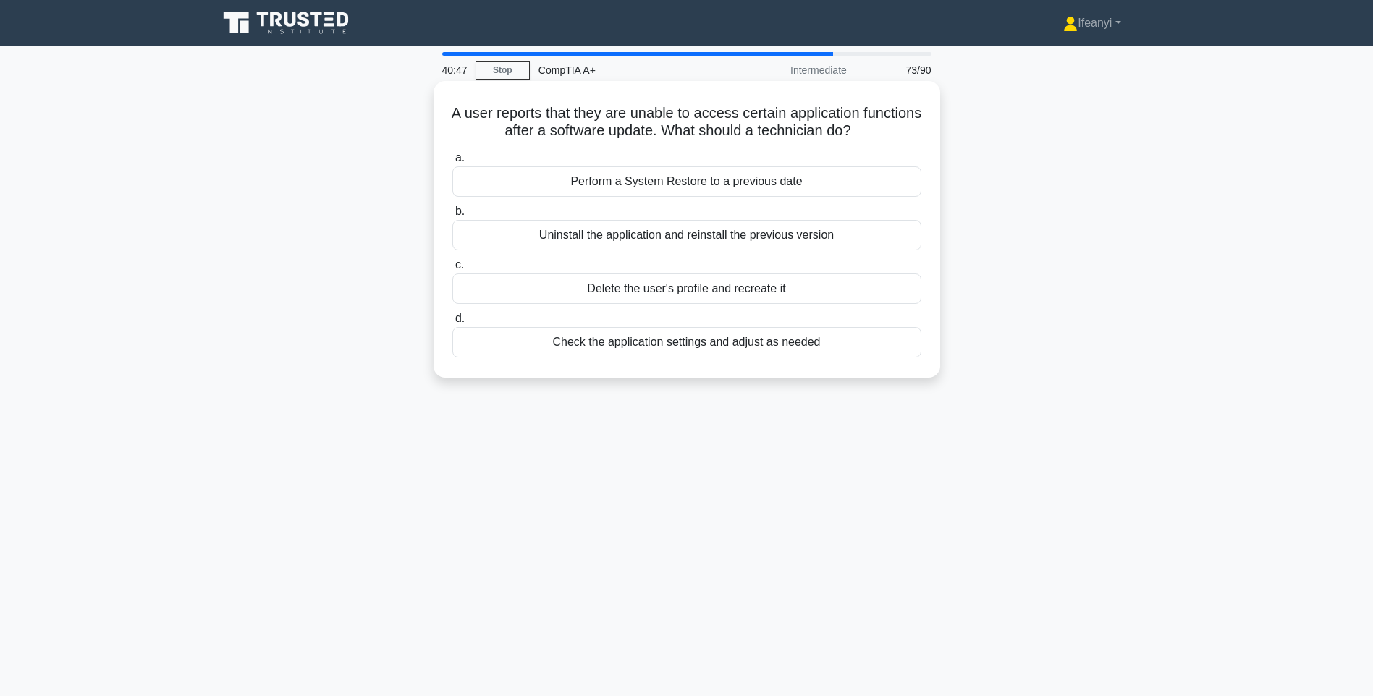
click at [747, 341] on div "Check the application settings and adjust as needed" at bounding box center [686, 342] width 469 height 30
click at [452, 324] on input "d. Check the application settings and adjust as needed" at bounding box center [452, 318] width 0 height 9
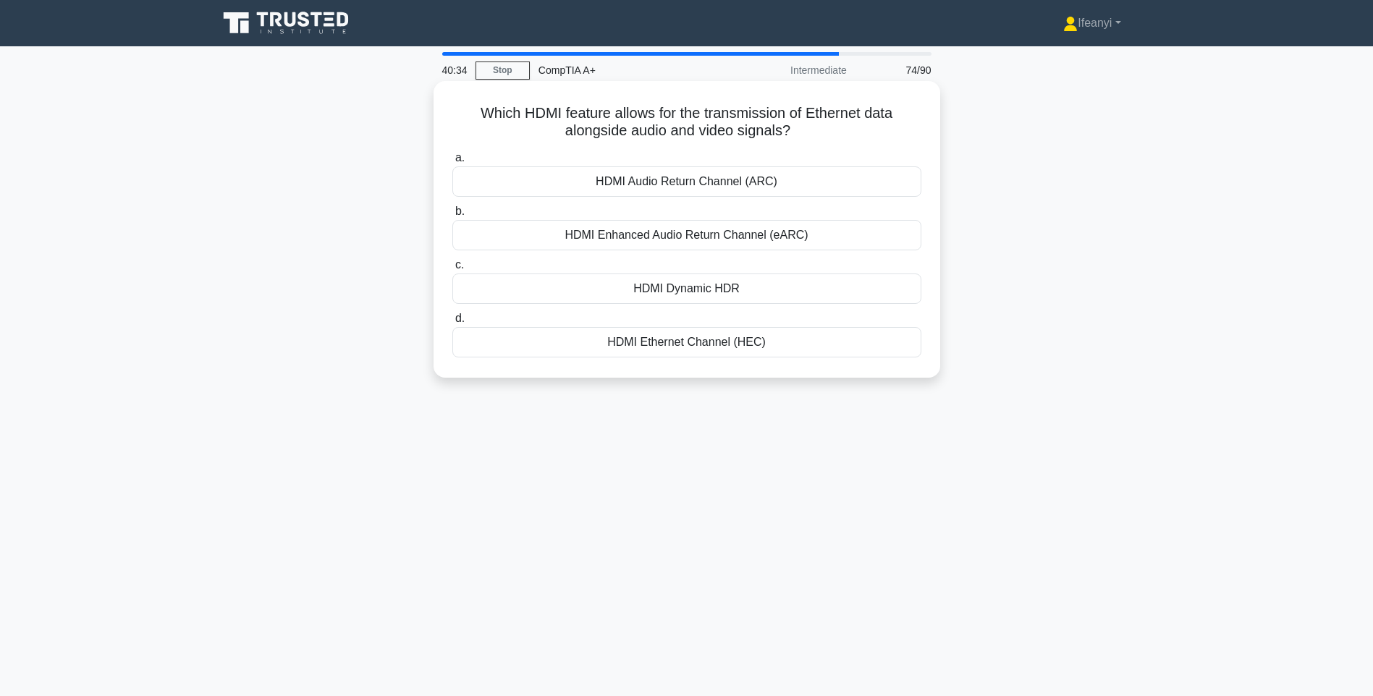
click at [788, 340] on div "HDMI Ethernet Channel (HEC)" at bounding box center [686, 342] width 469 height 30
click at [452, 324] on input "d. HDMI Ethernet Channel (HEC)" at bounding box center [452, 318] width 0 height 9
click at [548, 295] on div "Prevent unauthorized access by changing user access policies" at bounding box center [686, 289] width 469 height 30
click at [452, 270] on input "c. Prevent unauthorized access by changing user access policies" at bounding box center [452, 265] width 0 height 9
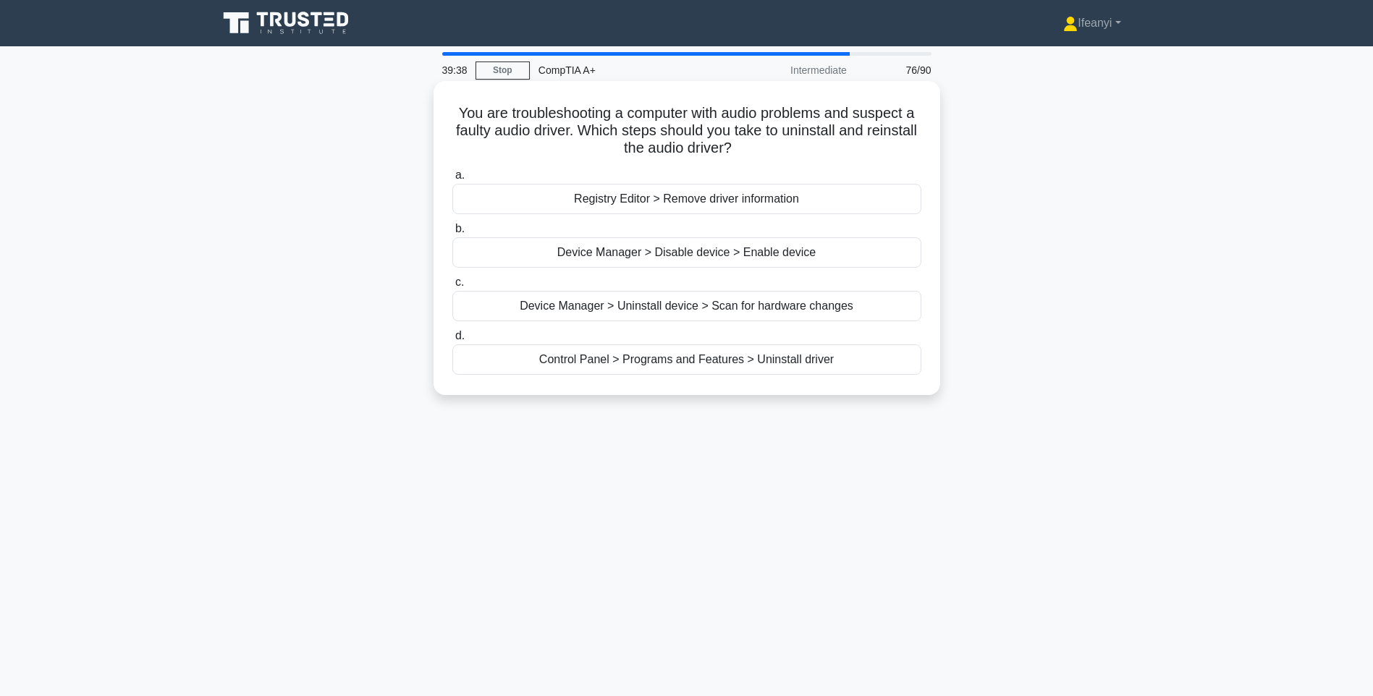
click at [628, 368] on div "Control Panel > Programs and Features > Uninstall driver" at bounding box center [686, 360] width 469 height 30
click at [452, 341] on input "d. Control Panel > Programs and Features > Uninstall driver" at bounding box center [452, 336] width 0 height 9
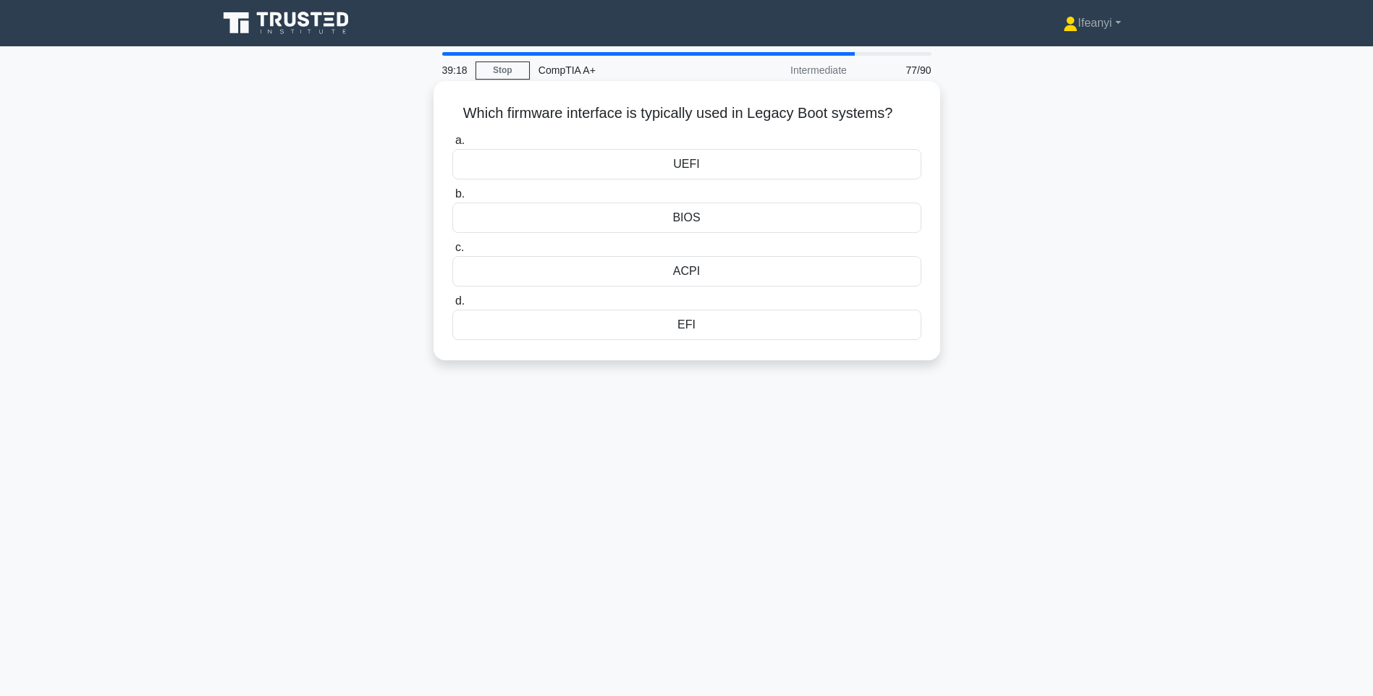
click at [716, 219] on div "BIOS" at bounding box center [686, 218] width 469 height 30
click at [452, 199] on input "b. BIOS" at bounding box center [452, 194] width 0 height 9
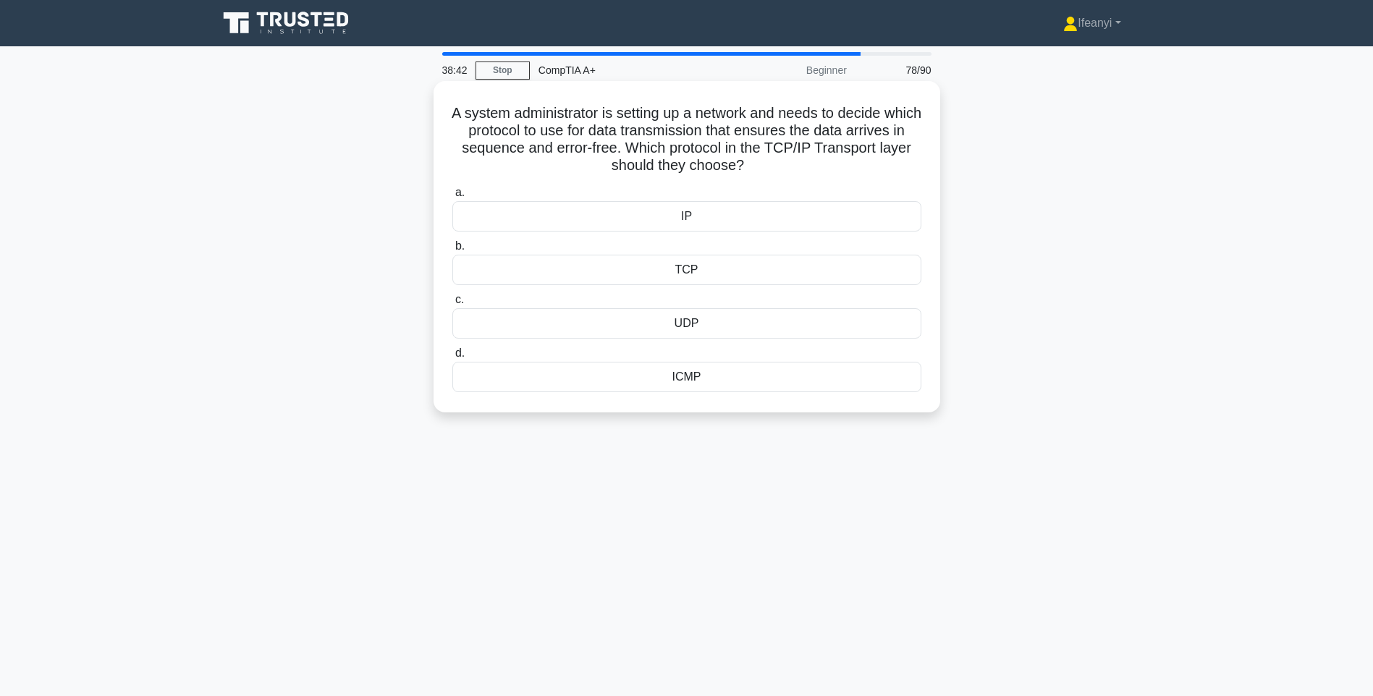
click at [729, 275] on div "TCP" at bounding box center [686, 270] width 469 height 30
click at [452, 251] on input "b. TCP" at bounding box center [452, 246] width 0 height 9
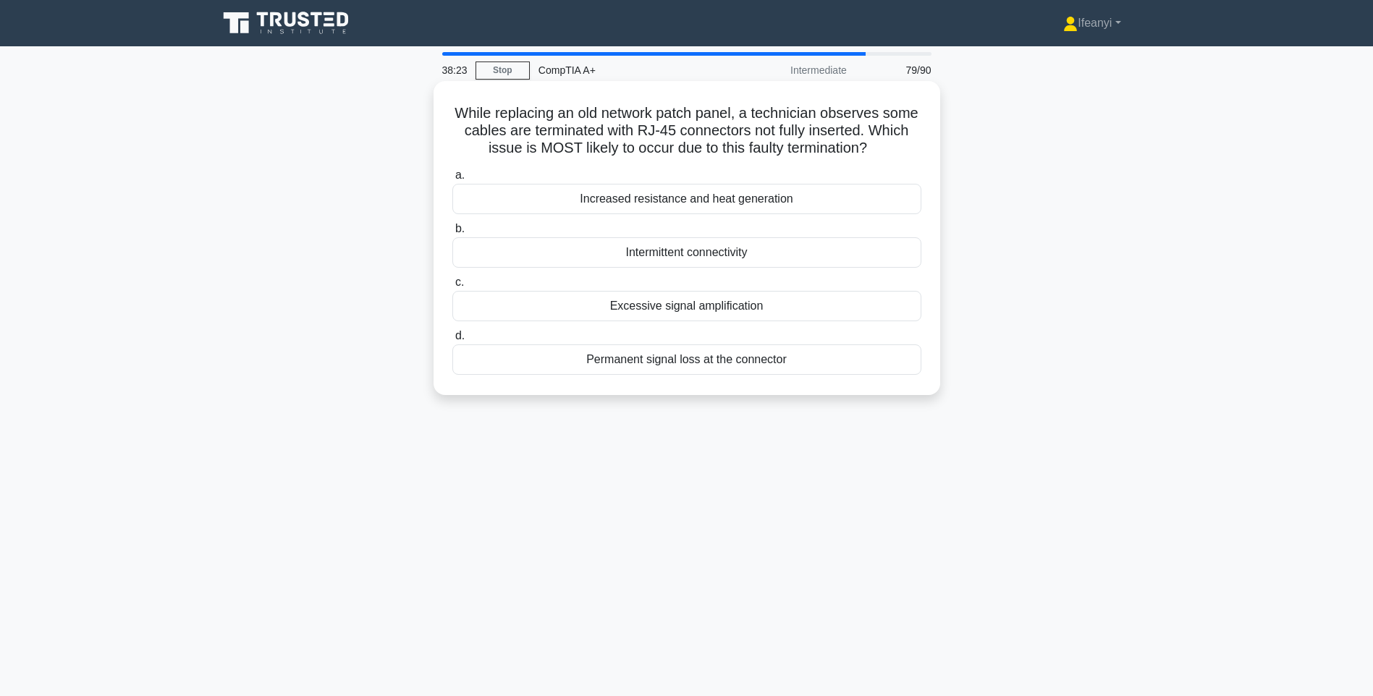
click at [715, 258] on div "Intermittent connectivity" at bounding box center [686, 252] width 469 height 30
click at [452, 234] on input "b. Intermittent connectivity" at bounding box center [452, 228] width 0 height 9
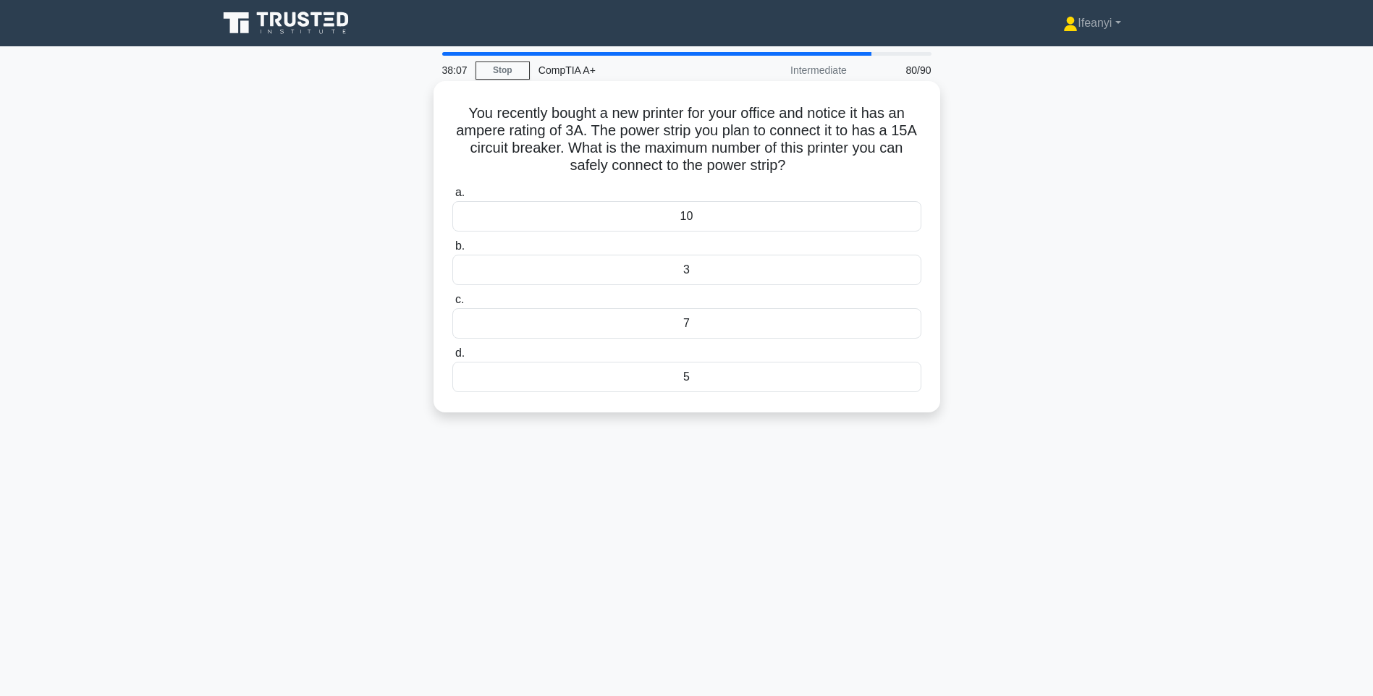
click at [791, 379] on div "5" at bounding box center [686, 377] width 469 height 30
click at [452, 358] on input "d. 5" at bounding box center [452, 353] width 0 height 9
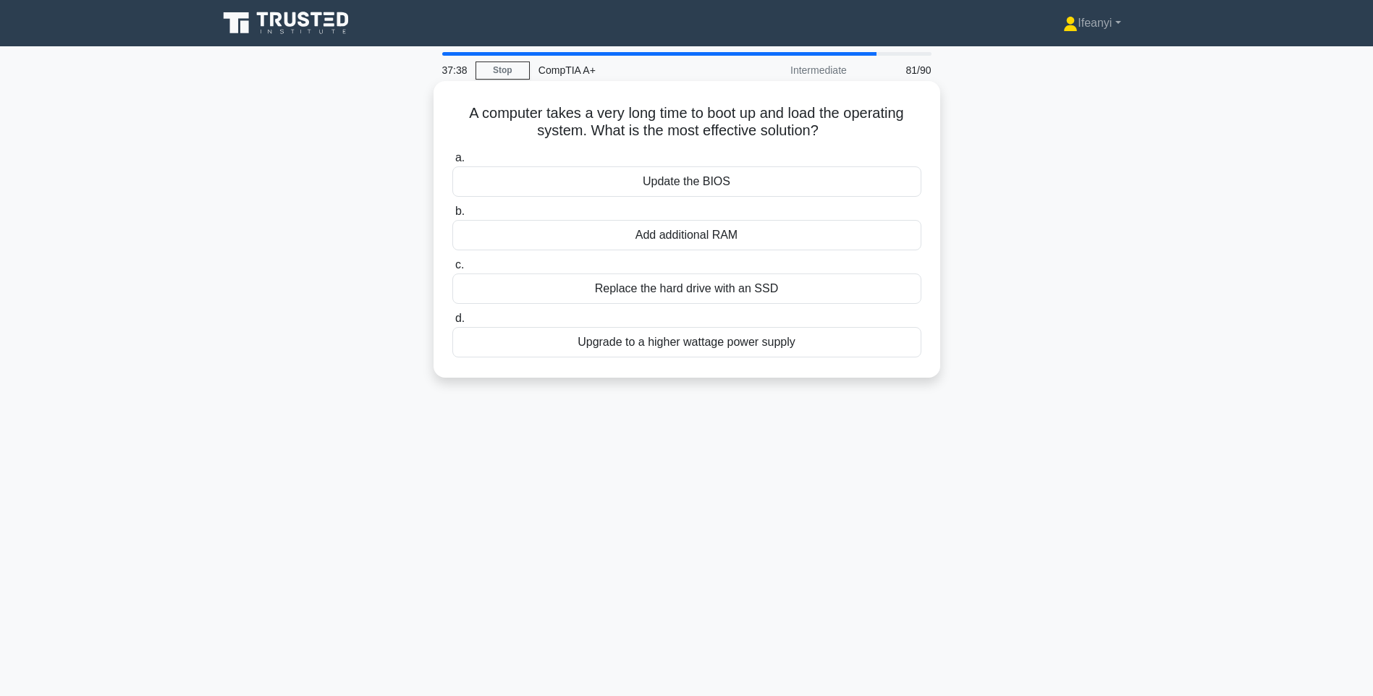
click at [743, 284] on div "Replace the hard drive with an SSD" at bounding box center [686, 289] width 469 height 30
click at [452, 270] on input "c. Replace the hard drive with an SSD" at bounding box center [452, 265] width 0 height 9
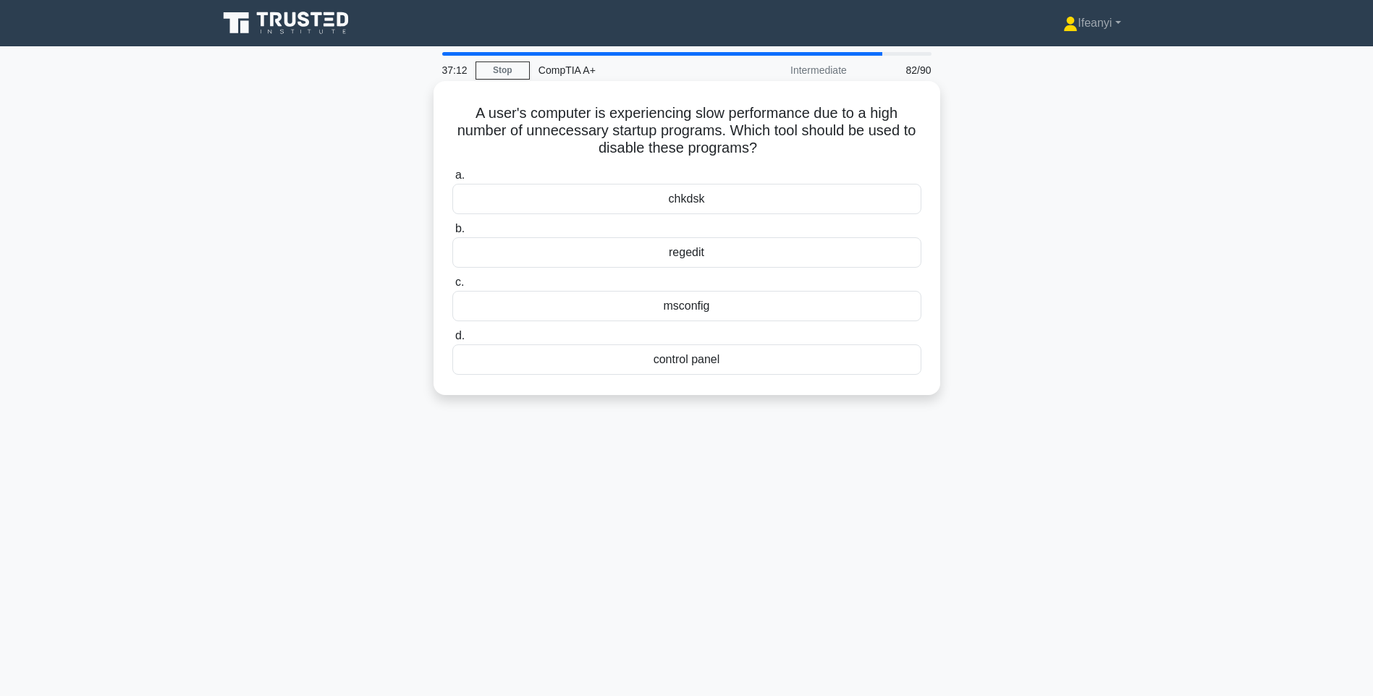
click at [683, 310] on div "msconfig" at bounding box center [686, 306] width 469 height 30
click at [452, 287] on input "c. msconfig" at bounding box center [452, 282] width 0 height 9
click at [728, 206] on div "Lockable server rack" at bounding box center [686, 199] width 469 height 30
click at [452, 180] on input "a. Lockable server rack" at bounding box center [452, 175] width 0 height 9
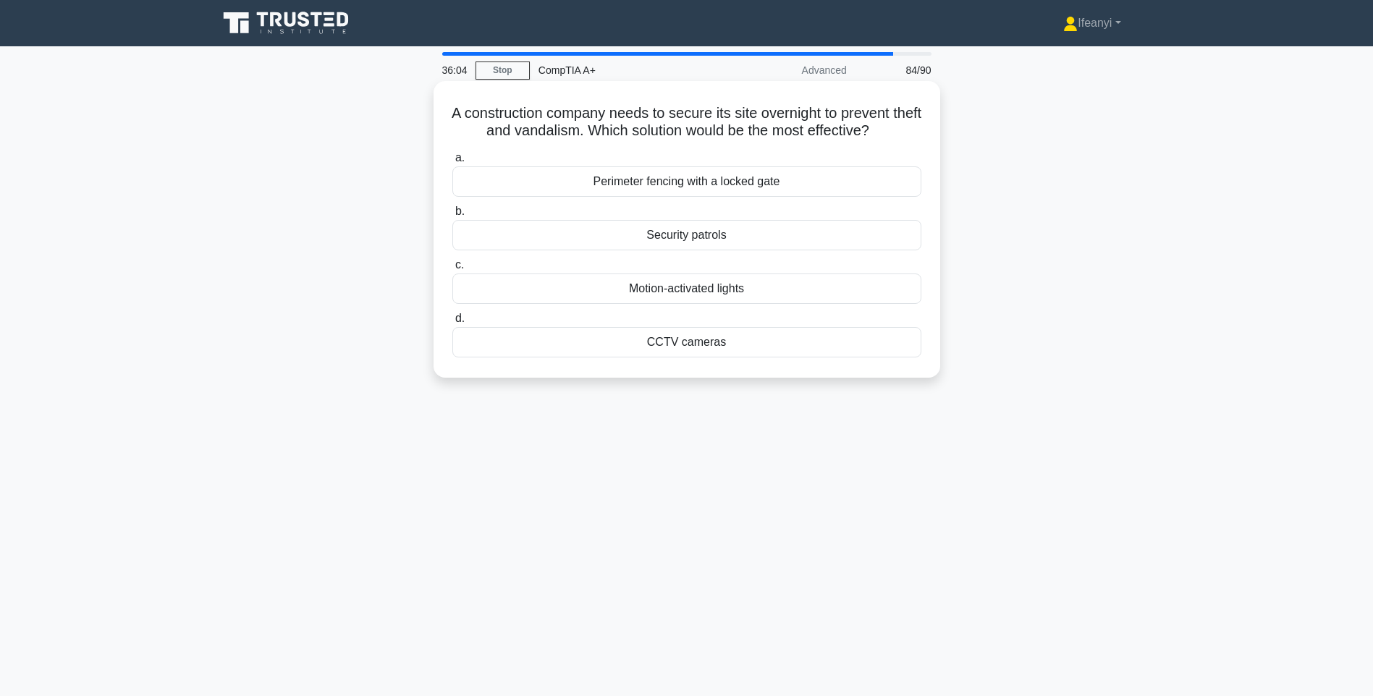
click at [707, 188] on div "Perimeter fencing with a locked gate" at bounding box center [686, 182] width 469 height 30
click at [452, 163] on input "a. Perimeter fencing with a locked gate" at bounding box center [452, 157] width 0 height 9
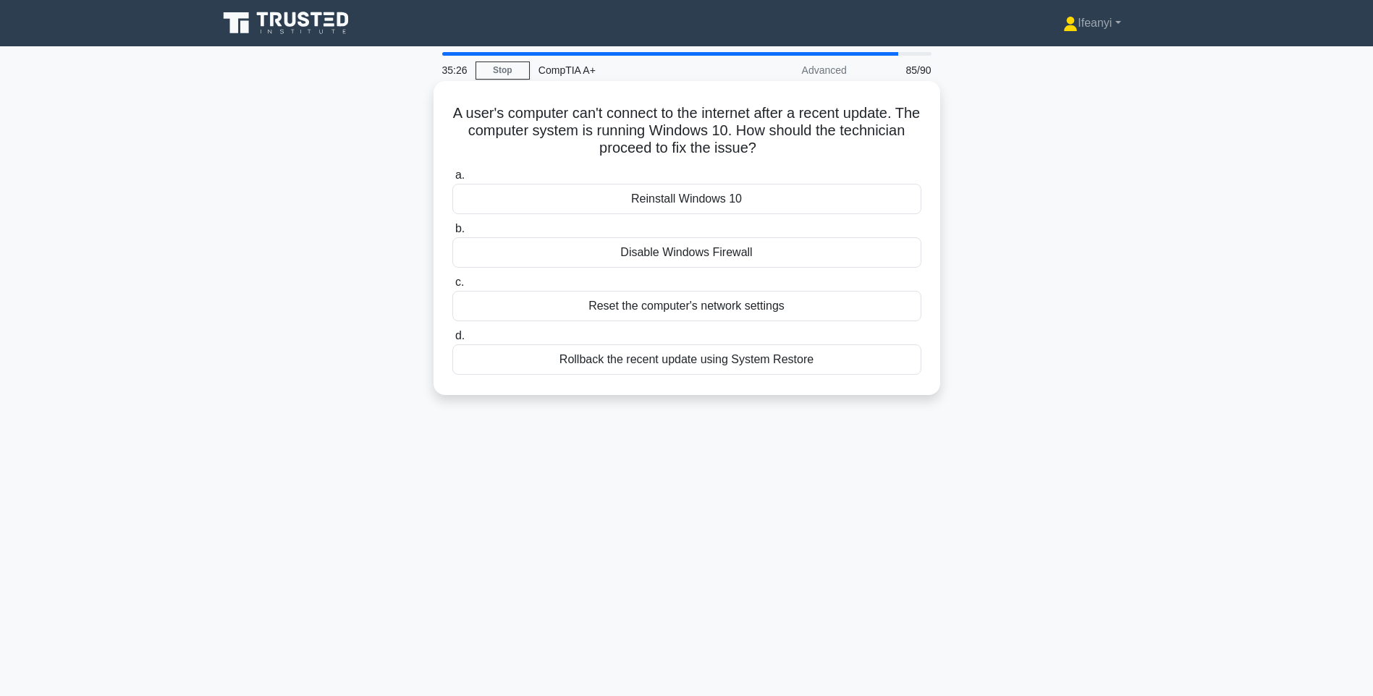
click at [699, 305] on div "Reset the computer's network settings" at bounding box center [686, 306] width 469 height 30
click at [452, 287] on input "c. Reset the computer's network settings" at bounding box center [452, 282] width 0 height 9
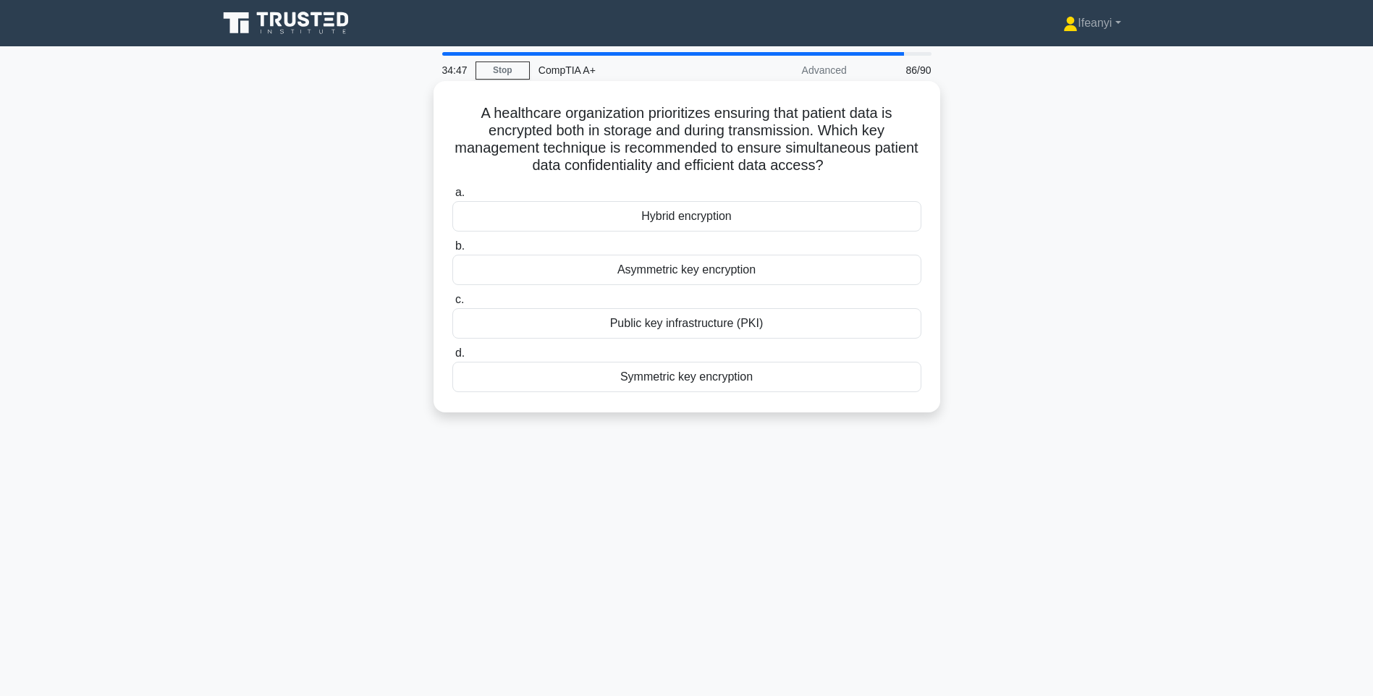
click at [702, 279] on div "Asymmetric key encryption" at bounding box center [686, 270] width 469 height 30
click at [452, 251] on input "b. Asymmetric key encryption" at bounding box center [452, 246] width 0 height 9
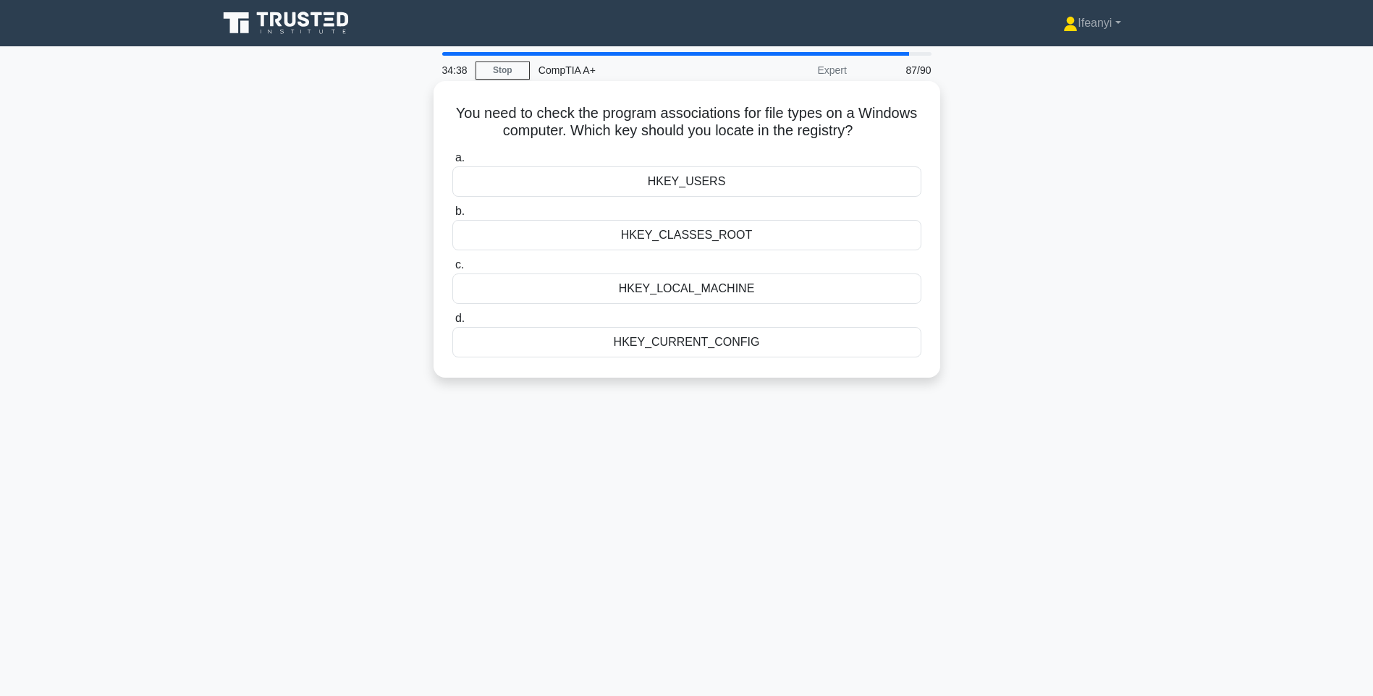
click at [746, 242] on div "HKEY_CLASSES_ROOT" at bounding box center [686, 235] width 469 height 30
click at [452, 216] on input "b. HKEY_CLASSES_ROOT" at bounding box center [452, 211] width 0 height 9
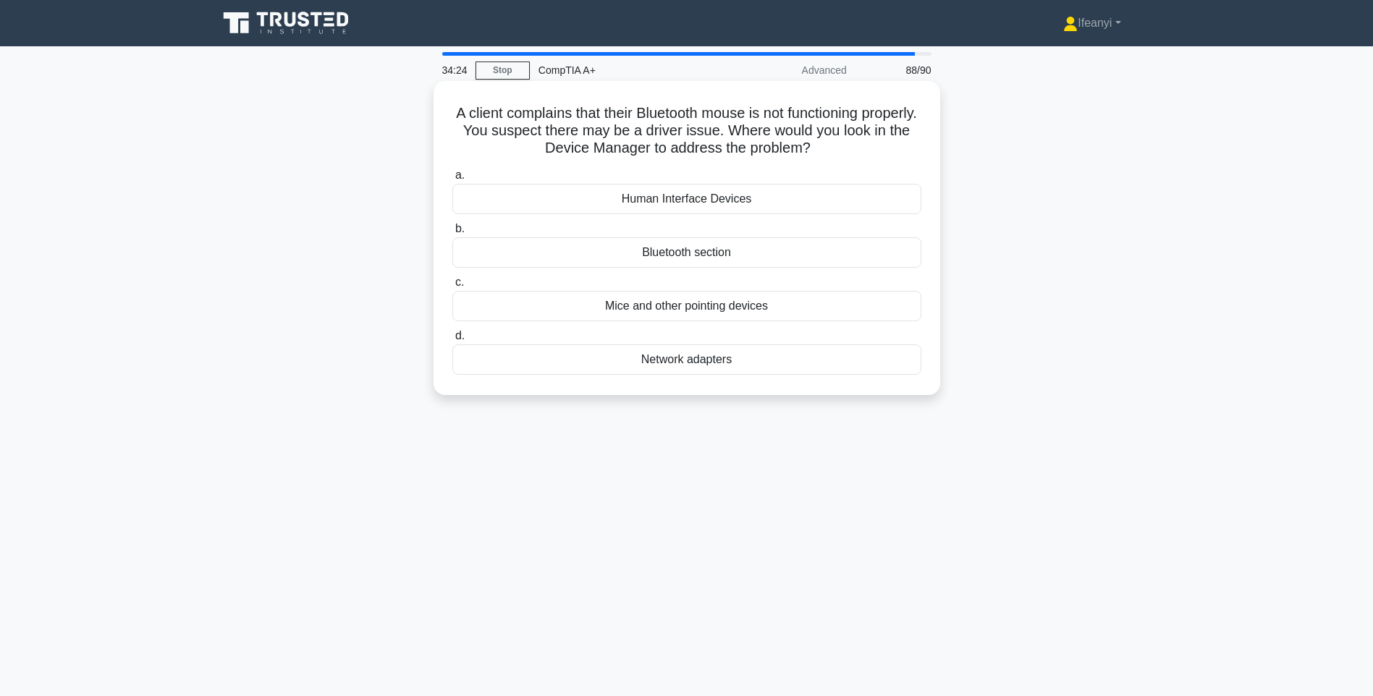
click at [742, 358] on div "Network adapters" at bounding box center [686, 360] width 469 height 30
click at [452, 341] on input "d. Network adapters" at bounding box center [452, 336] width 0 height 9
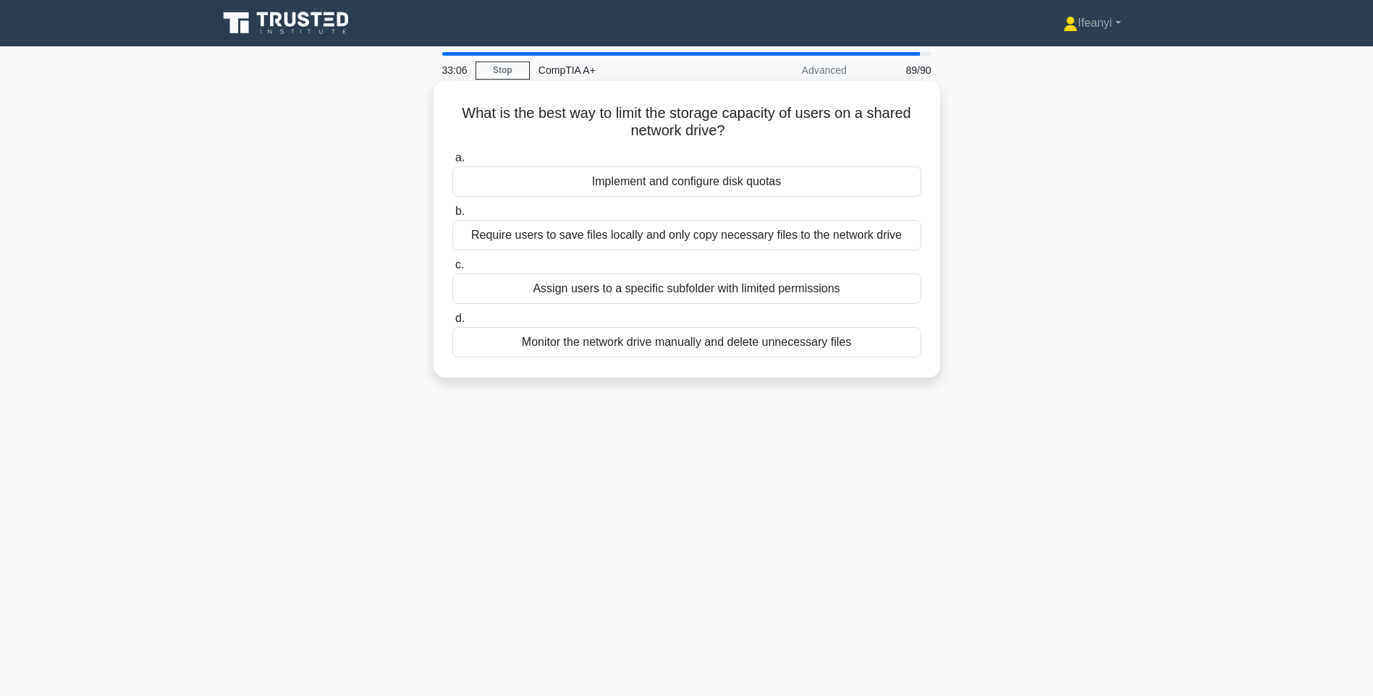
click at [631, 242] on div "Require users to save files locally and only copy necessary files to the networ…" at bounding box center [686, 235] width 469 height 30
click at [452, 216] on input "b. Require users to save files locally and only copy necessary files to the net…" at bounding box center [452, 211] width 0 height 9
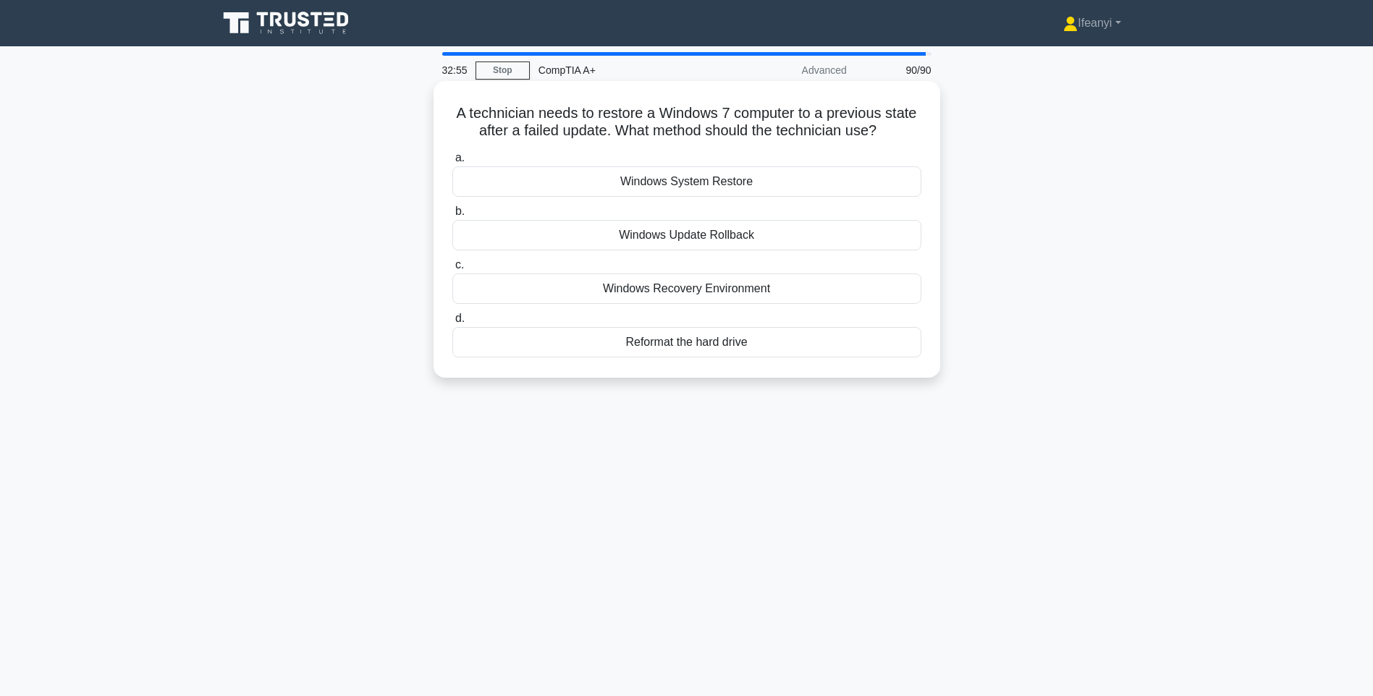
click at [762, 185] on div "Windows System Restore" at bounding box center [686, 182] width 469 height 30
click at [452, 163] on input "a. Windows System Restore" at bounding box center [452, 157] width 0 height 9
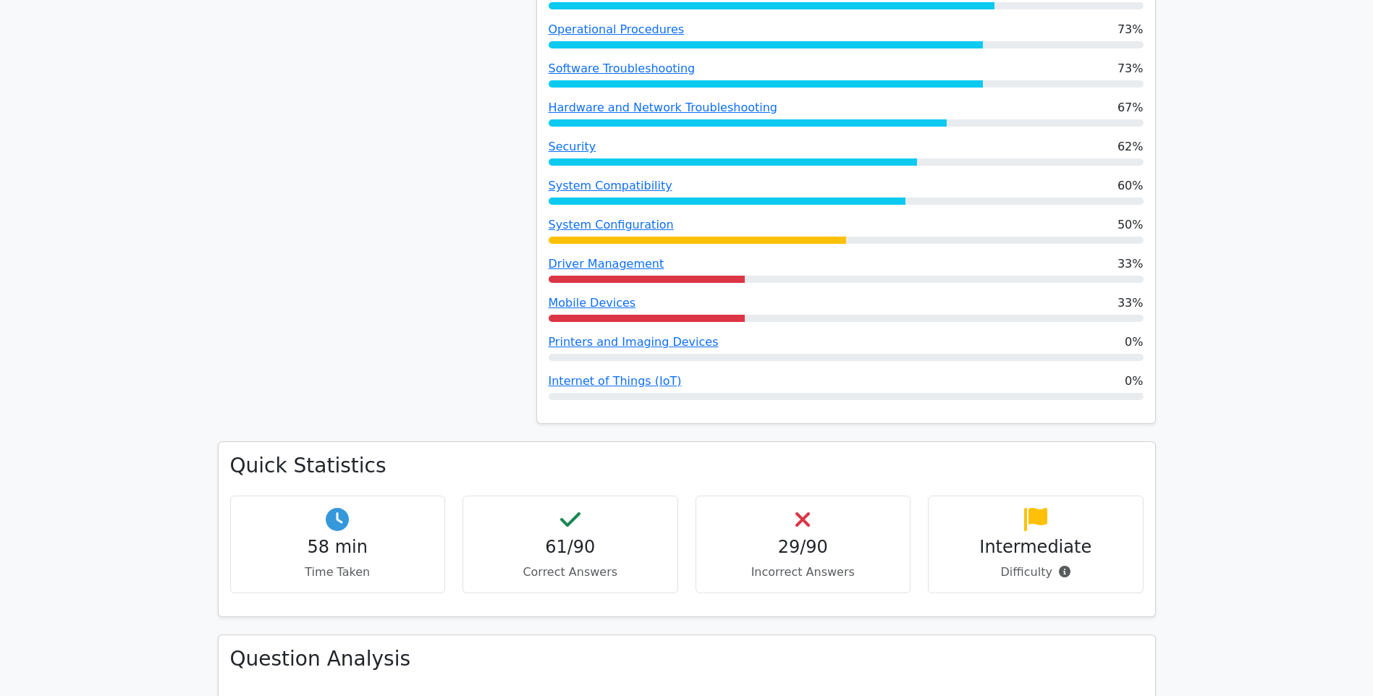
scroll to position [507, 0]
